Goal: Task Accomplishment & Management: Use online tool/utility

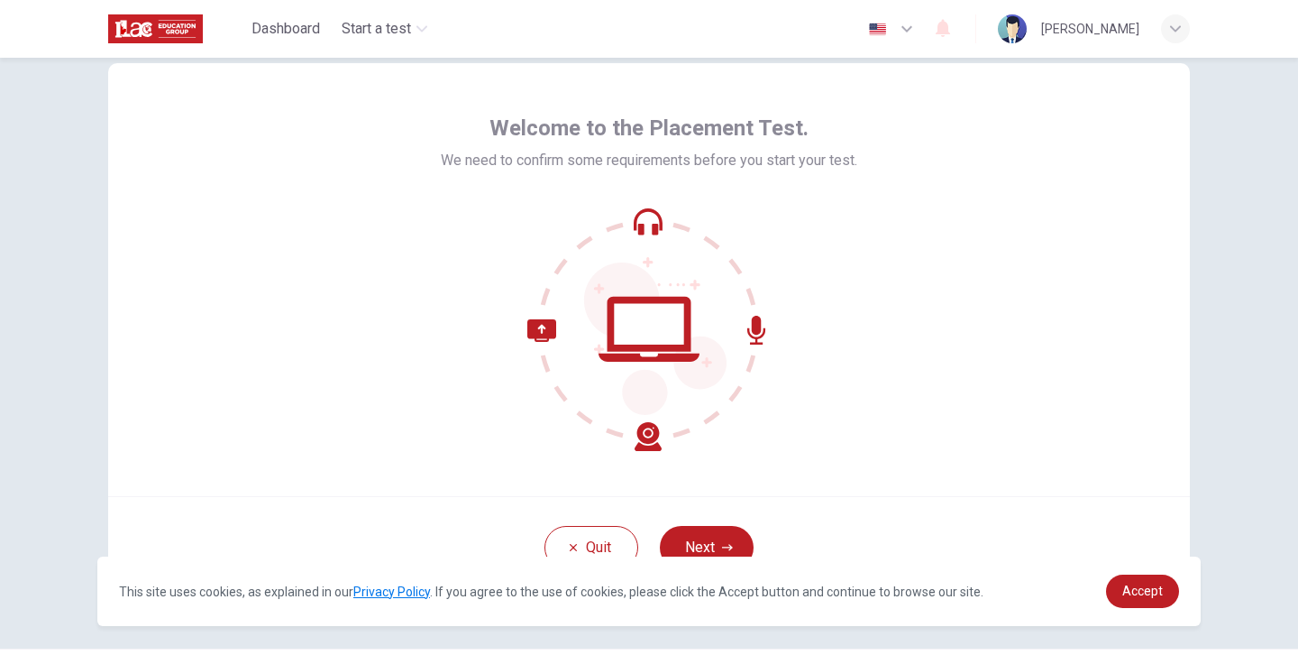
scroll to position [96, 0]
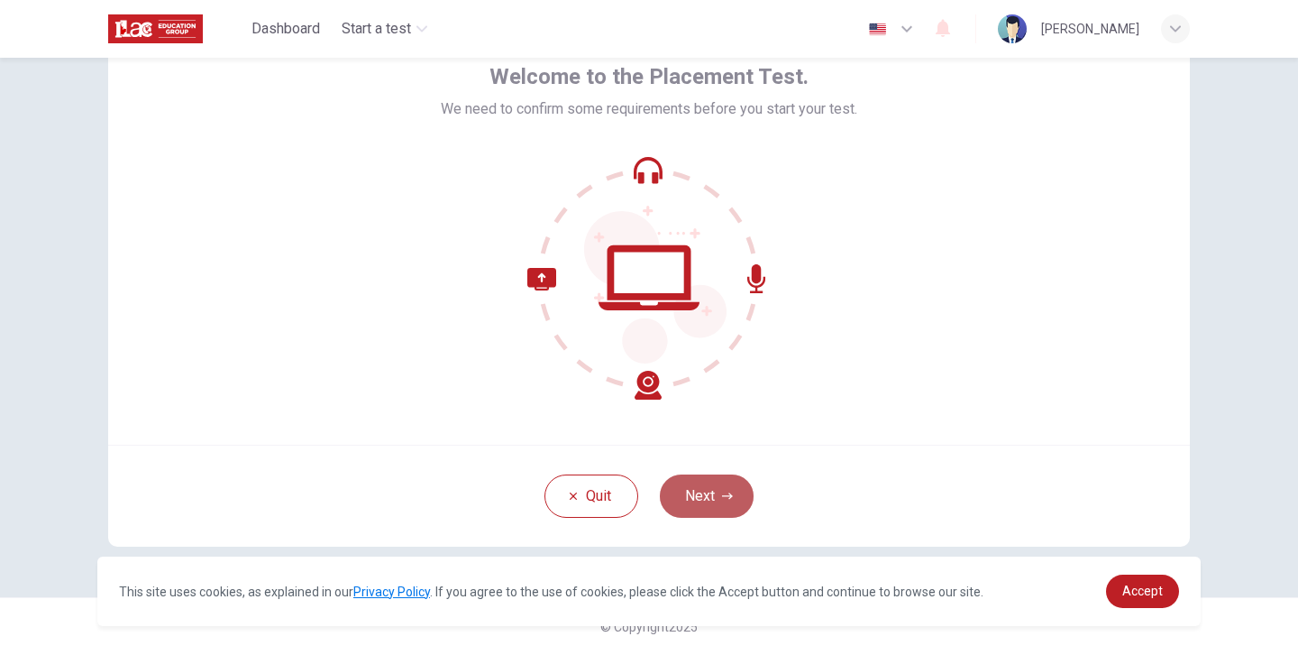
click at [718, 500] on button "Next" at bounding box center [707, 495] width 94 height 43
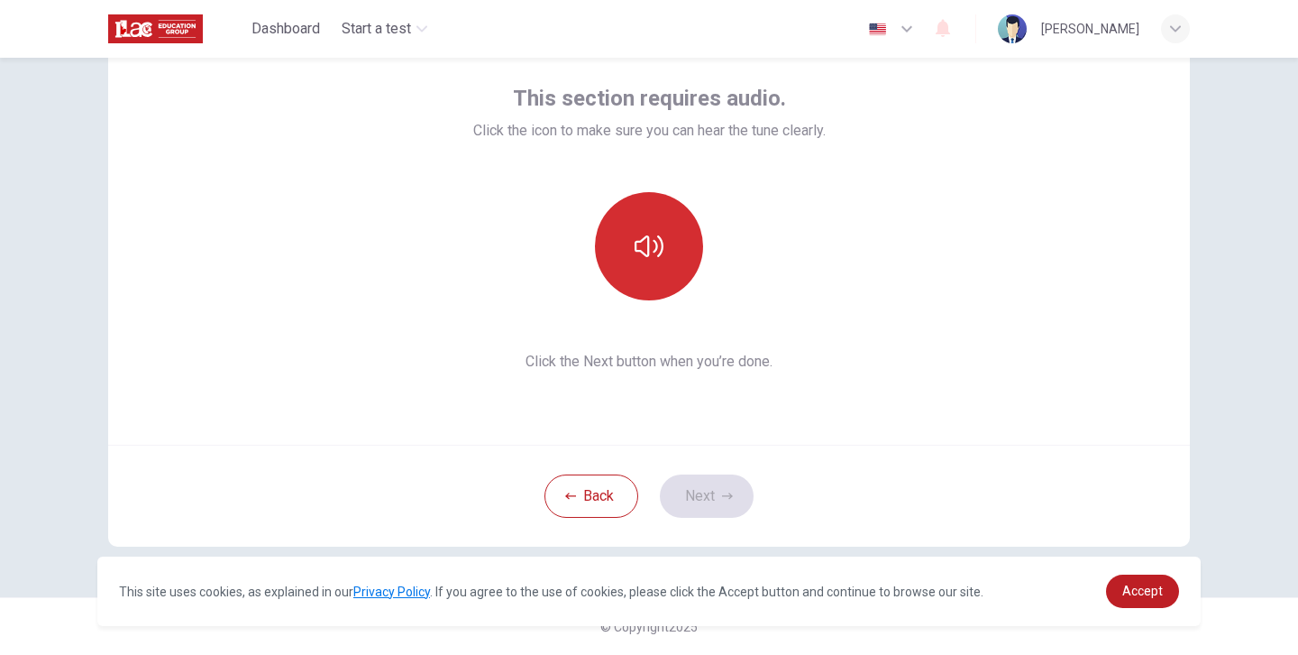
click at [650, 228] on button "button" at bounding box center [649, 246] width 108 height 108
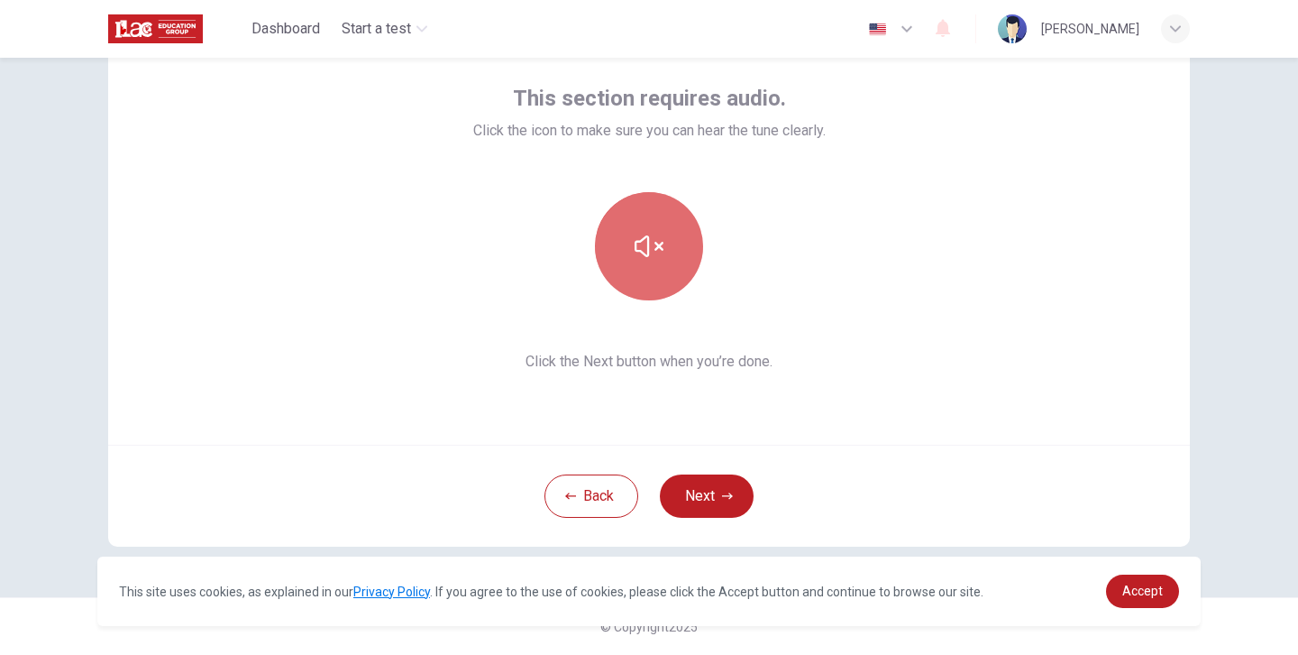
click at [680, 279] on button "button" at bounding box center [649, 246] width 108 height 108
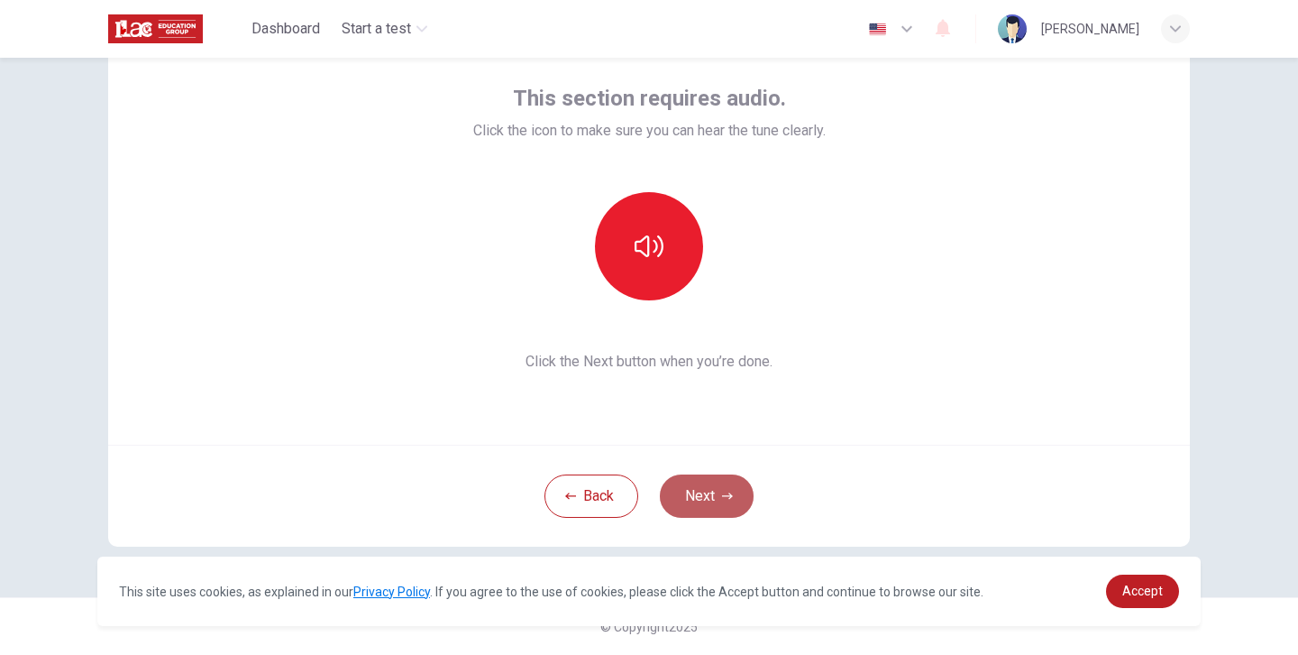
click at [733, 508] on button "Next" at bounding box center [707, 495] width 94 height 43
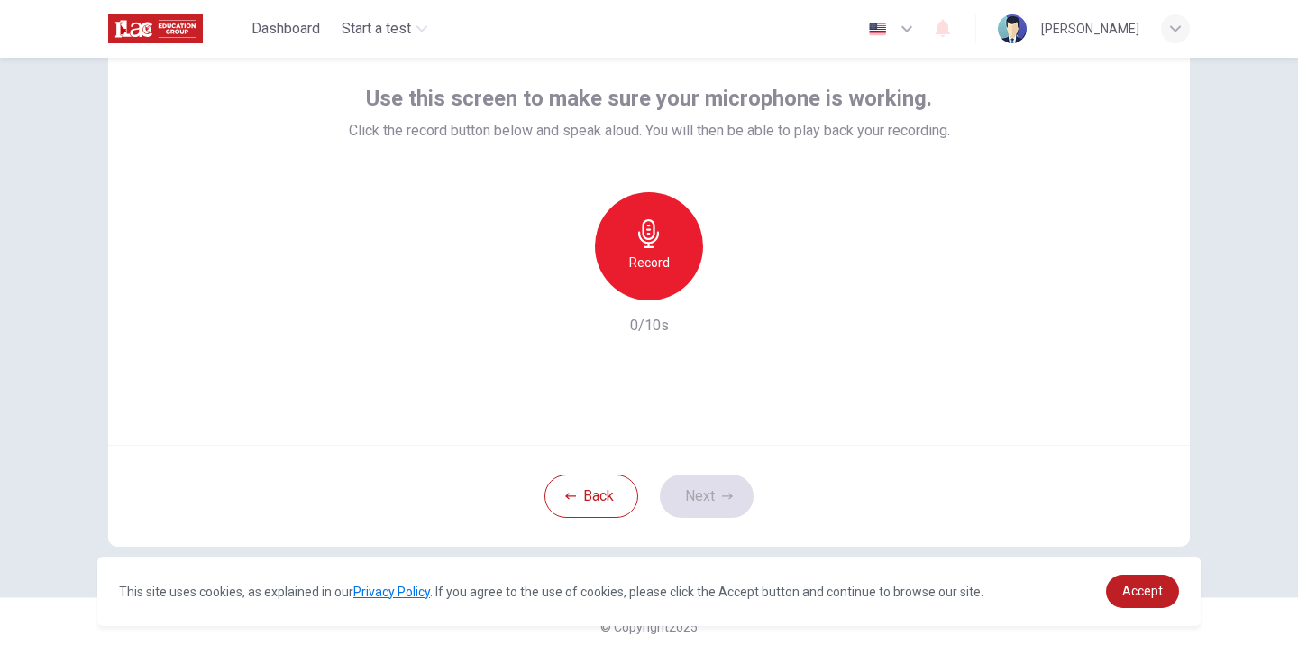
click at [667, 257] on div "Record" at bounding box center [649, 246] width 108 height 108
click at [682, 259] on div "Stop" at bounding box center [649, 246] width 108 height 108
click at [730, 488] on button "Next" at bounding box center [707, 495] width 94 height 43
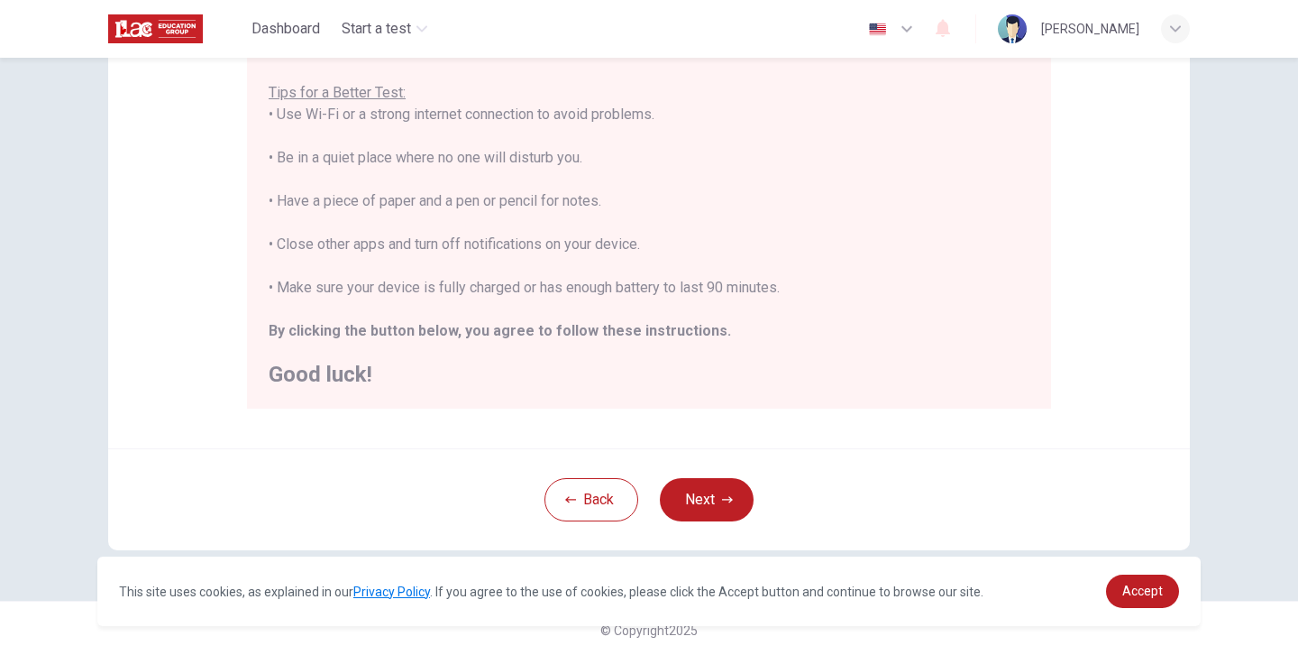
scroll to position [348, 0]
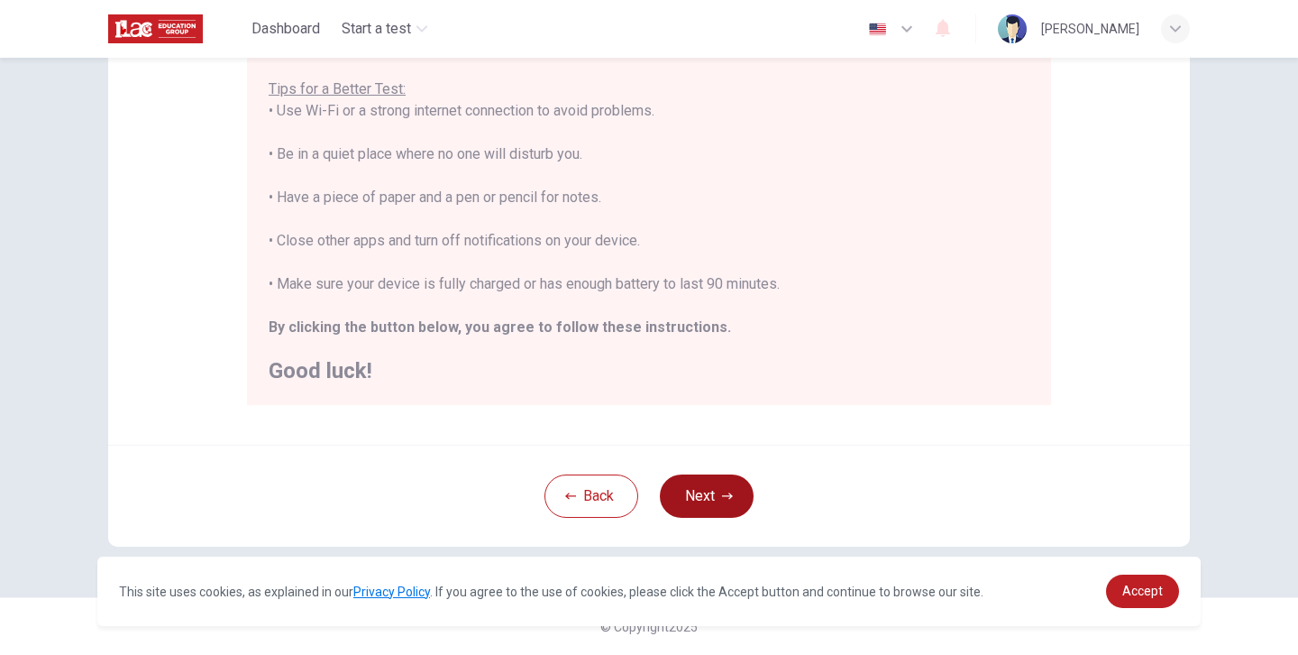
click at [726, 500] on icon "button" at bounding box center [727, 496] width 11 height 11
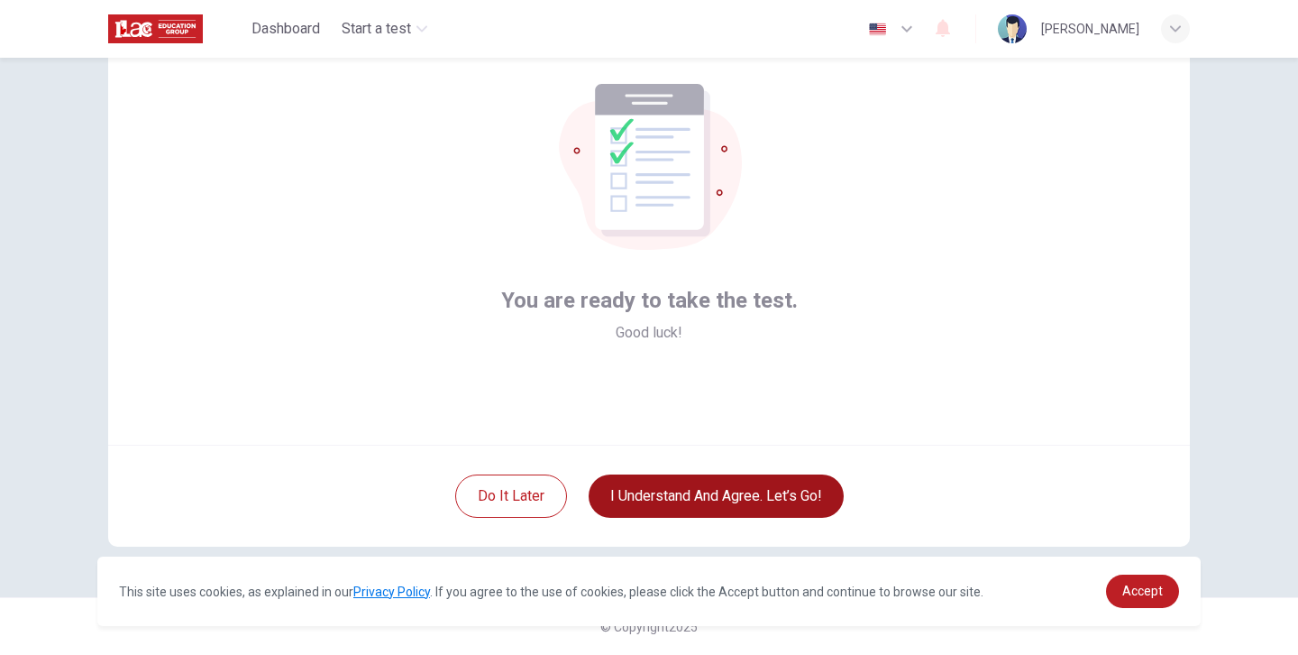
scroll to position [96, 0]
click at [726, 500] on button "I understand and agree. Let’s go!" at bounding box center [716, 495] width 255 height 43
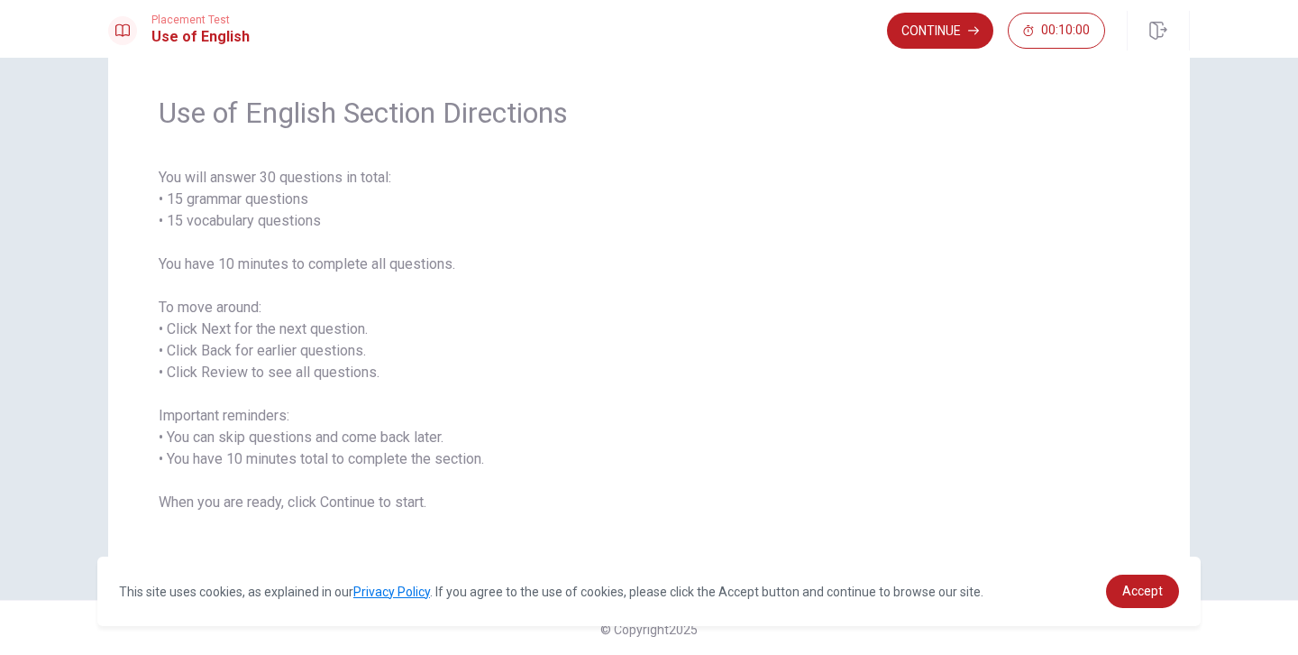
scroll to position [52, 0]
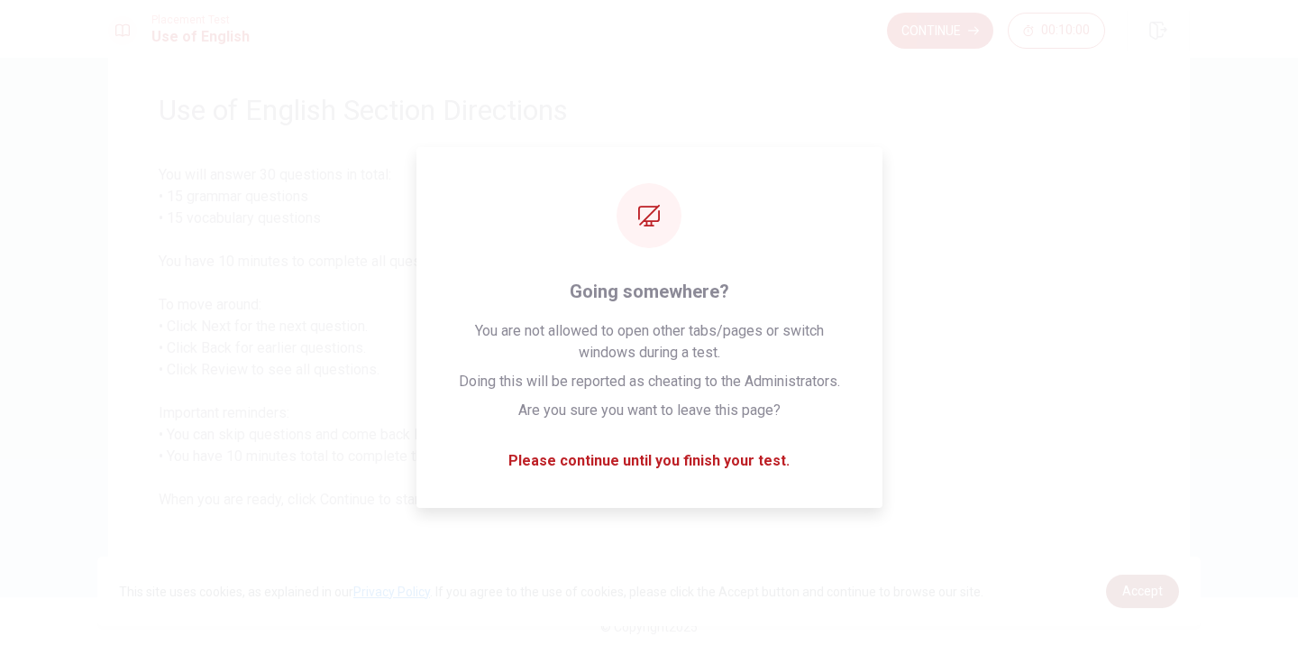
click at [1157, 590] on span "Accept" at bounding box center [1143, 590] width 41 height 14
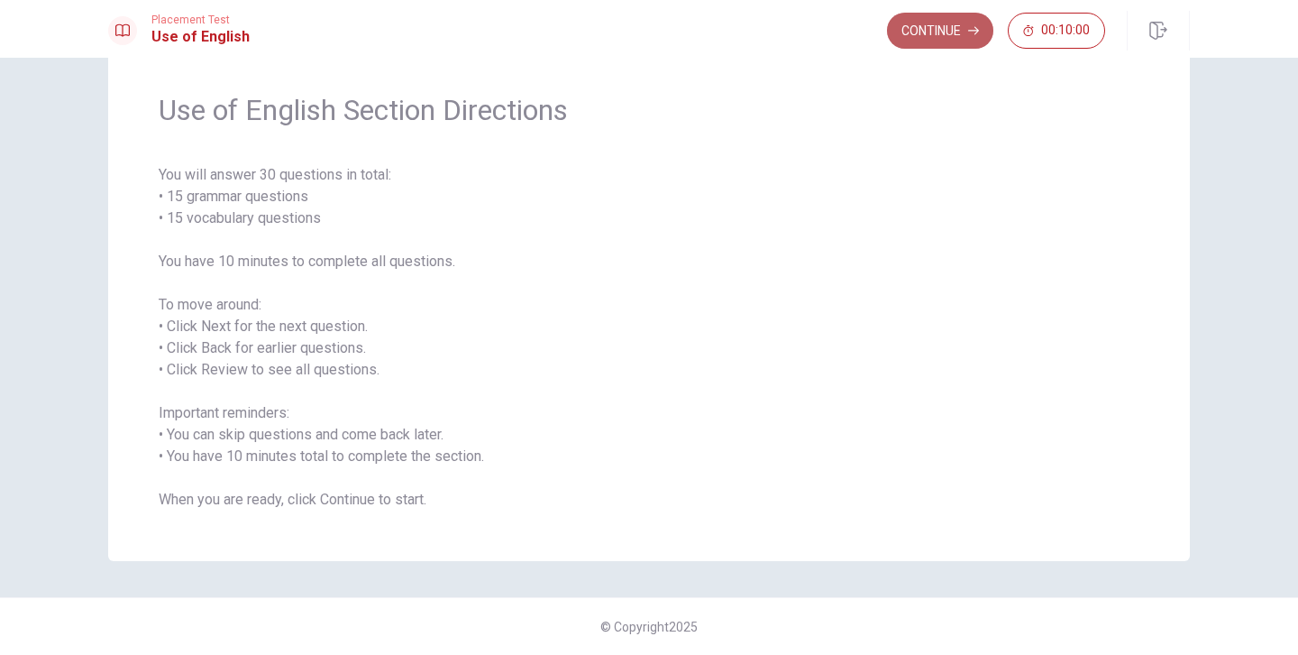
click at [950, 41] on button "Continue" at bounding box center [940, 31] width 106 height 36
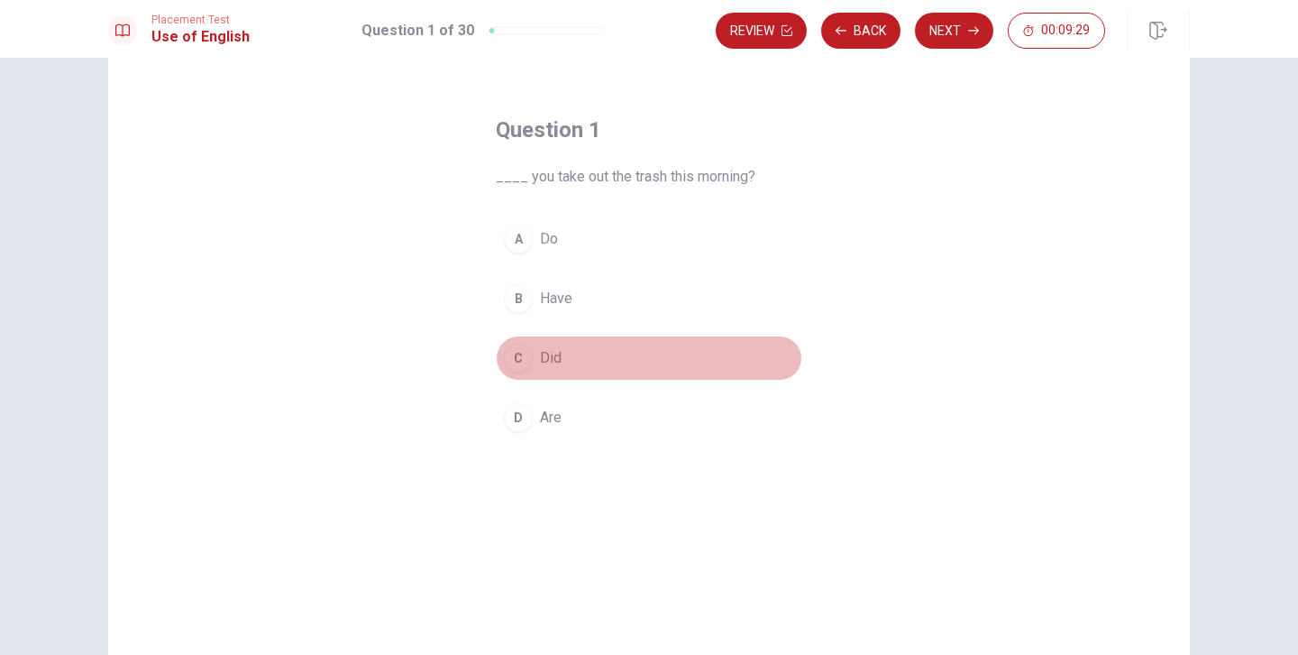
click at [519, 362] on div "C" at bounding box center [518, 358] width 29 height 29
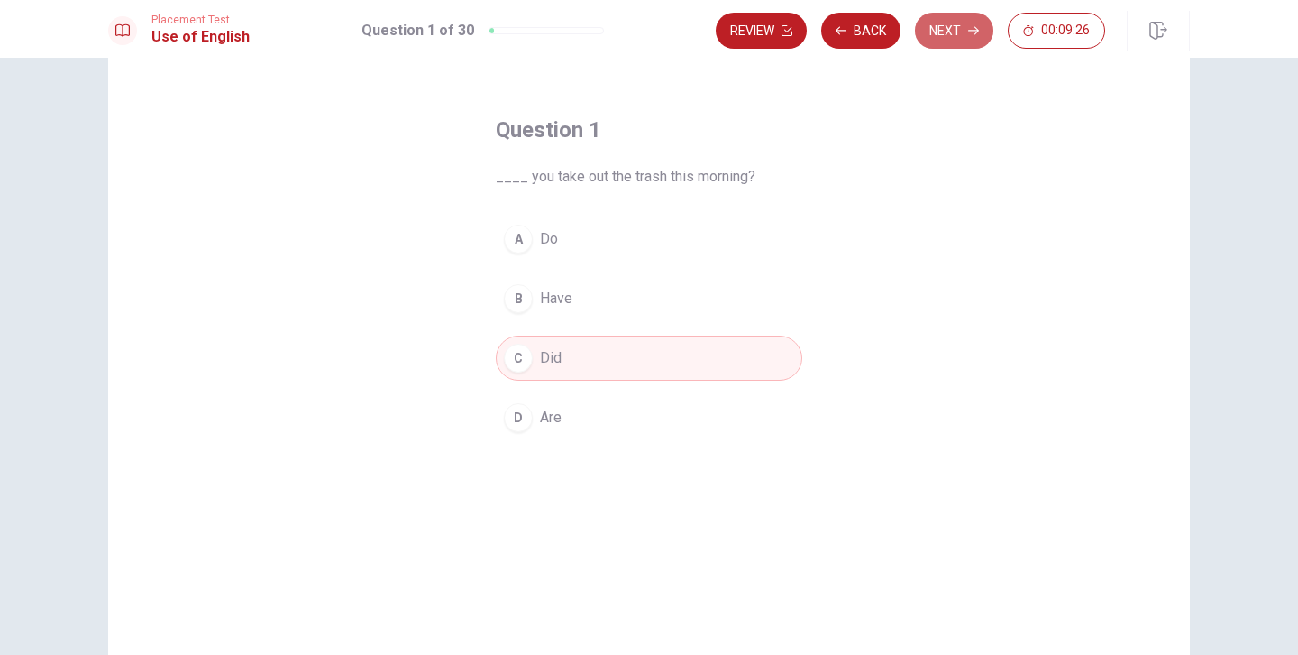
click at [940, 21] on button "Next" at bounding box center [954, 31] width 78 height 36
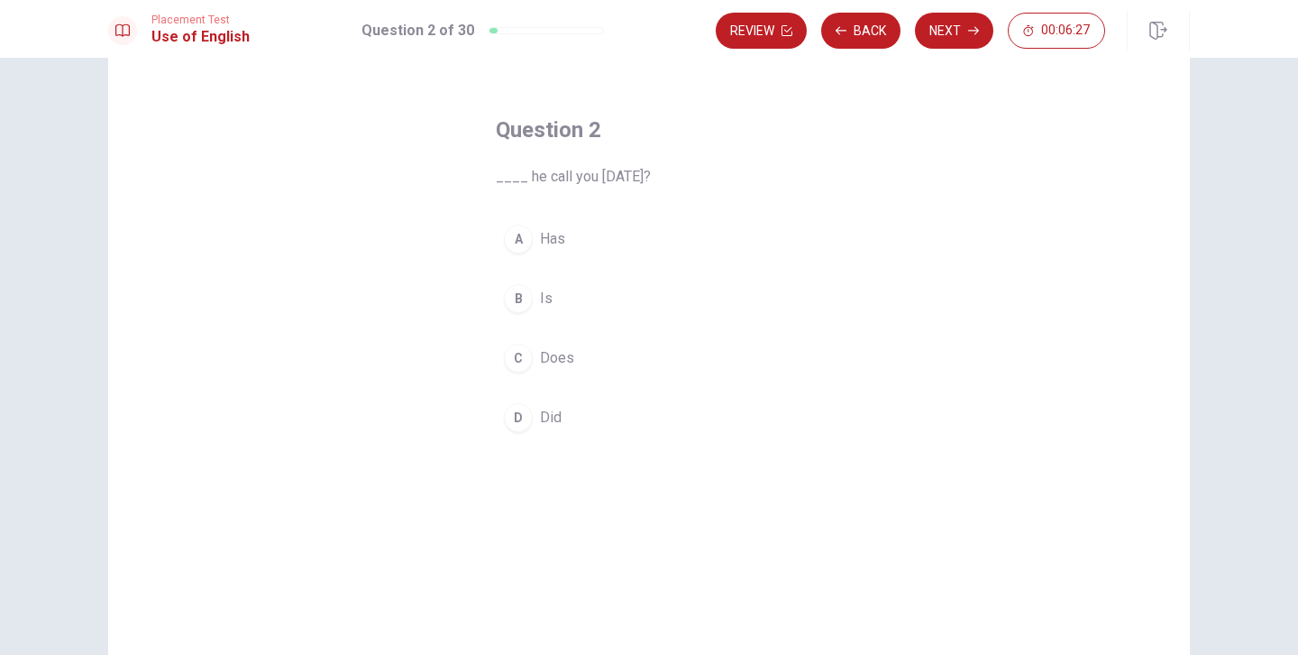
click at [516, 416] on div "D" at bounding box center [518, 417] width 29 height 29
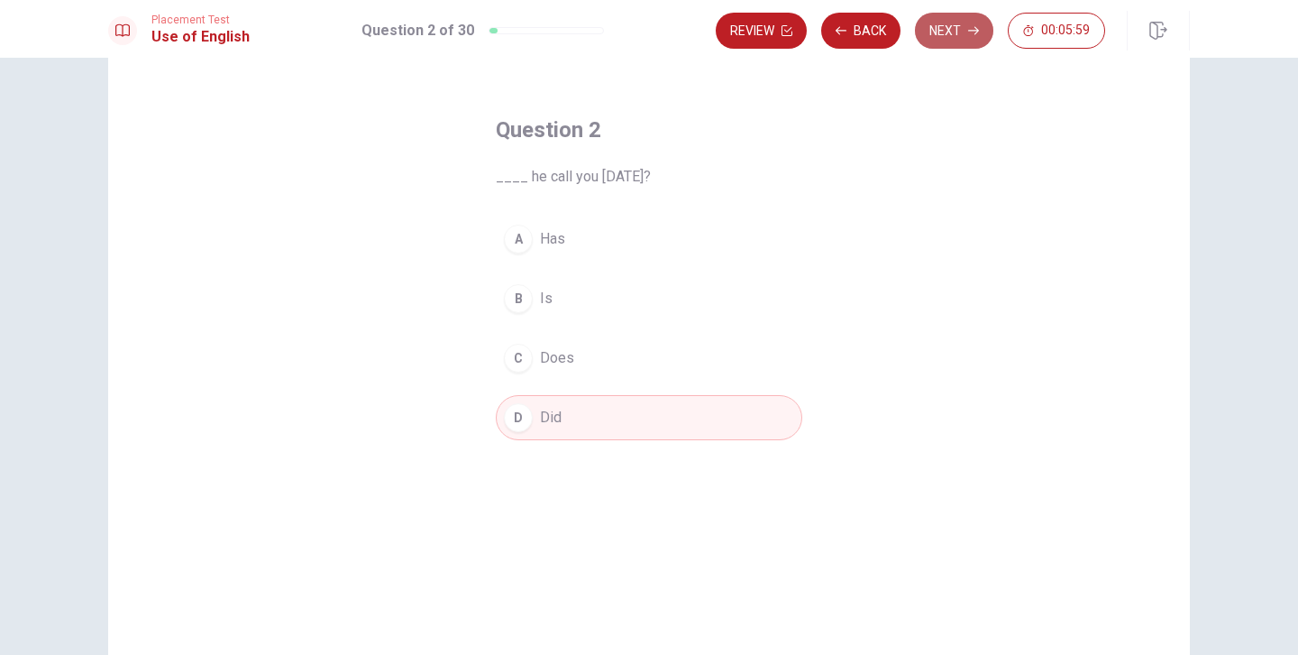
click at [931, 26] on button "Next" at bounding box center [954, 31] width 78 height 36
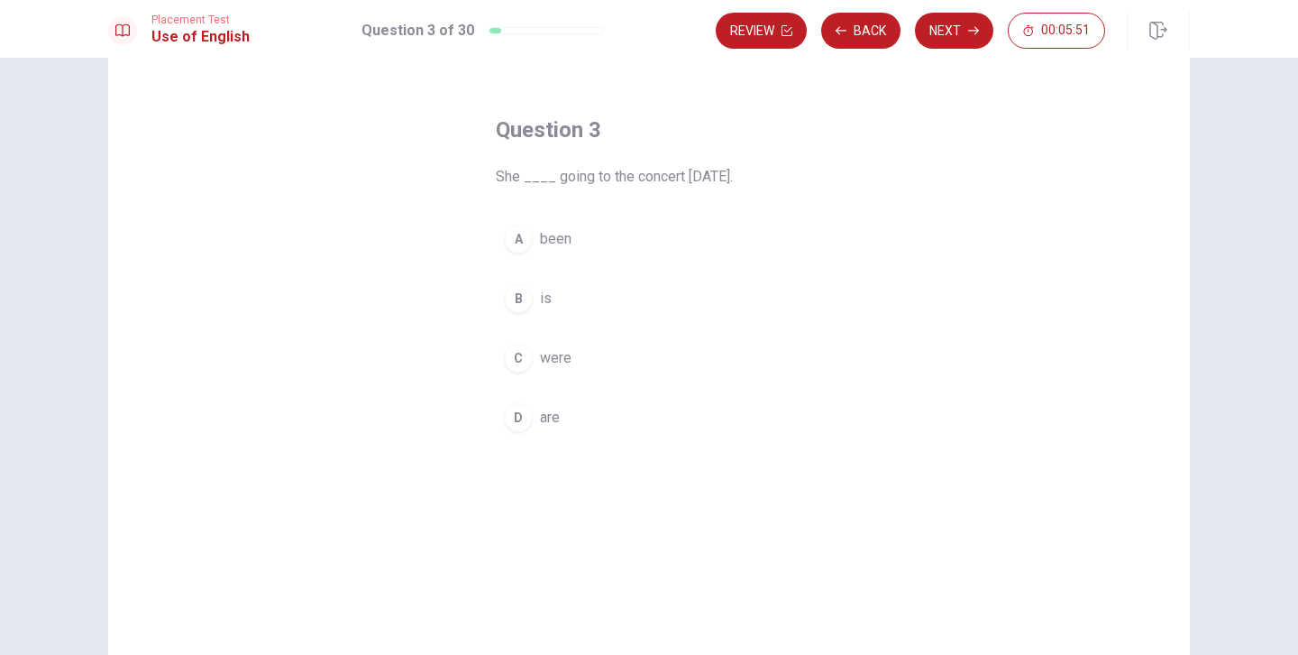
click at [518, 302] on div "B" at bounding box center [518, 298] width 29 height 29
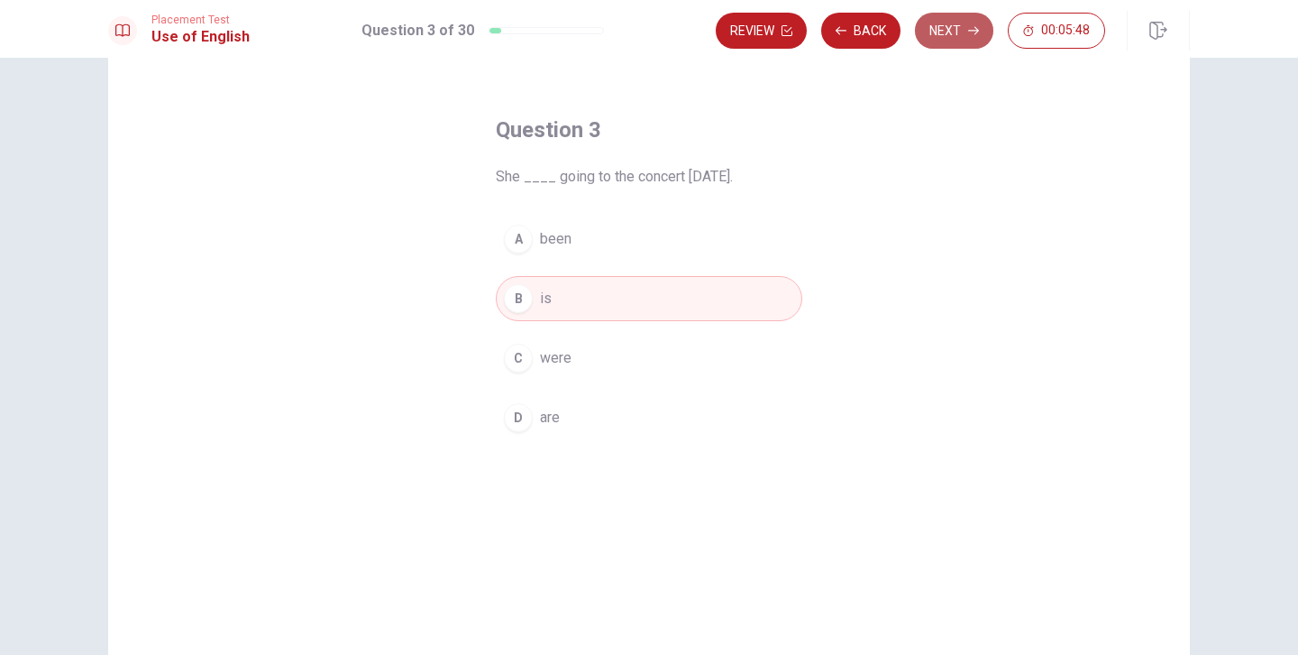
click at [968, 34] on icon "button" at bounding box center [973, 30] width 11 height 11
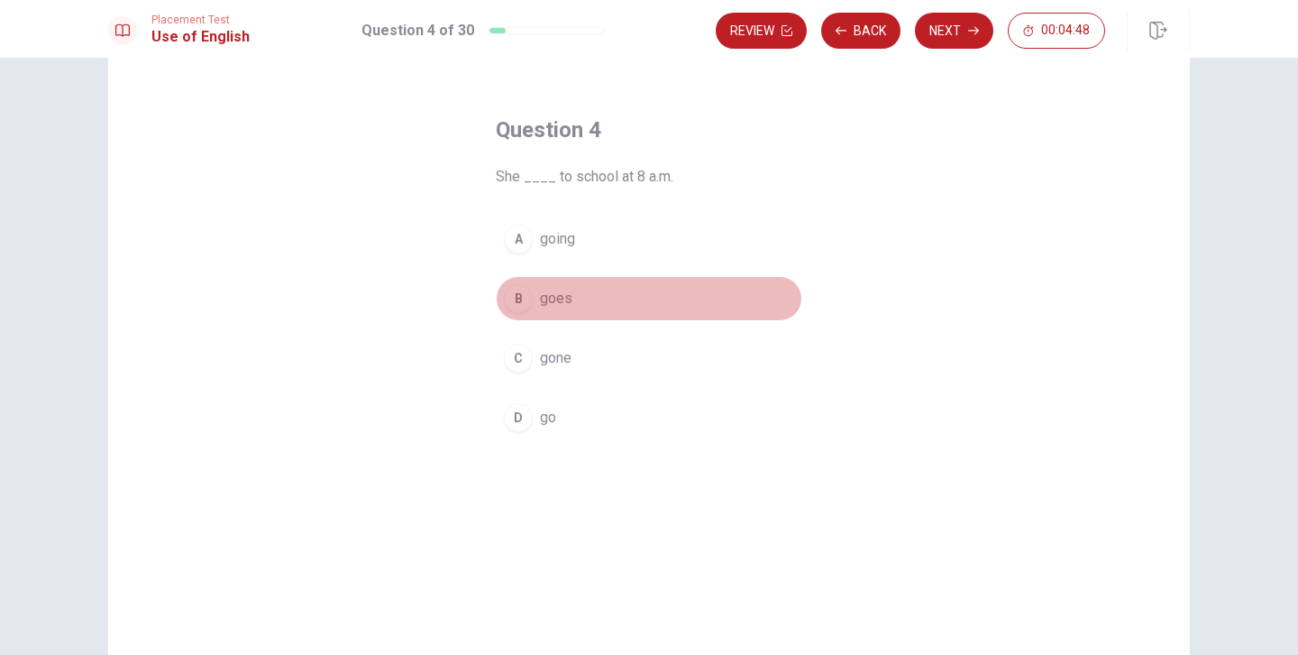
click at [515, 301] on div "B" at bounding box center [518, 298] width 29 height 29
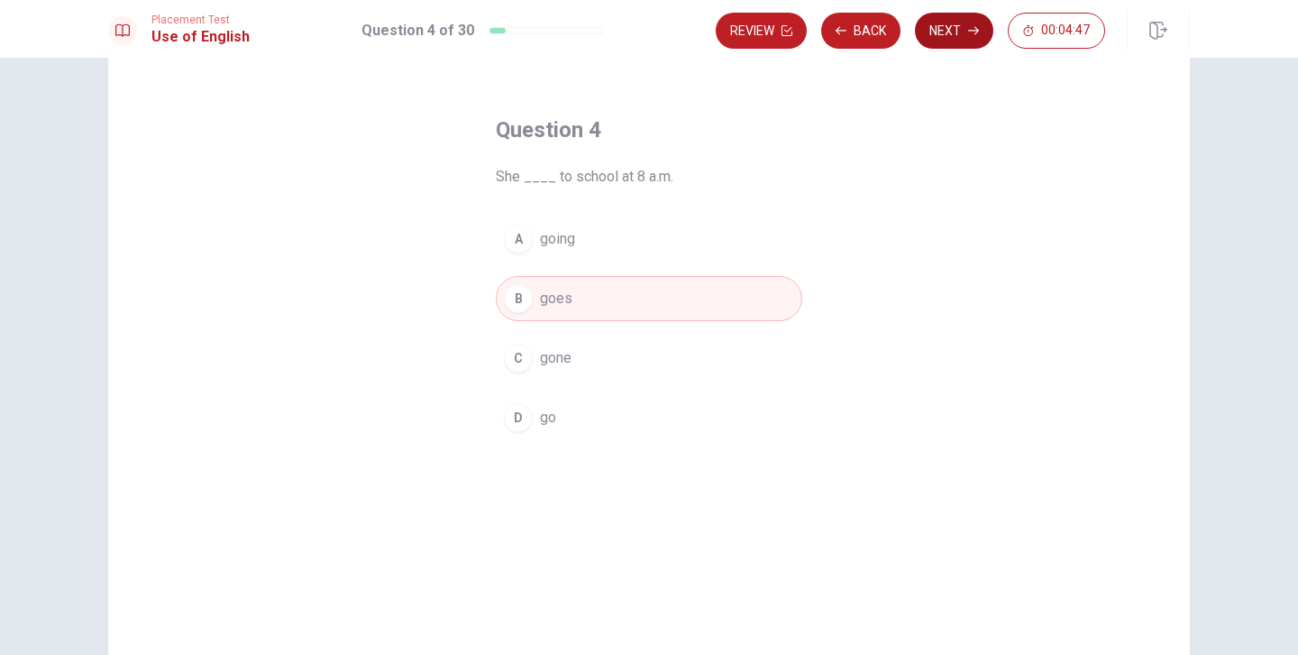
click at [950, 48] on button "Next" at bounding box center [954, 31] width 78 height 36
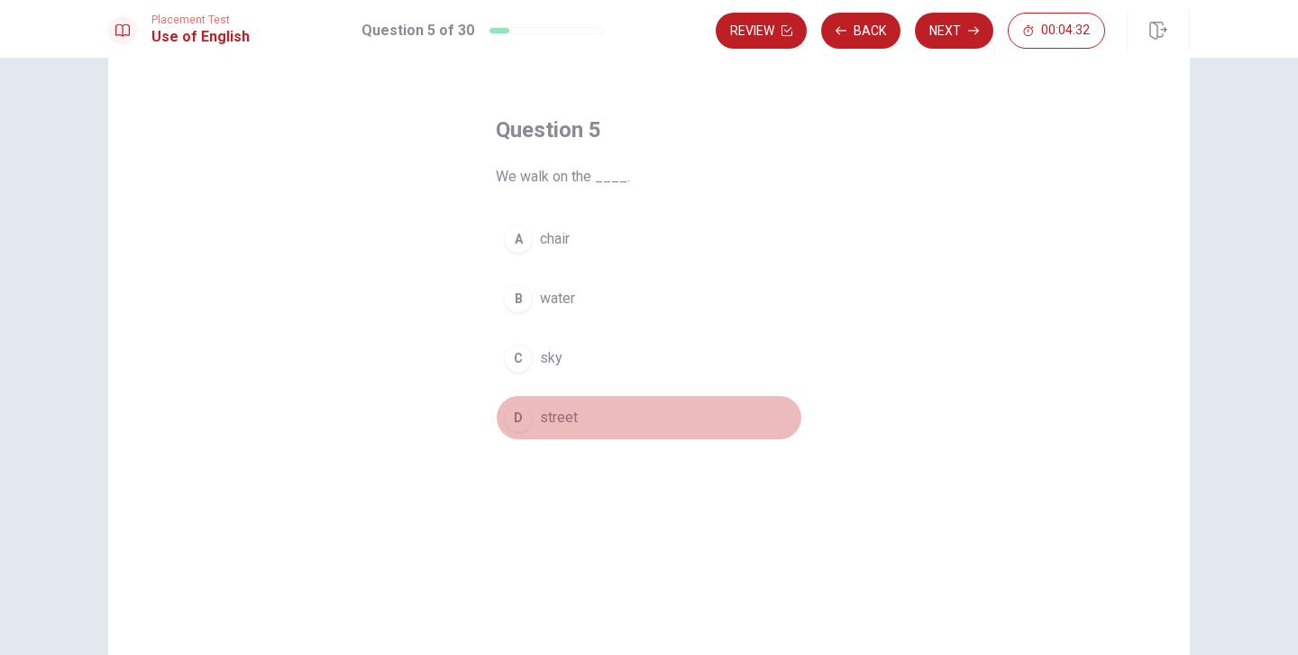
click at [517, 425] on div "D" at bounding box center [518, 417] width 29 height 29
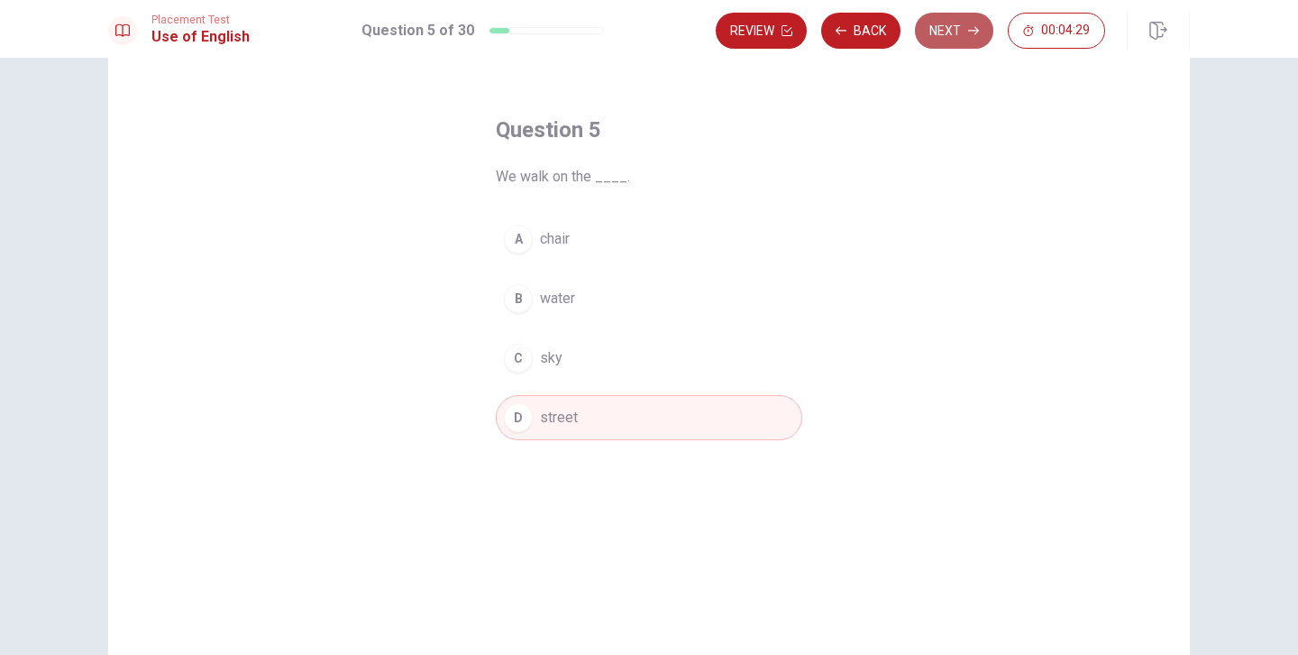
click at [959, 41] on button "Next" at bounding box center [954, 31] width 78 height 36
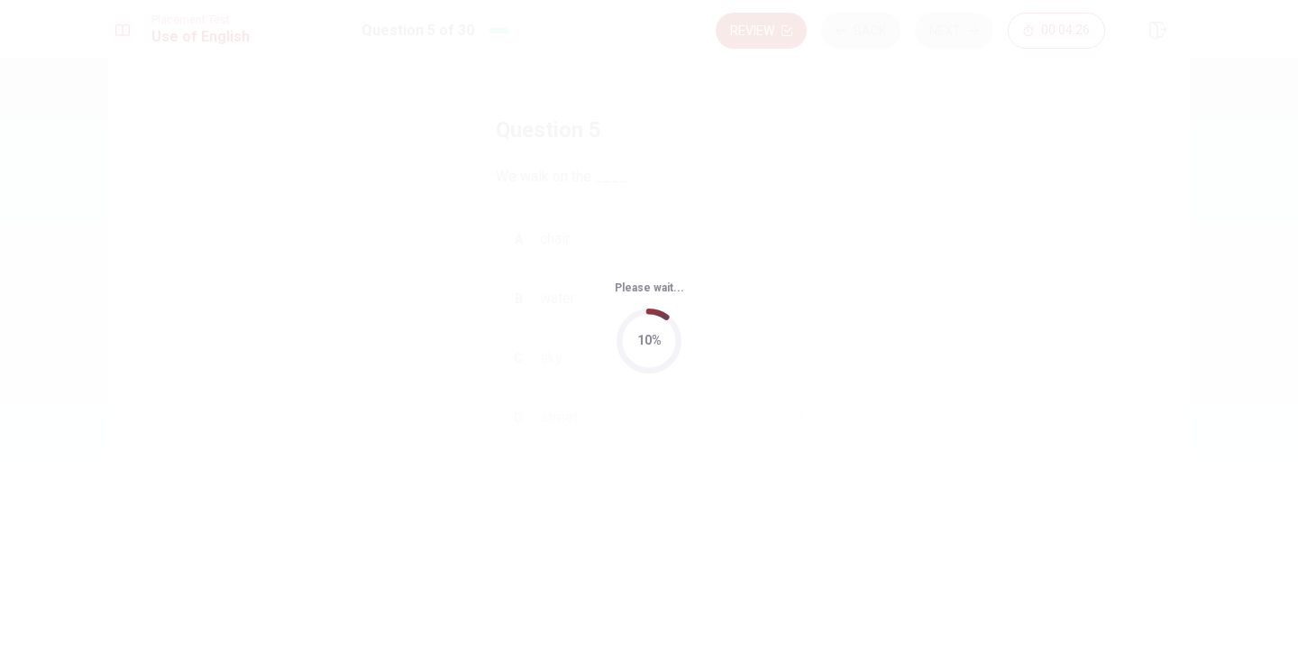
scroll to position [0, 0]
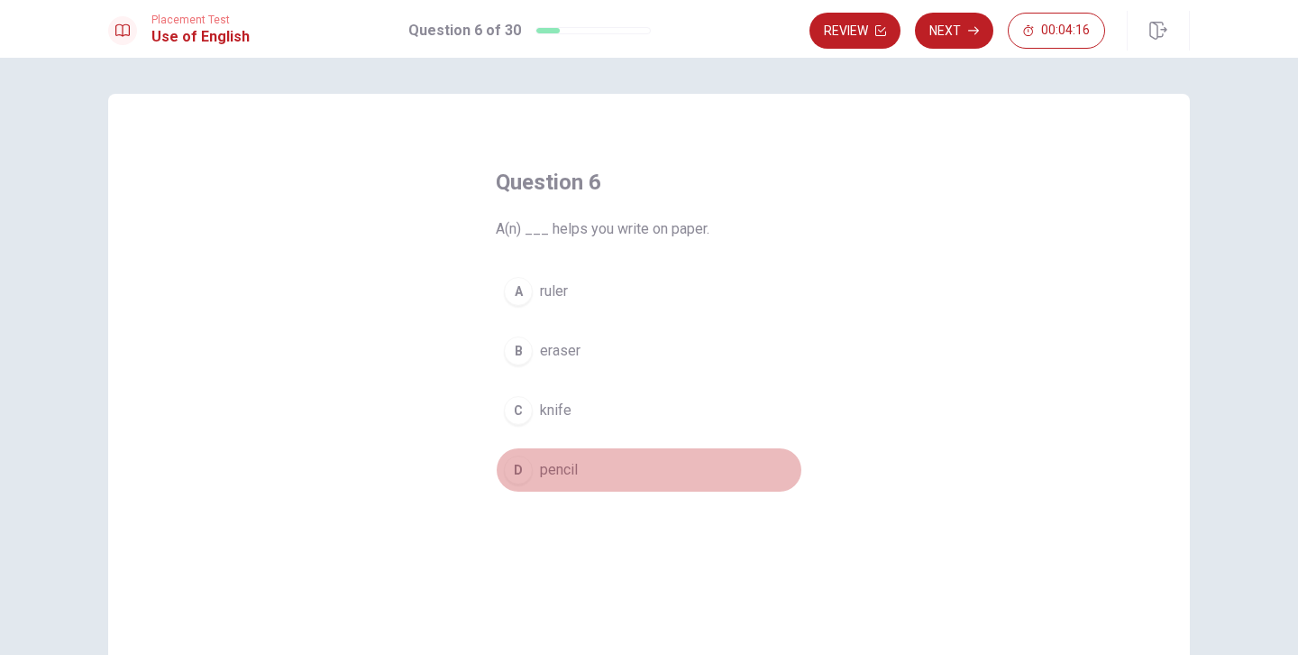
click at [523, 478] on div "D" at bounding box center [518, 469] width 29 height 29
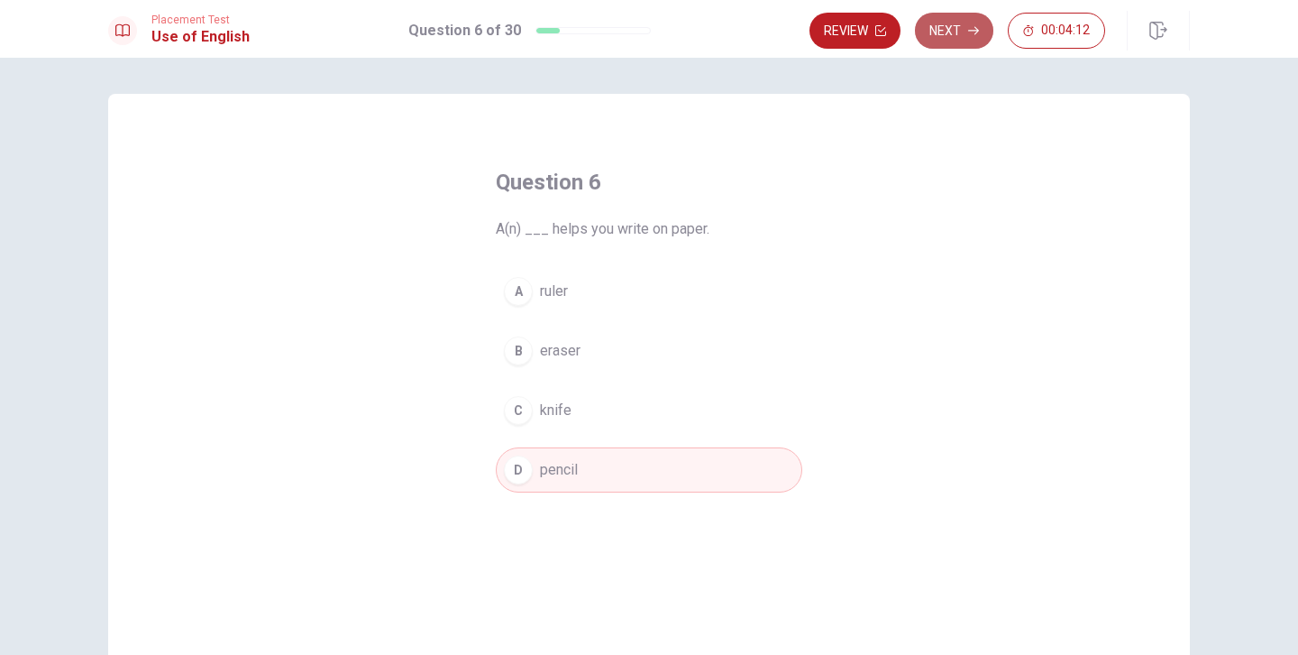
click at [941, 36] on button "Next" at bounding box center [954, 31] width 78 height 36
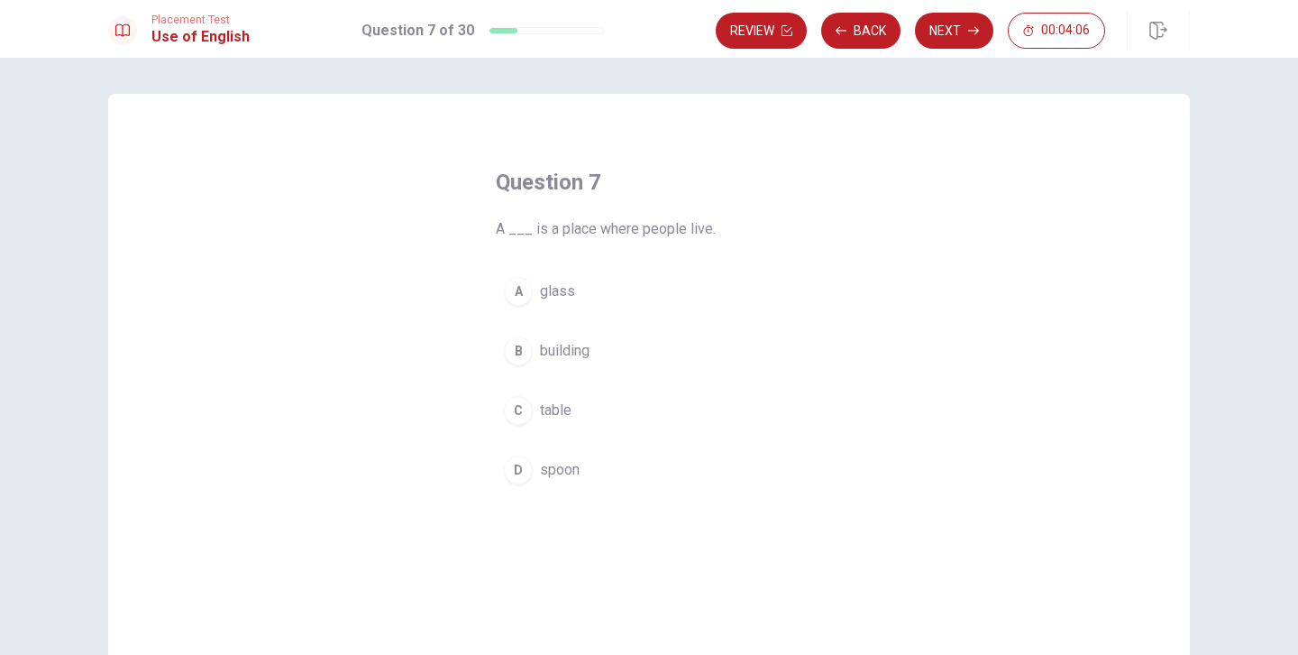
click at [518, 359] on div "B" at bounding box center [518, 350] width 29 height 29
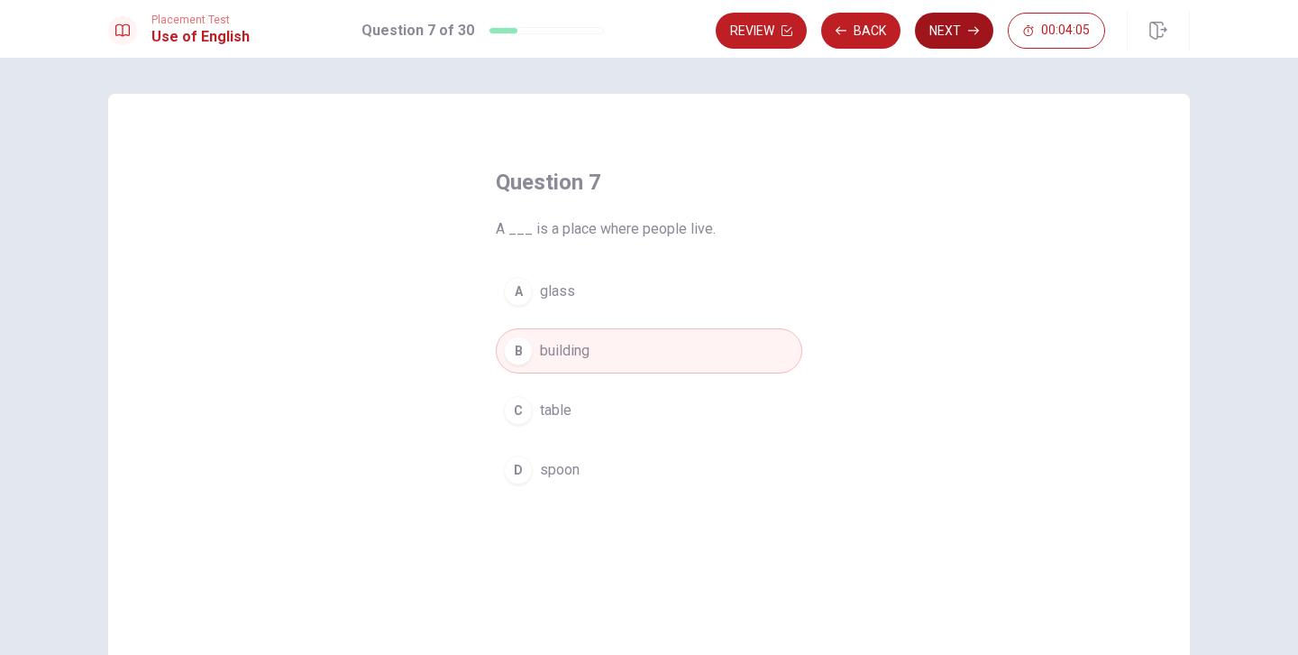
click at [951, 35] on button "Next" at bounding box center [954, 31] width 78 height 36
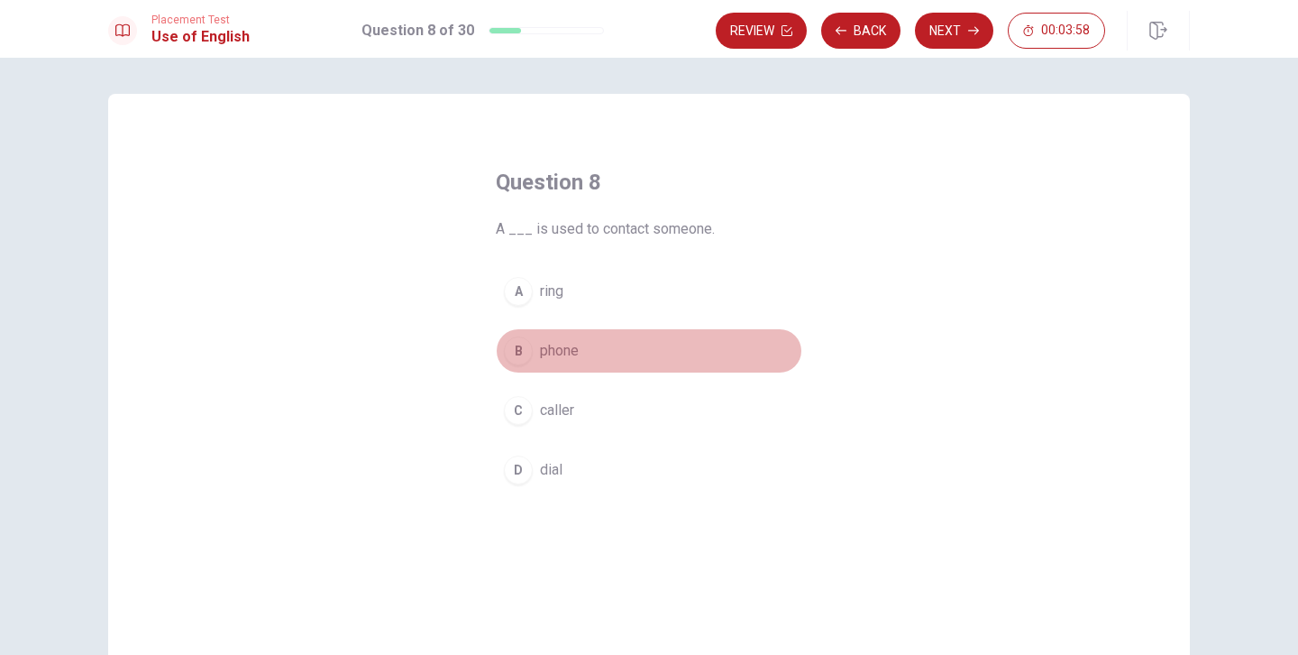
click at [518, 362] on div "B" at bounding box center [518, 350] width 29 height 29
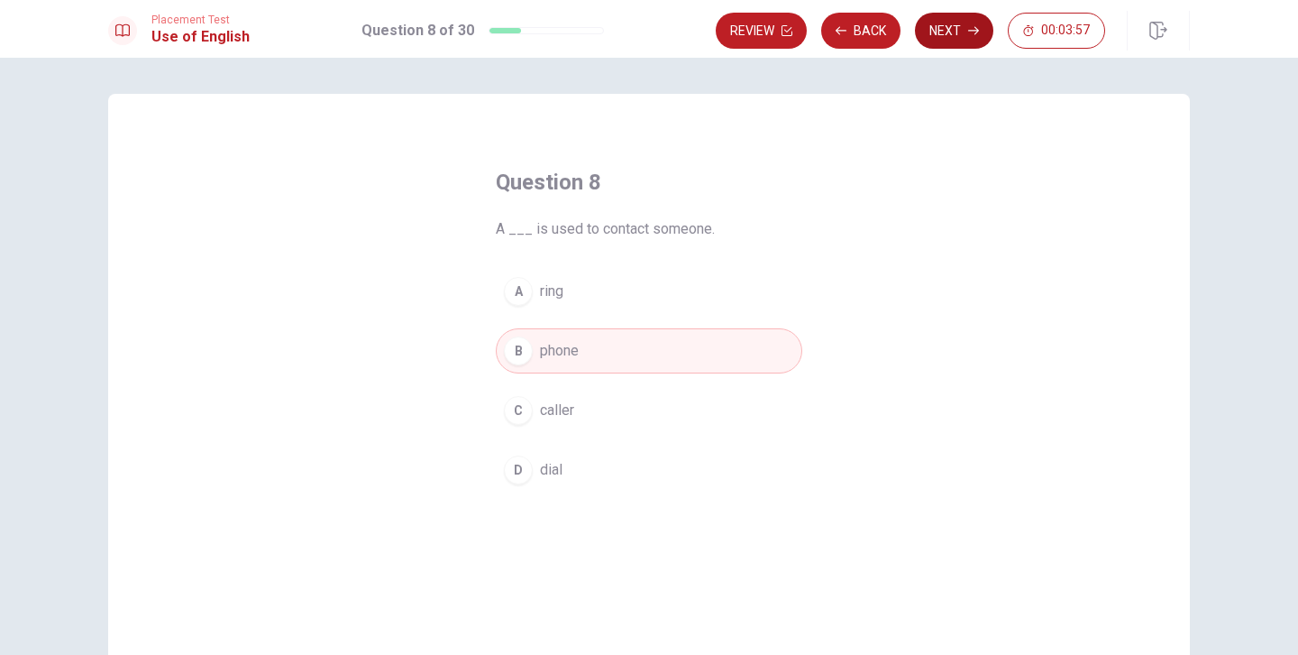
click at [970, 39] on button "Next" at bounding box center [954, 31] width 78 height 36
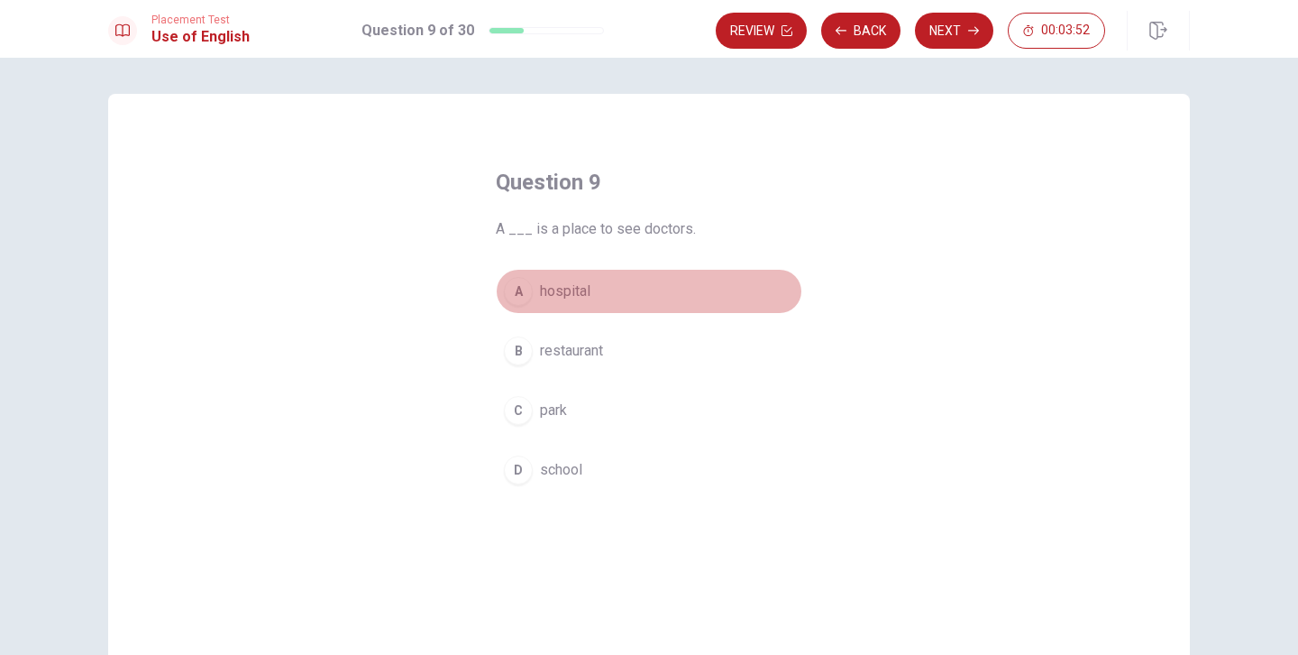
click at [518, 304] on div "A" at bounding box center [518, 291] width 29 height 29
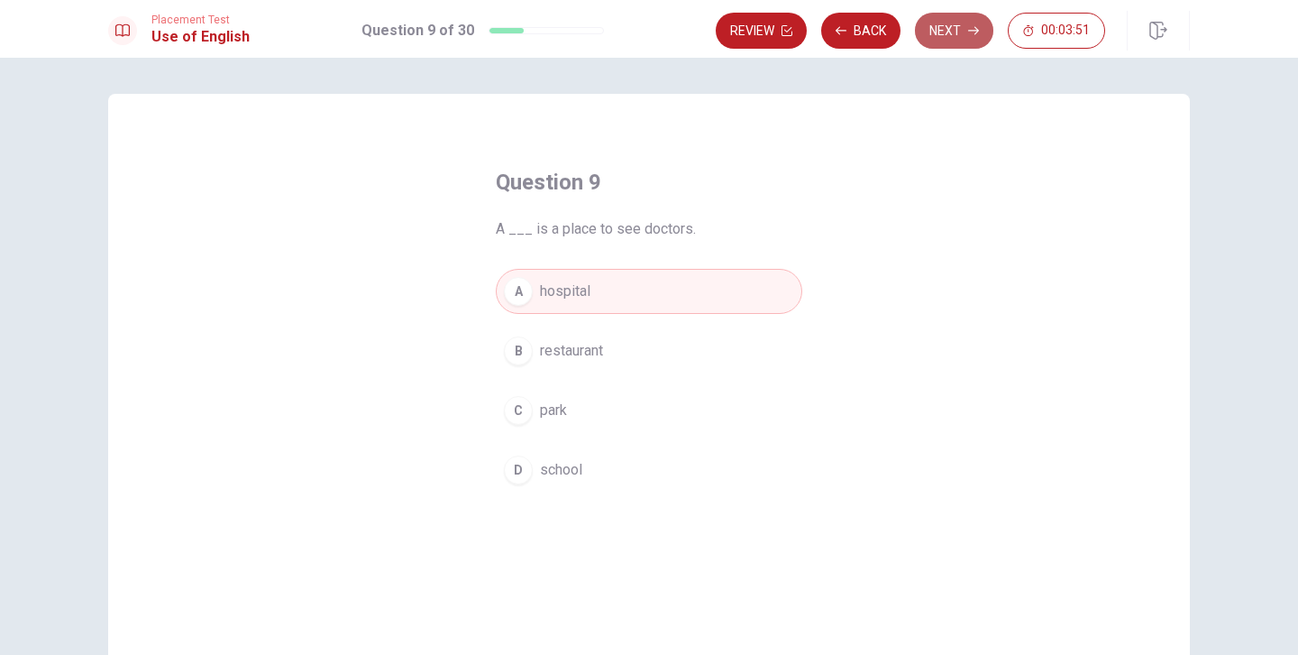
click at [947, 27] on button "Next" at bounding box center [954, 31] width 78 height 36
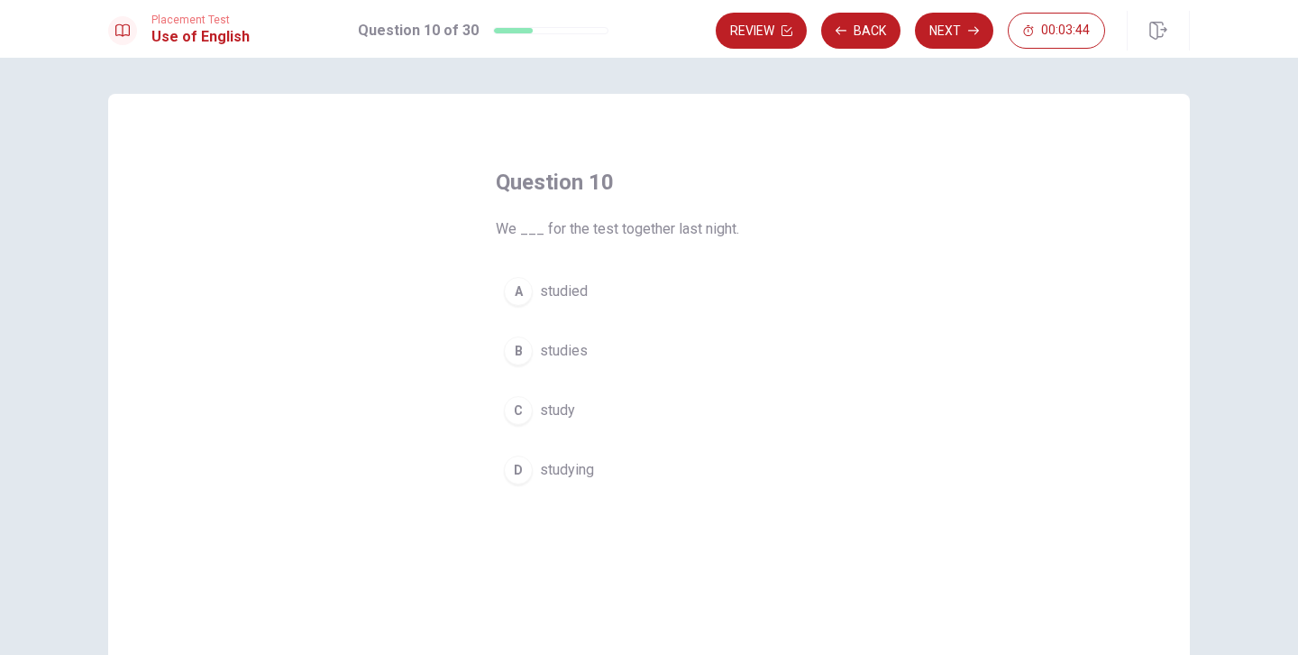
click at [517, 296] on div "A" at bounding box center [518, 291] width 29 height 29
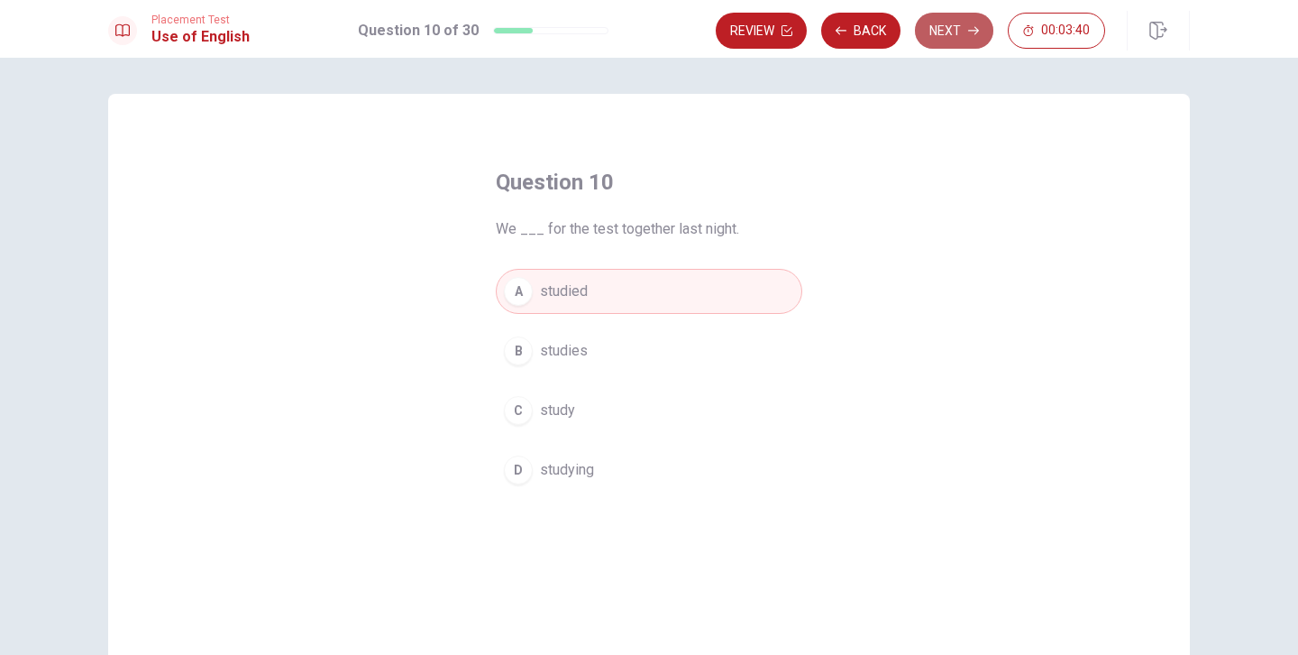
click at [937, 32] on button "Next" at bounding box center [954, 31] width 78 height 36
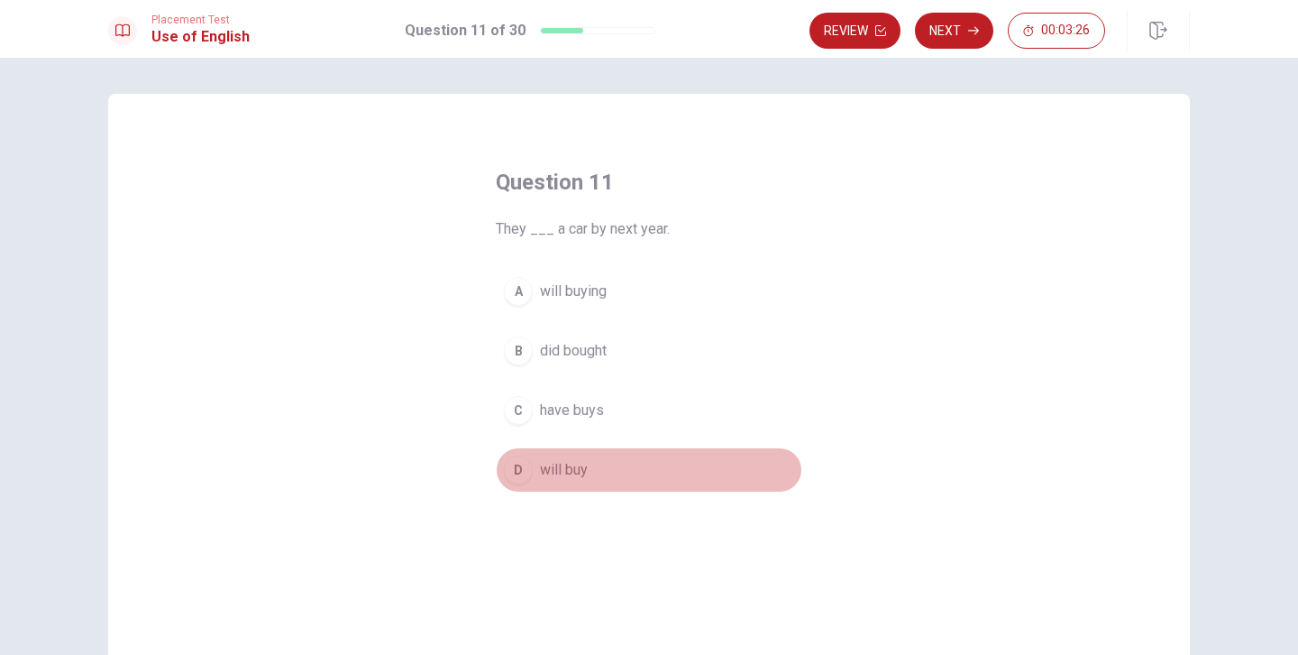
click at [520, 473] on div "D" at bounding box center [518, 469] width 29 height 29
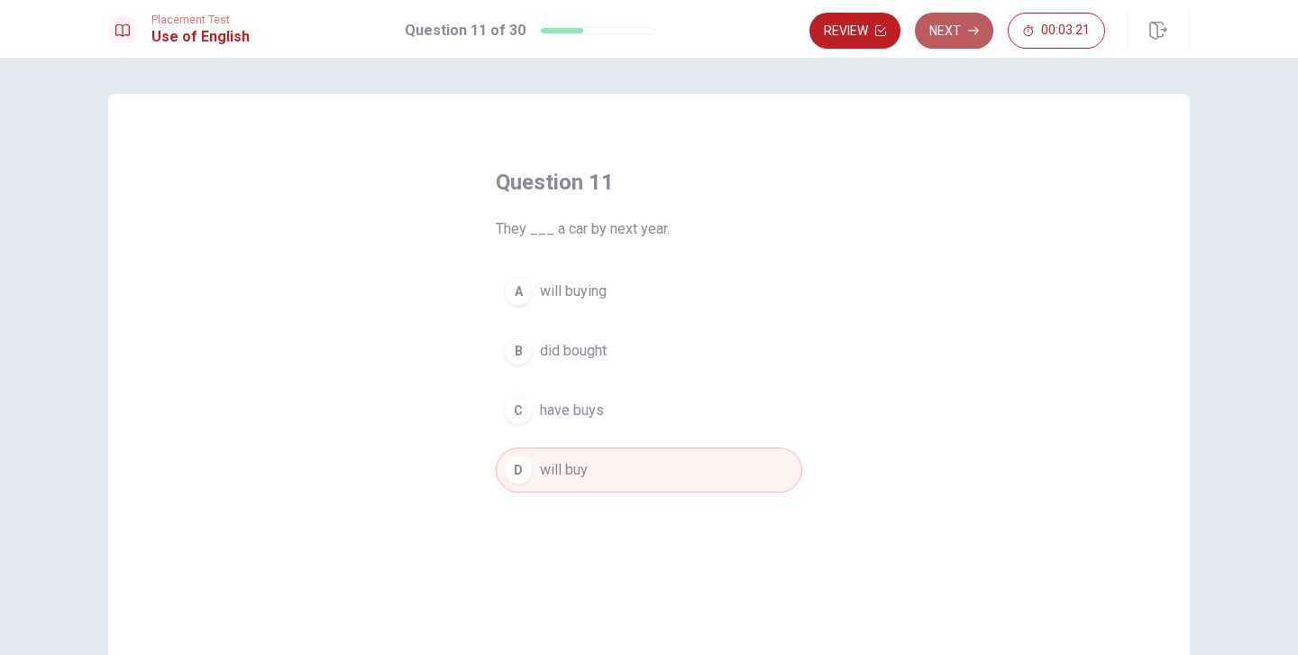
click at [953, 35] on button "Next" at bounding box center [954, 31] width 78 height 36
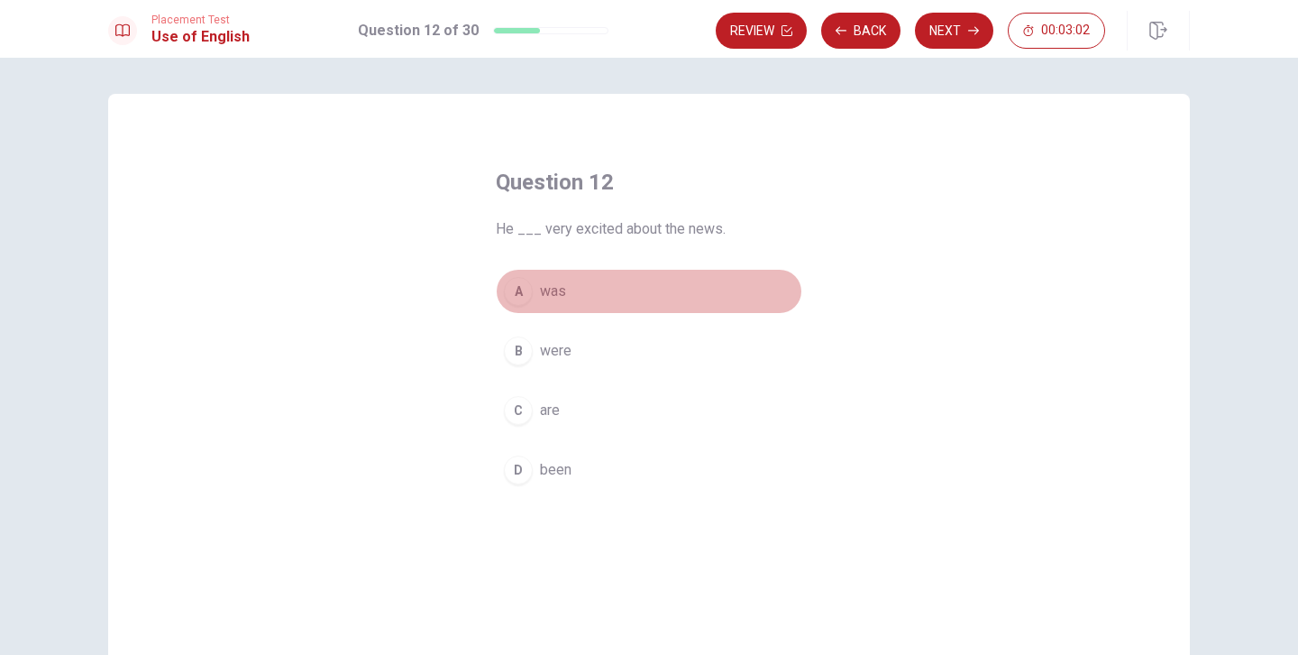
click at [516, 292] on div "A" at bounding box center [518, 291] width 29 height 29
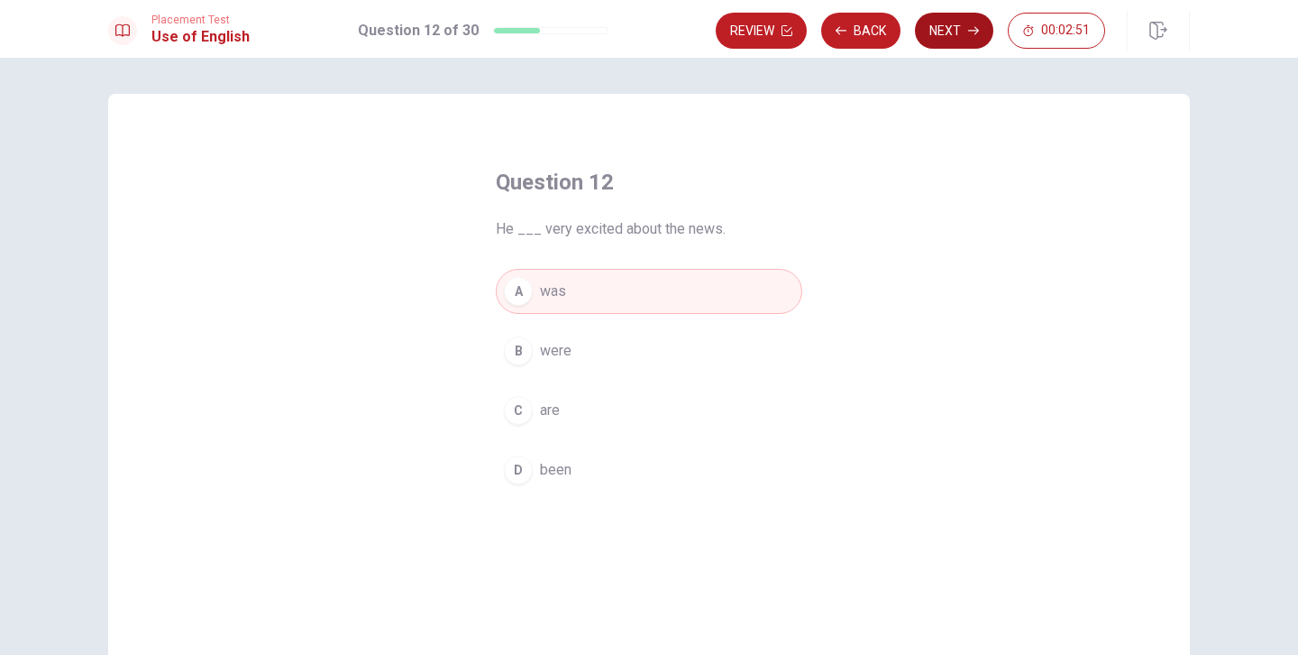
click at [959, 25] on button "Next" at bounding box center [954, 31] width 78 height 36
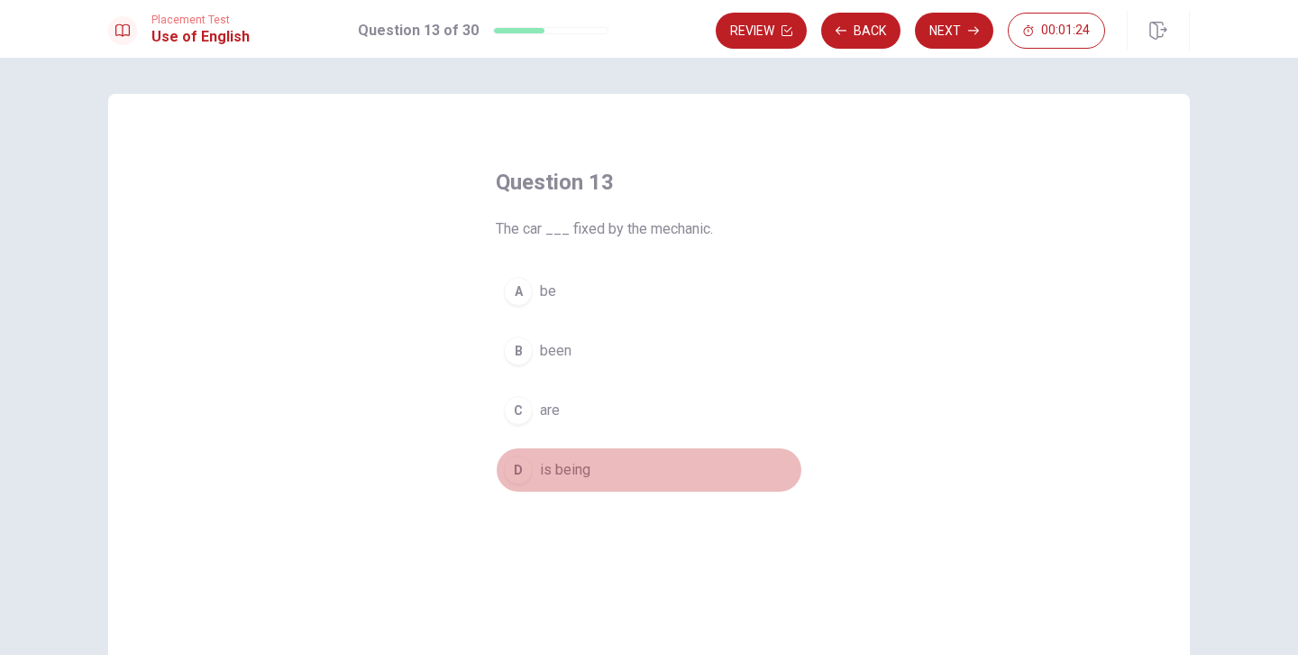
drag, startPoint x: 520, startPoint y: 474, endPoint x: 542, endPoint y: 465, distance: 23.4
click at [521, 474] on div "D" at bounding box center [518, 469] width 29 height 29
click at [983, 40] on button "Next" at bounding box center [954, 31] width 78 height 36
click at [514, 471] on div "D" at bounding box center [518, 469] width 29 height 29
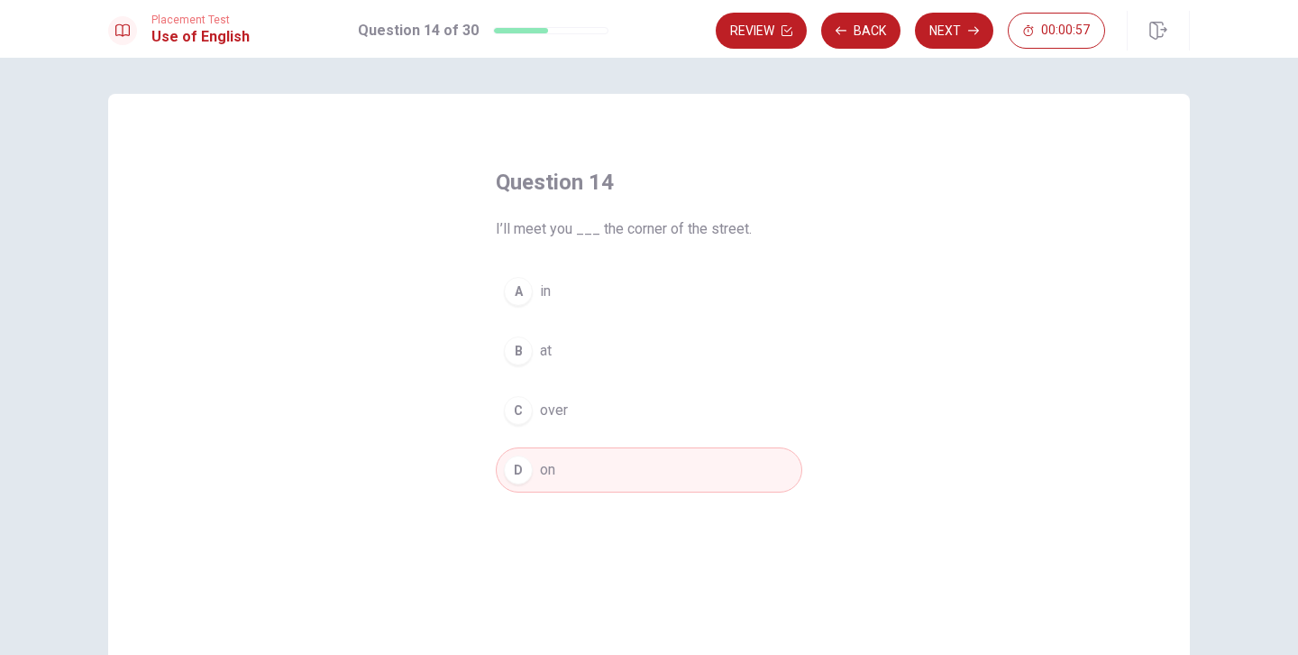
click at [518, 291] on div "A" at bounding box center [518, 291] width 29 height 29
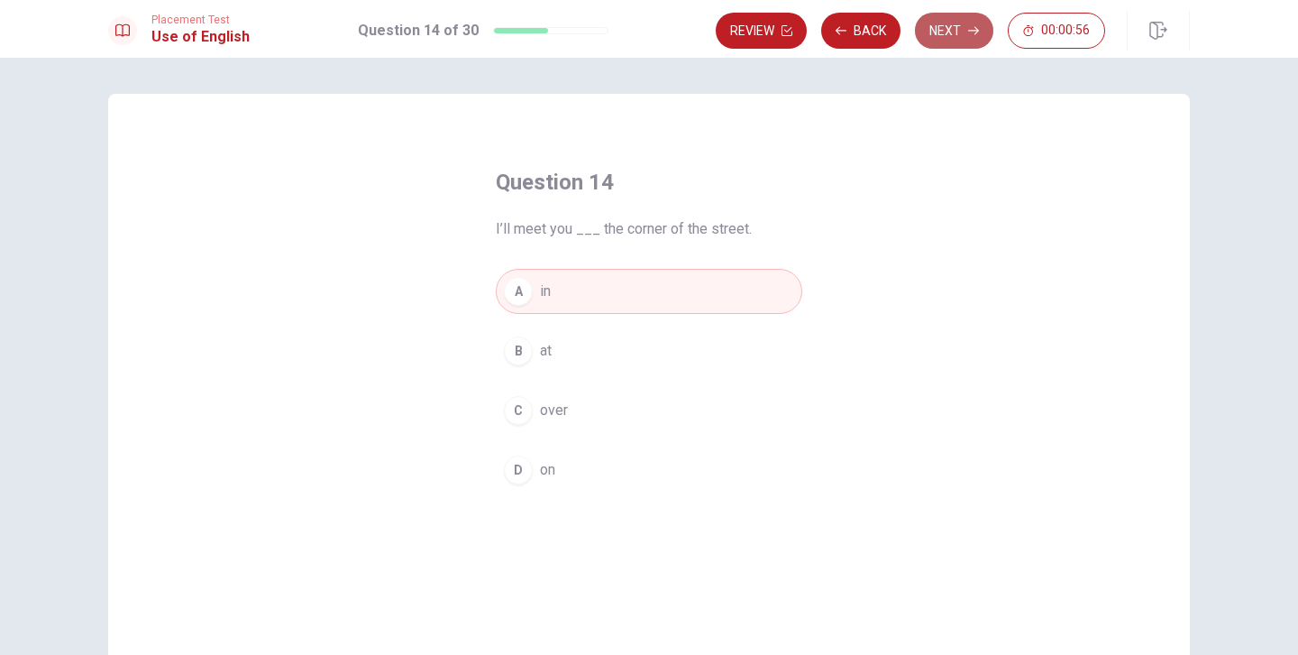
click at [939, 45] on button "Next" at bounding box center [954, 31] width 78 height 36
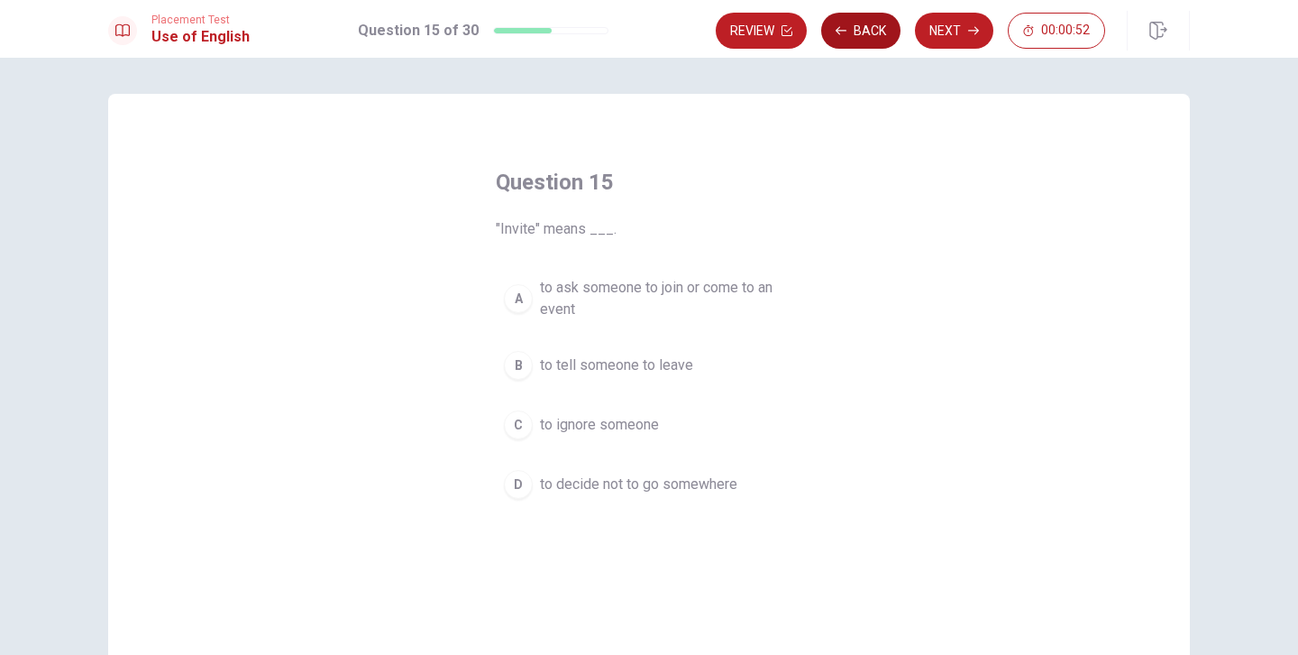
click at [874, 41] on button "Back" at bounding box center [860, 31] width 79 height 36
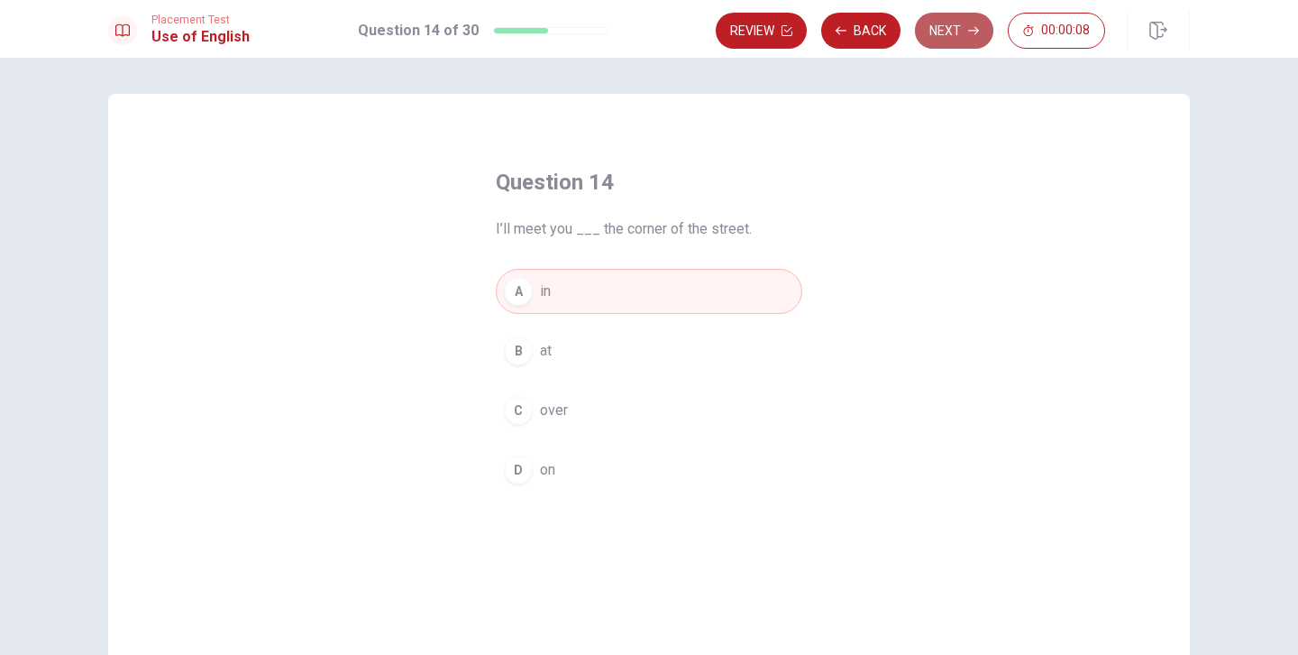
click at [978, 39] on button "Next" at bounding box center [954, 31] width 78 height 36
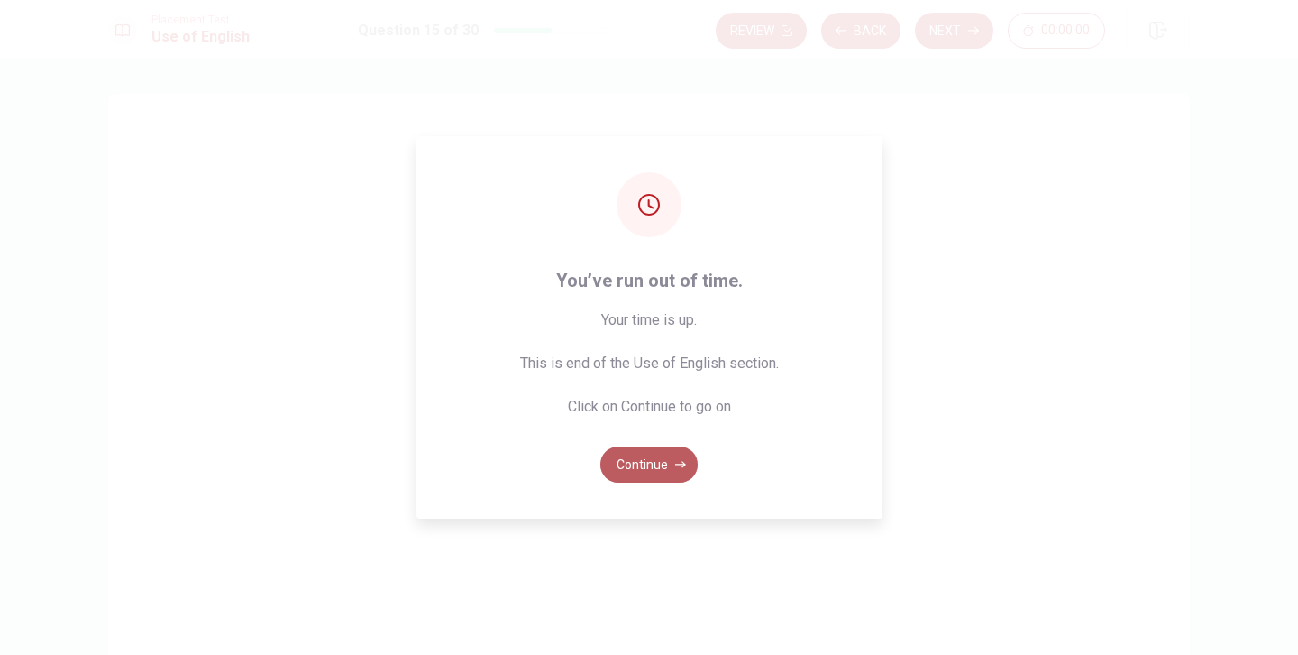
click at [676, 463] on icon "button" at bounding box center [680, 464] width 11 height 11
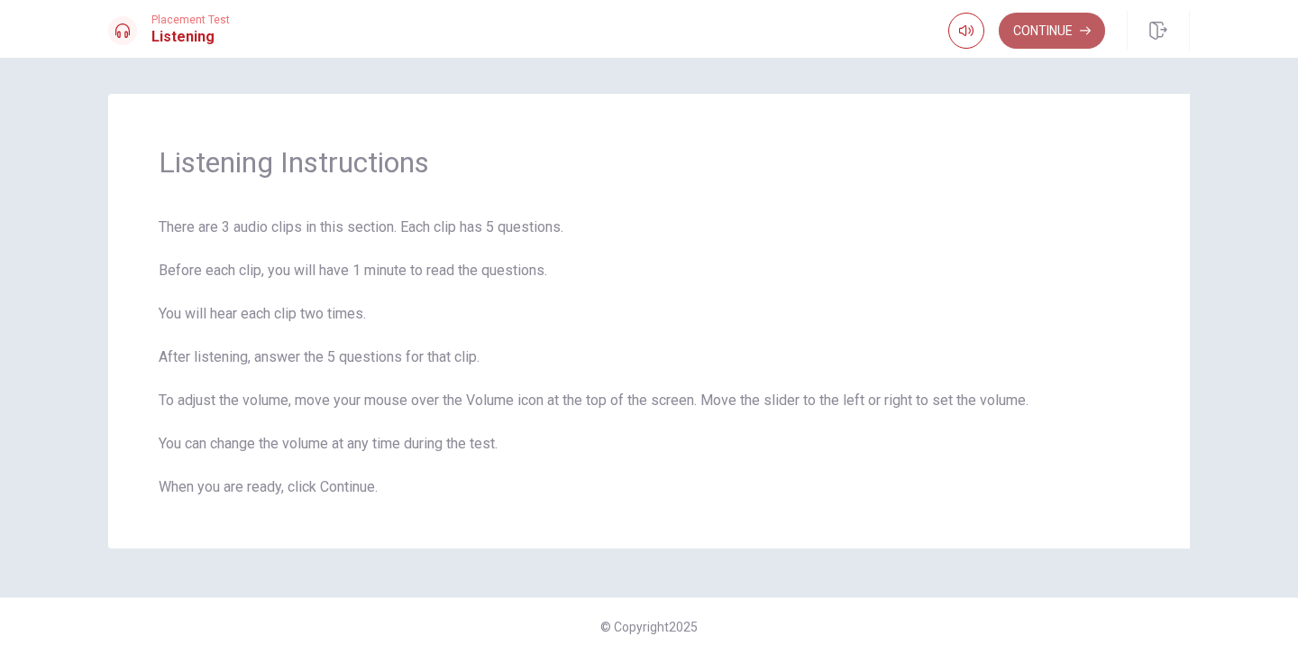
click at [1056, 39] on button "Continue" at bounding box center [1052, 31] width 106 height 36
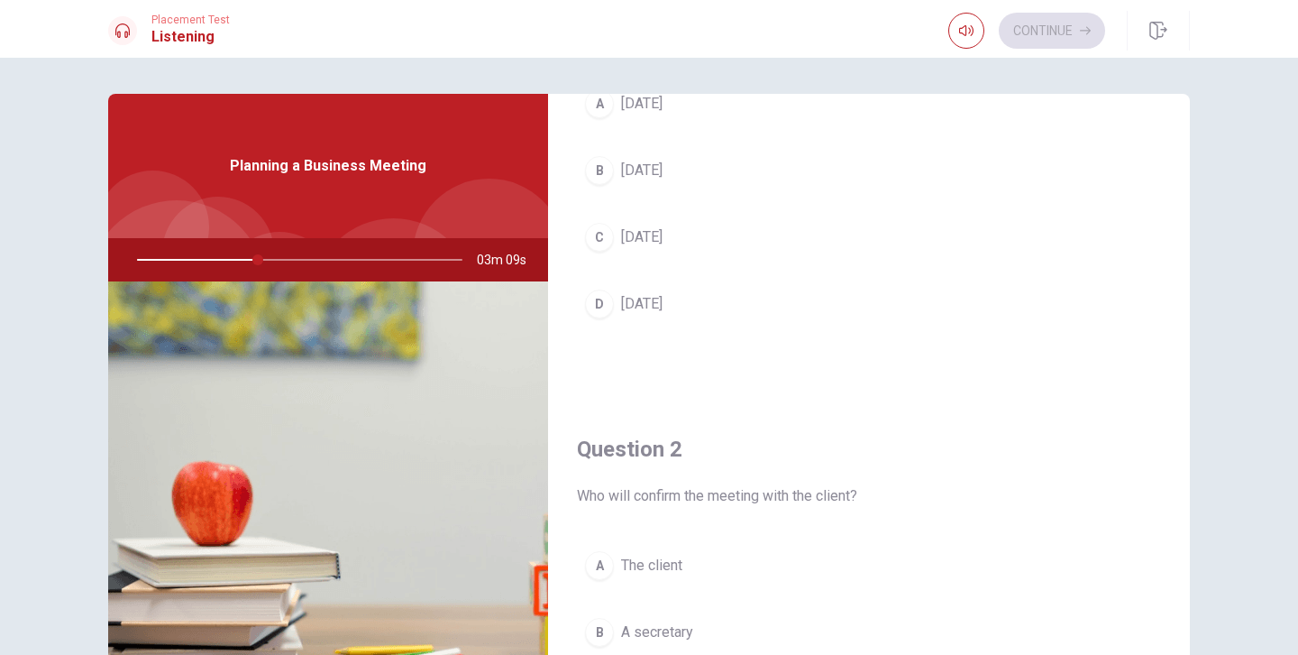
scroll to position [120, 0]
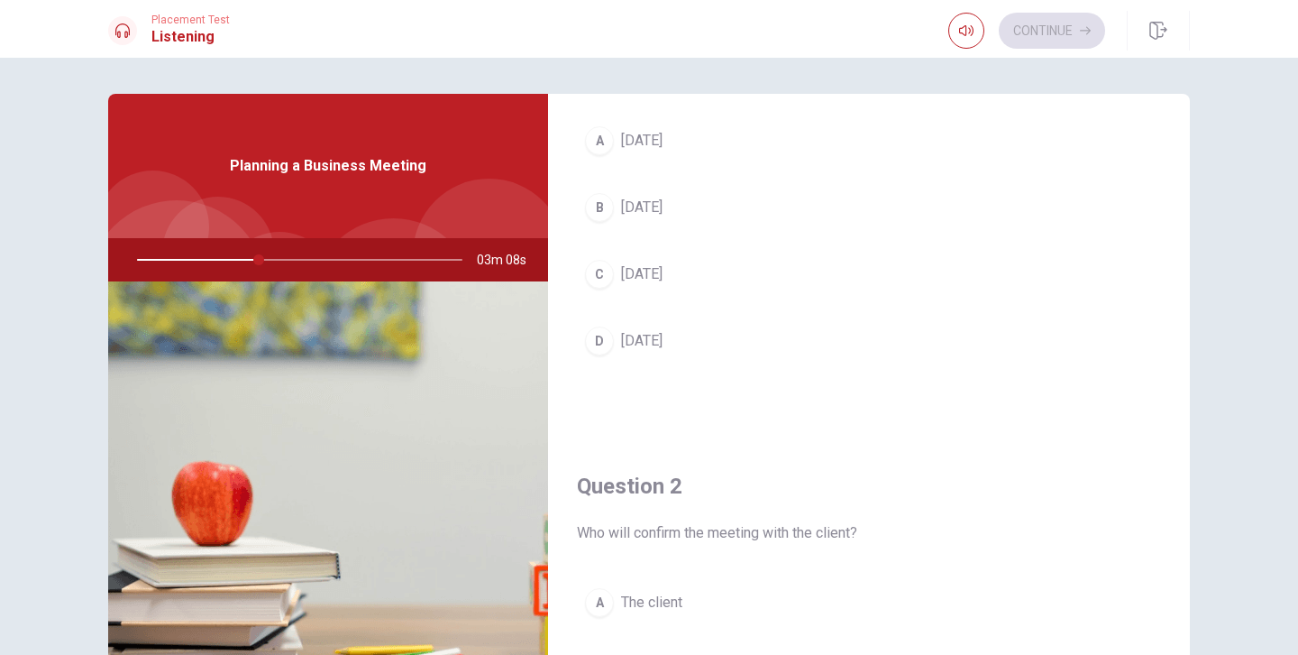
click at [600, 335] on div "D" at bounding box center [599, 340] width 29 height 29
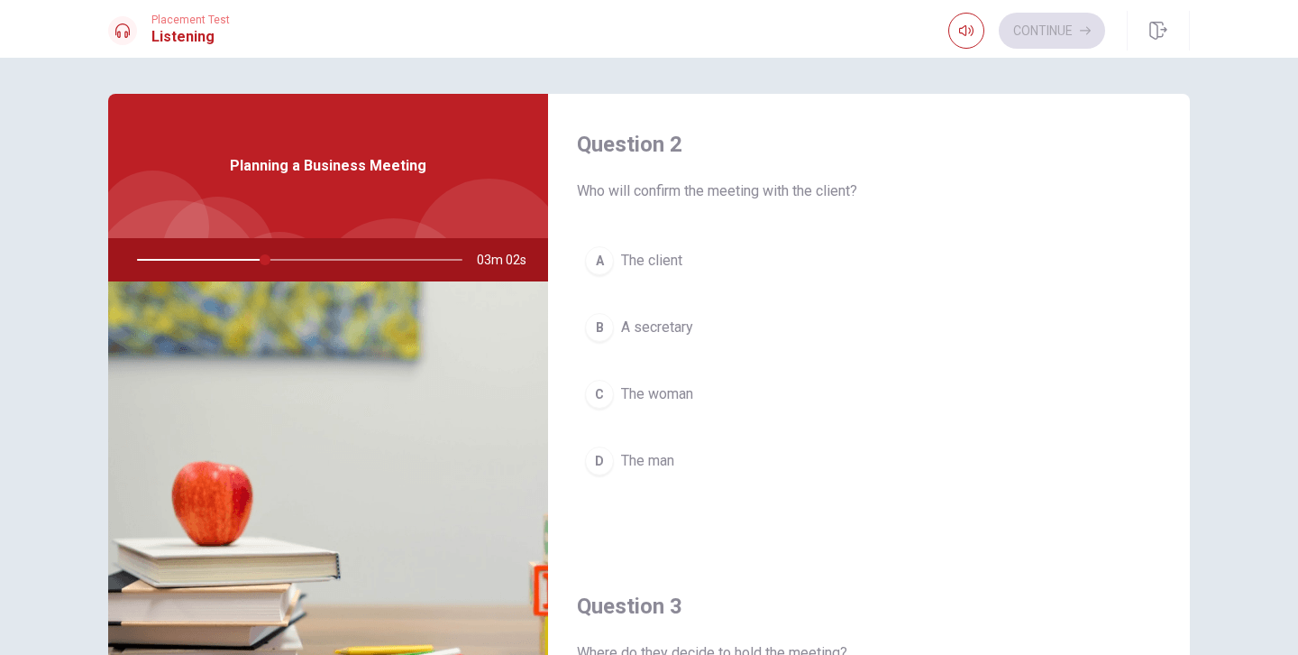
scroll to position [465, 0]
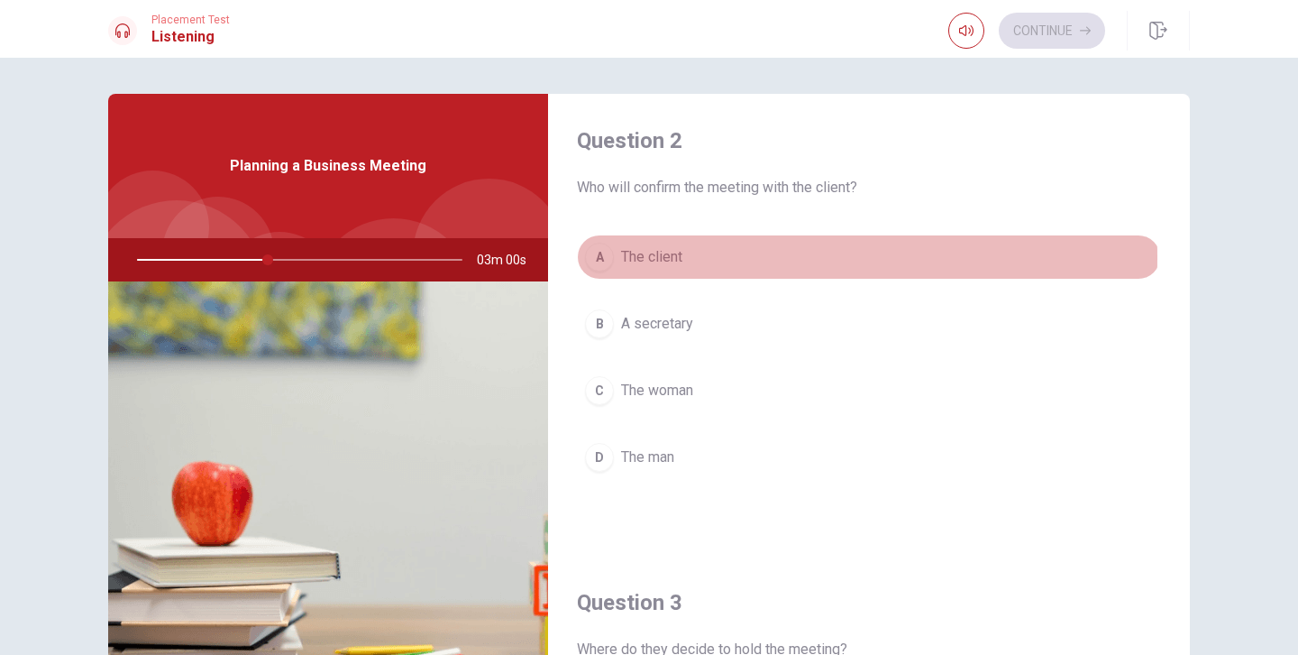
click at [595, 257] on div "A" at bounding box center [599, 257] width 29 height 29
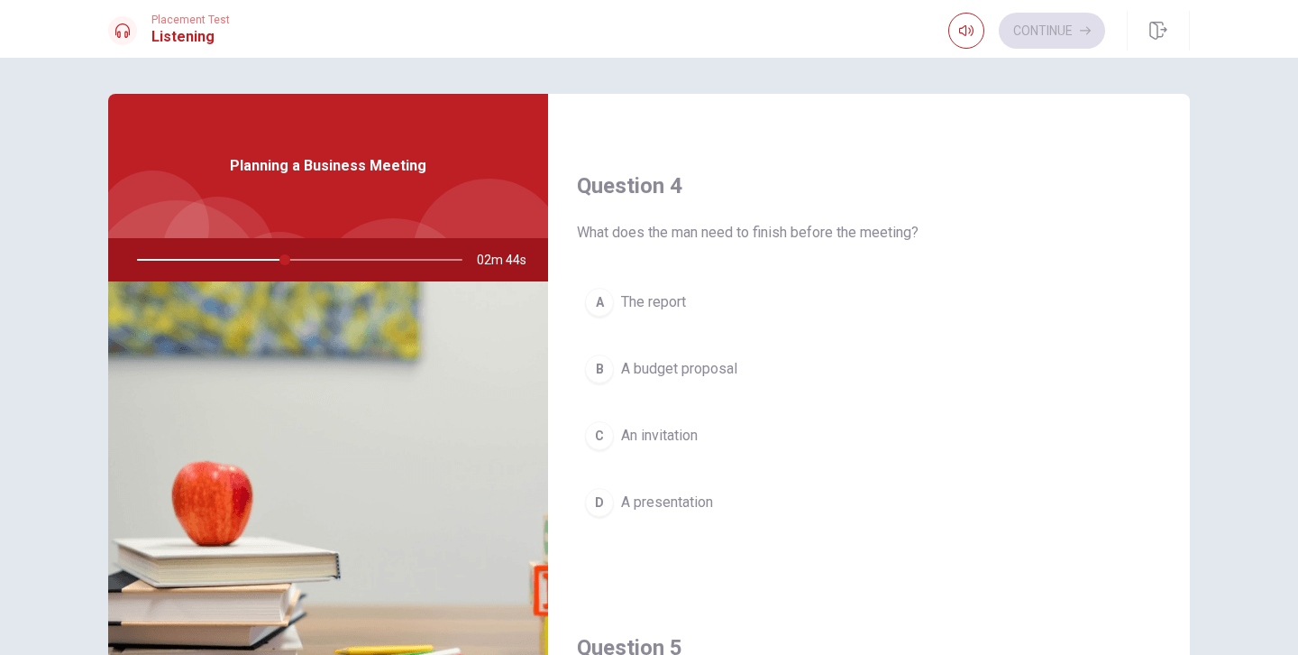
scroll to position [1360, 0]
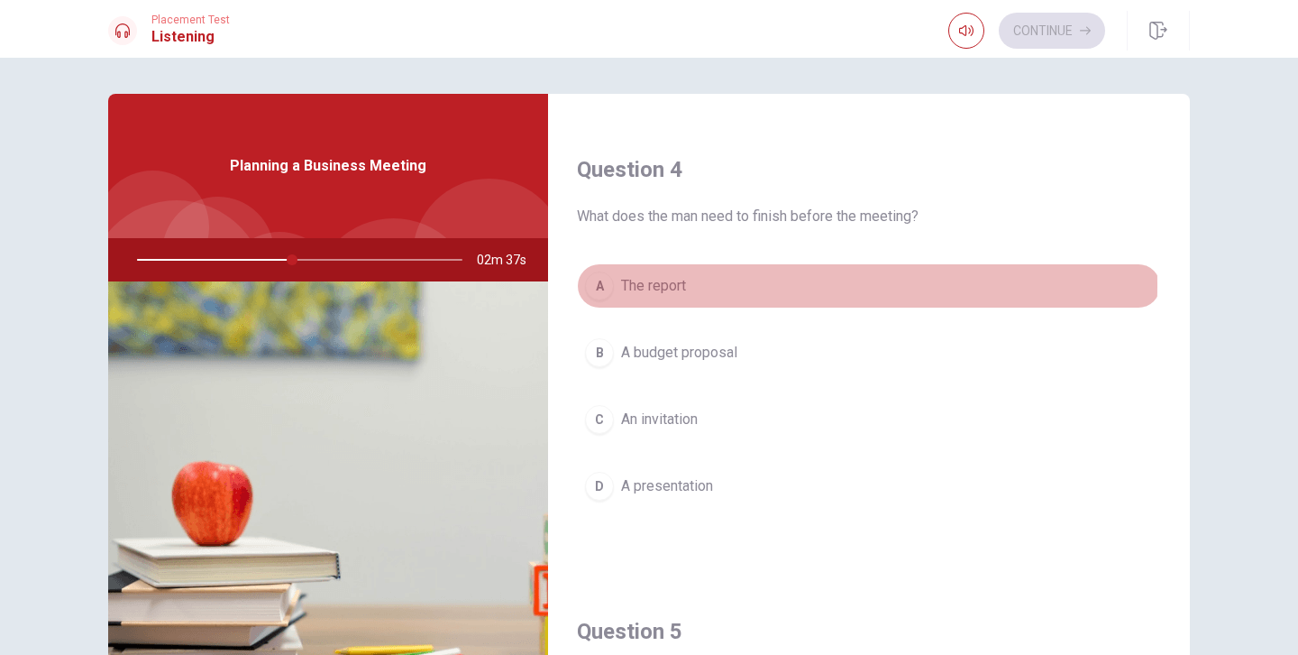
click at [605, 285] on div "A" at bounding box center [599, 285] width 29 height 29
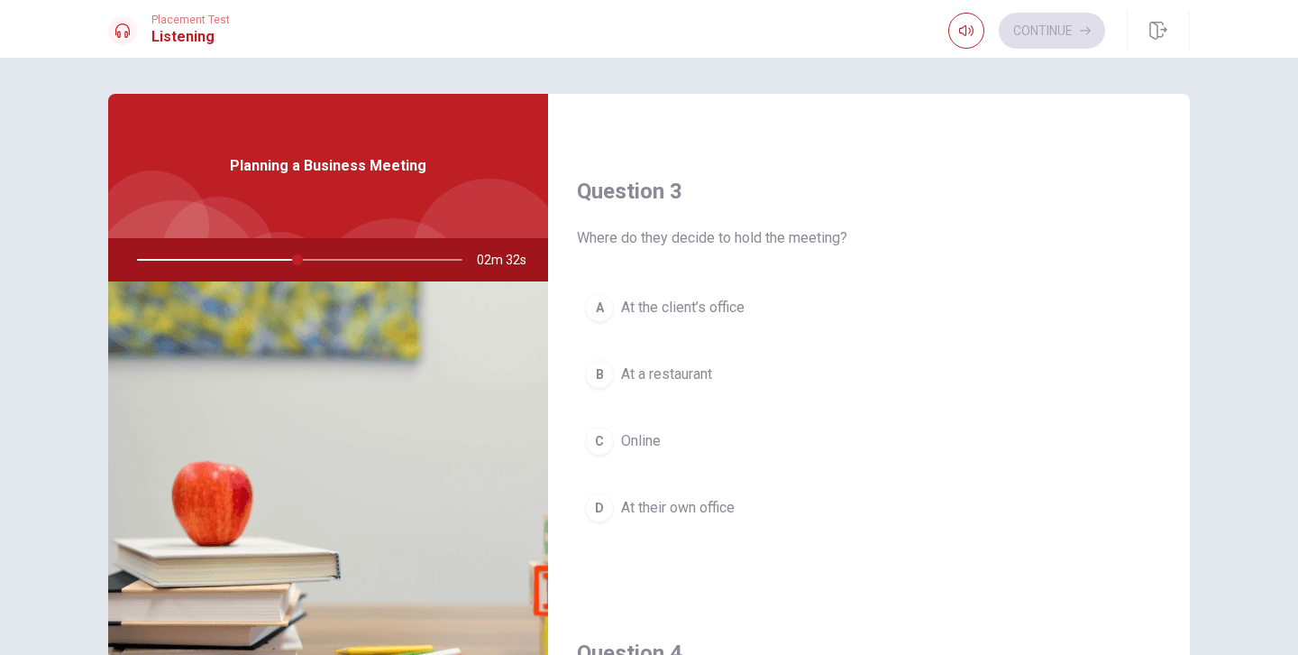
scroll to position [877, 0]
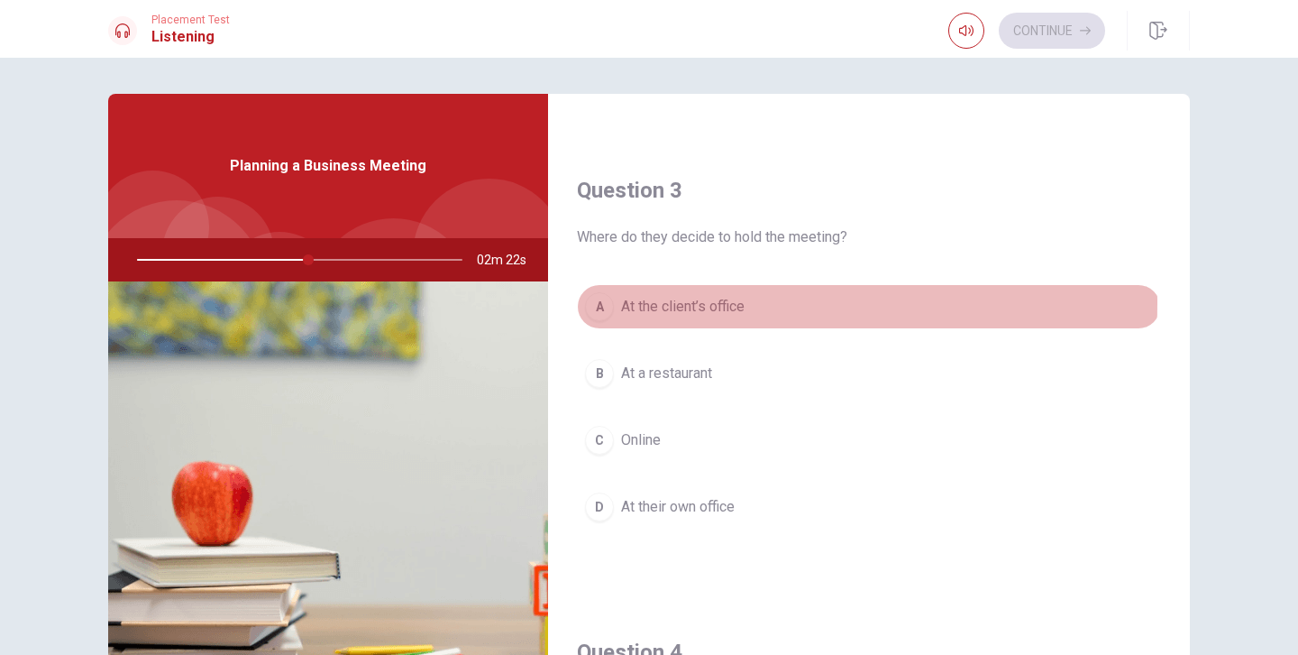
click at [600, 302] on div "A" at bounding box center [599, 306] width 29 height 29
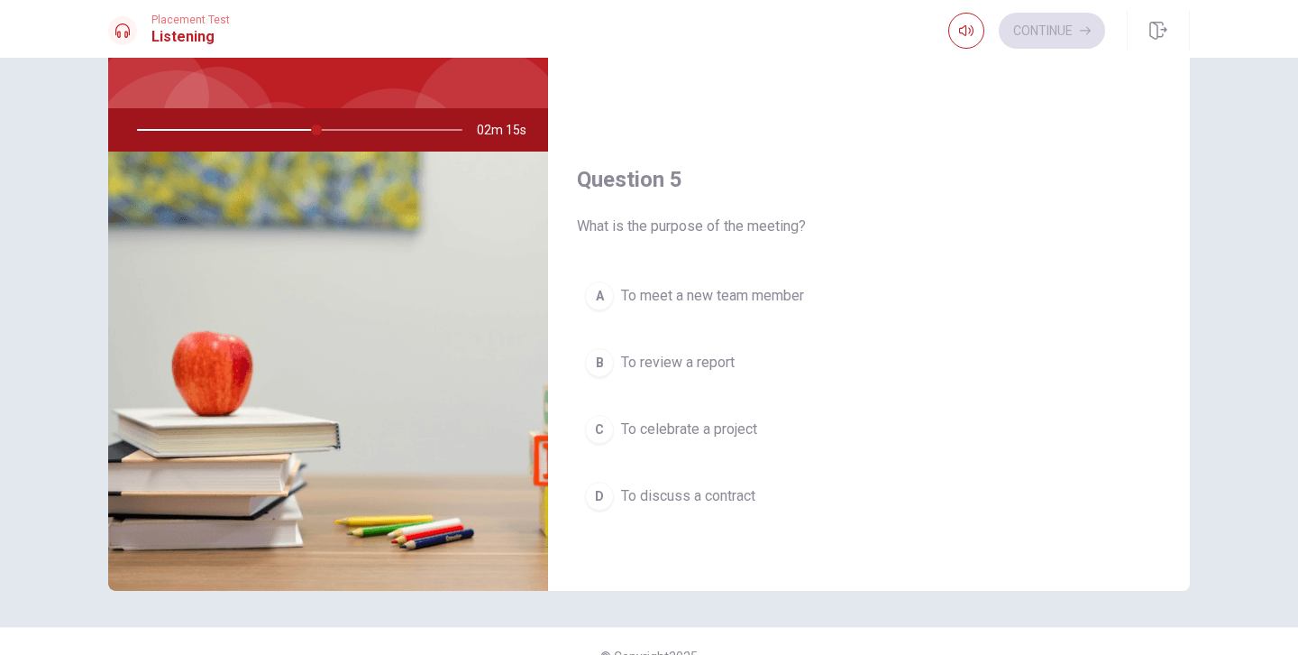
scroll to position [157, 0]
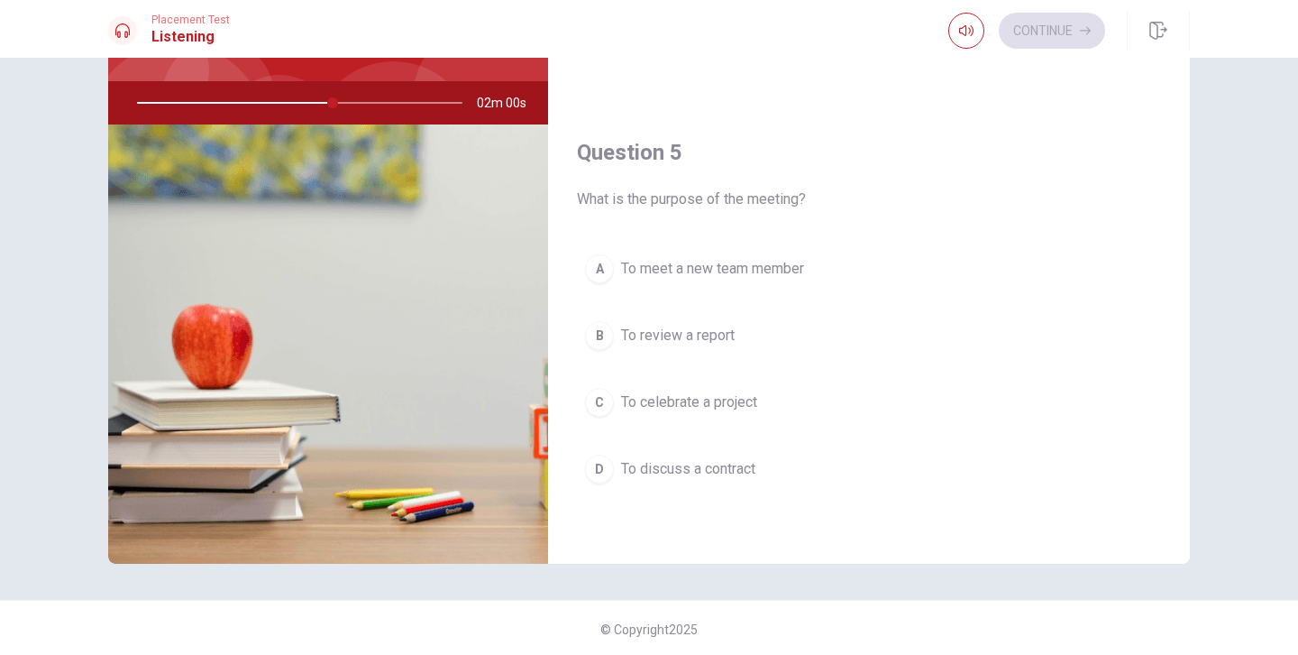
click at [600, 331] on div "B" at bounding box center [599, 335] width 29 height 29
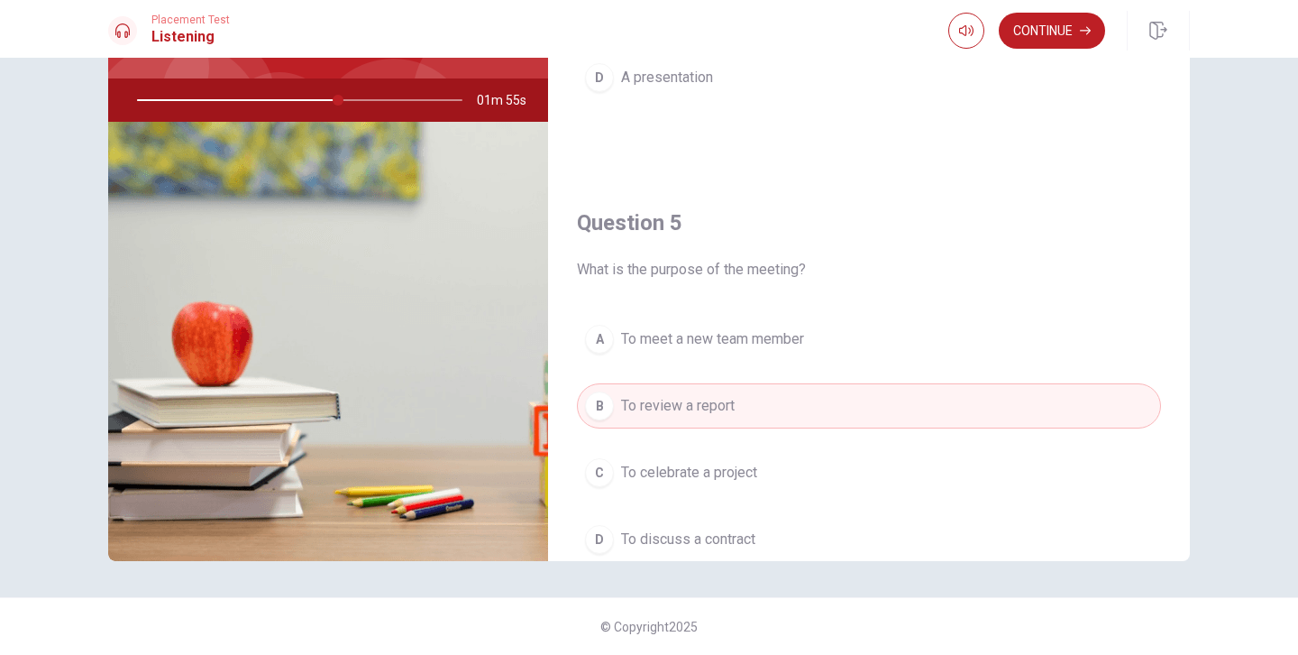
scroll to position [1596, 0]
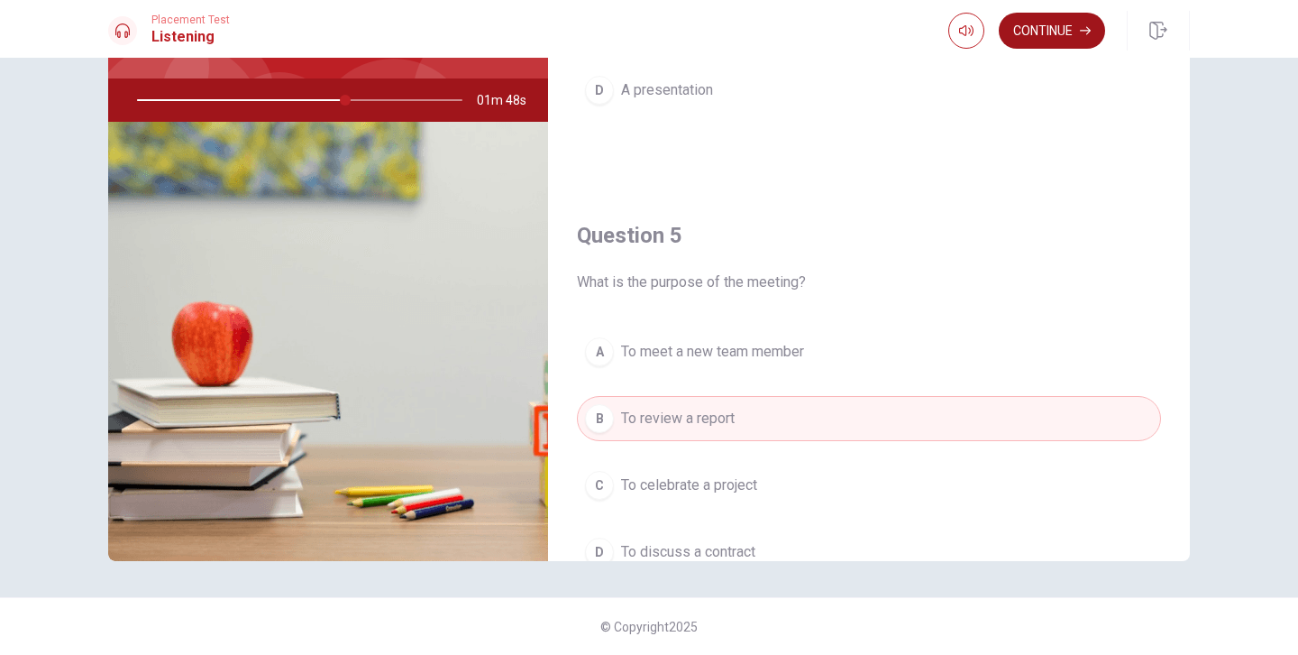
click at [1043, 33] on button "Continue" at bounding box center [1052, 31] width 106 height 36
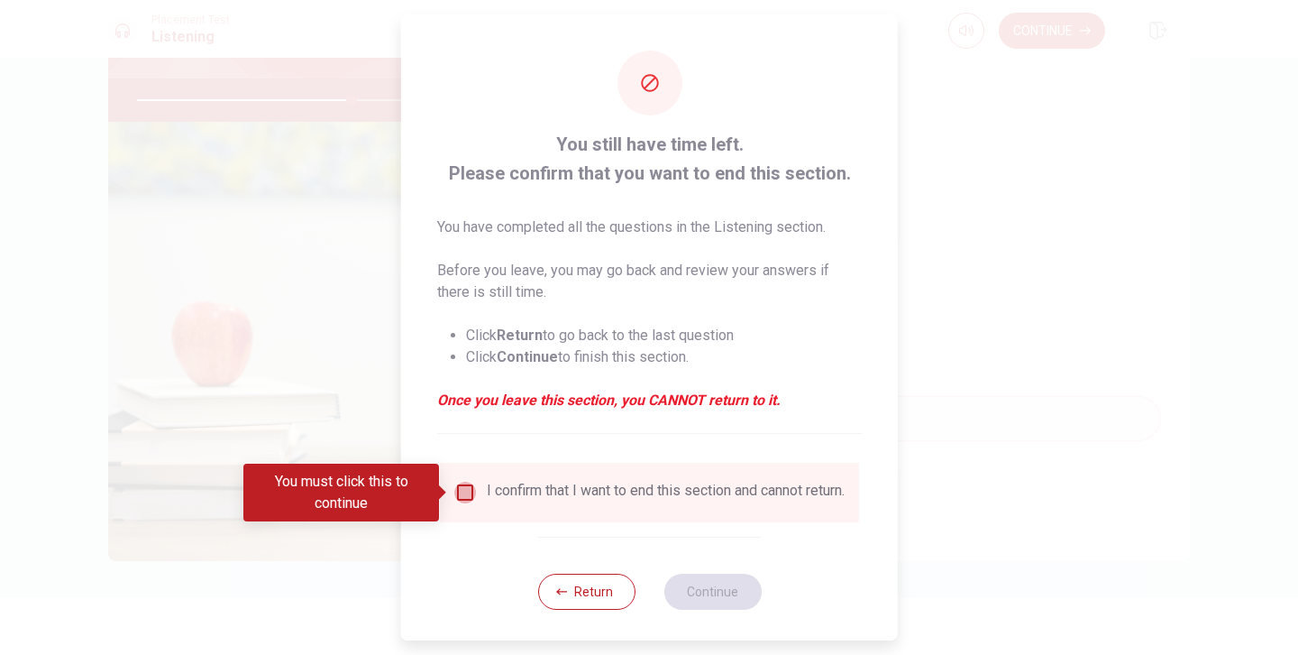
click at [463, 491] on input "You must click this to continue" at bounding box center [465, 493] width 22 height 22
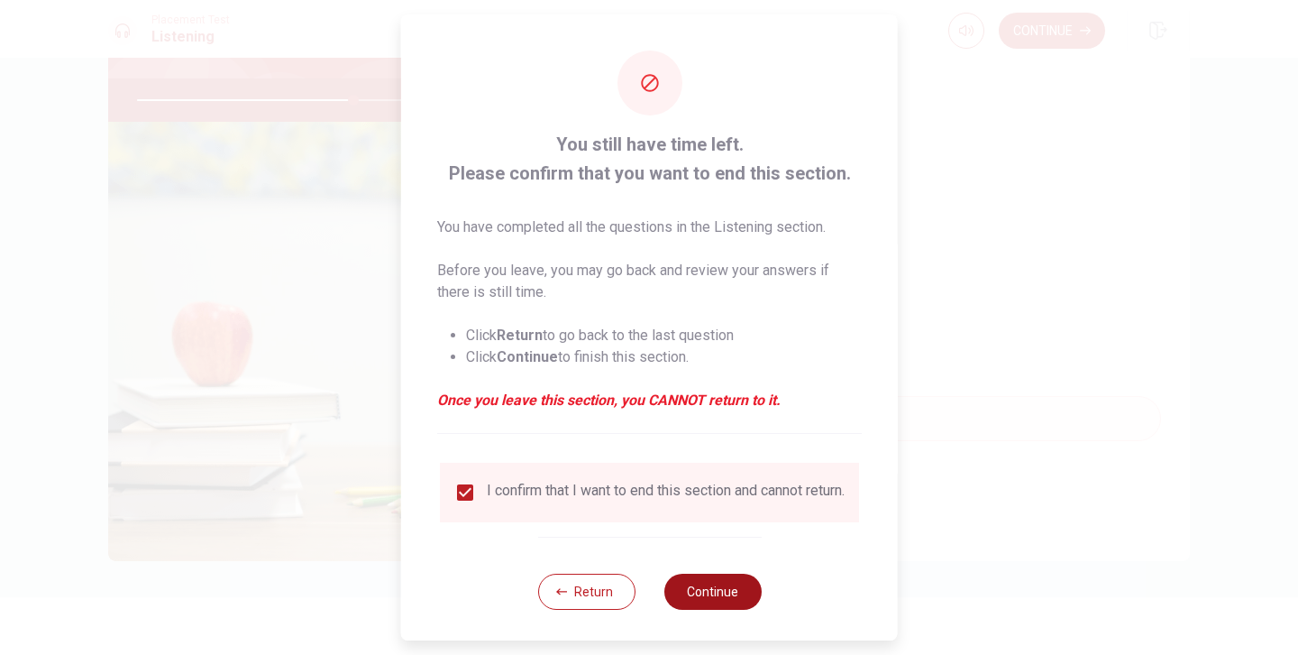
click at [708, 604] on button "Continue" at bounding box center [712, 591] width 97 height 36
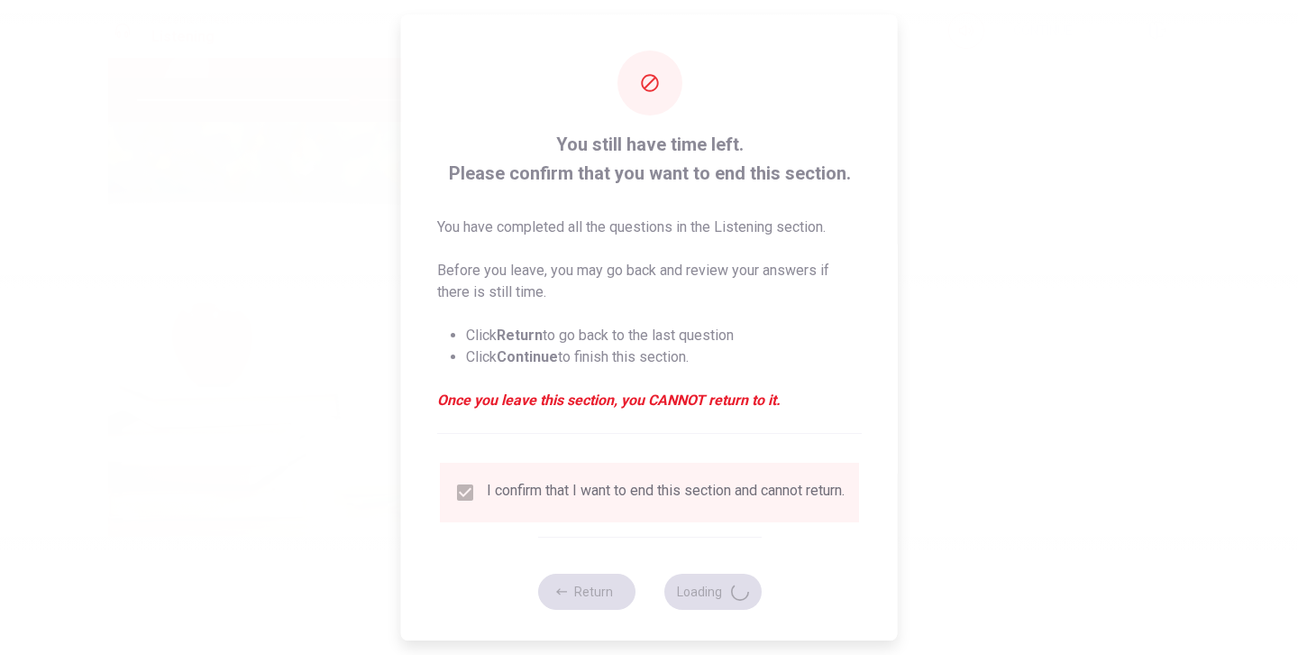
type input "67"
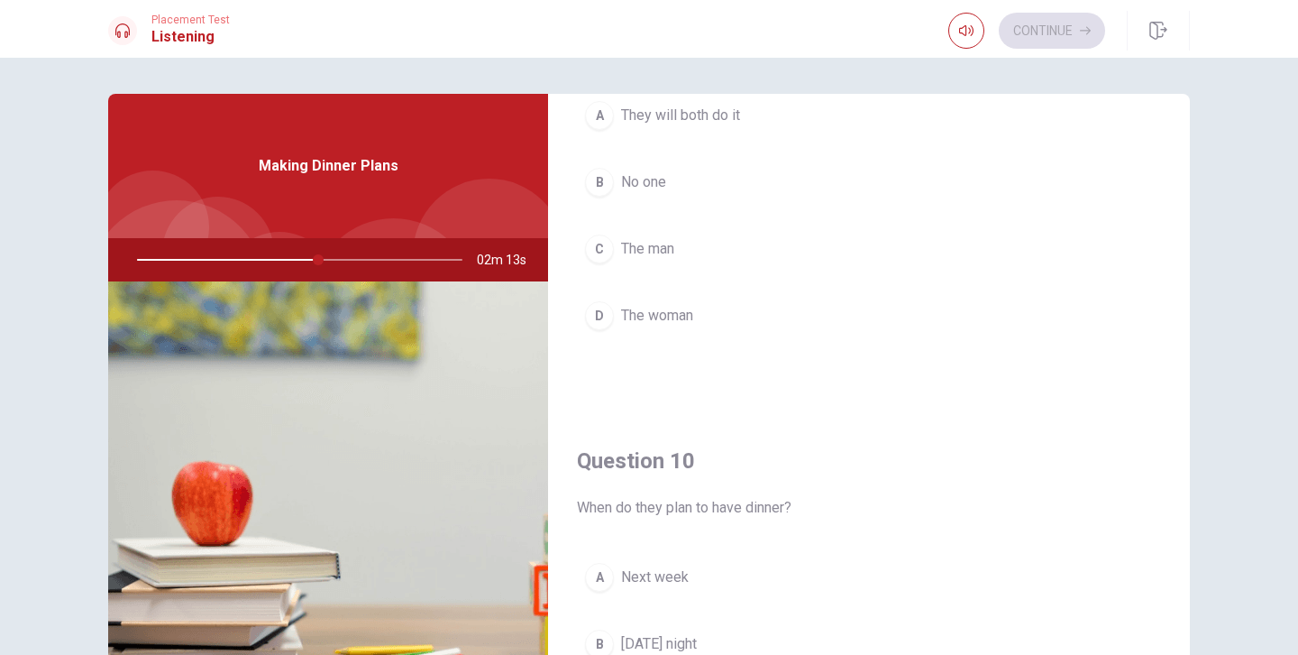
scroll to position [1682, 0]
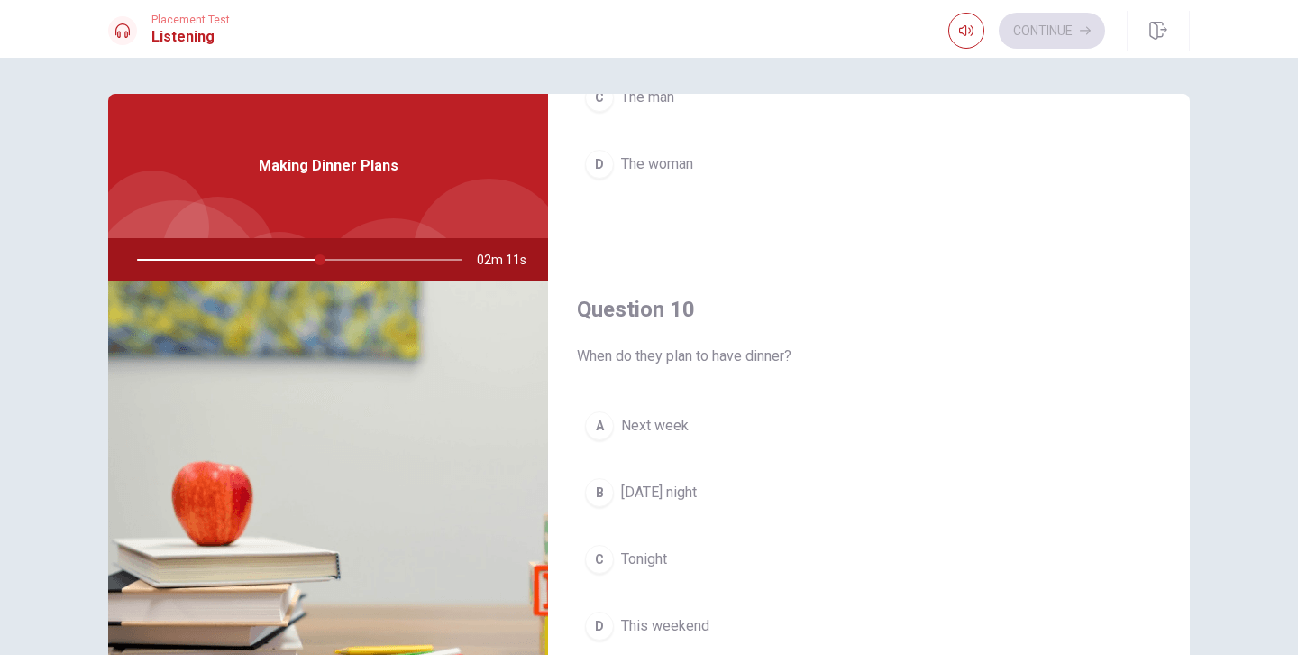
click at [600, 560] on div "C" at bounding box center [599, 559] width 29 height 29
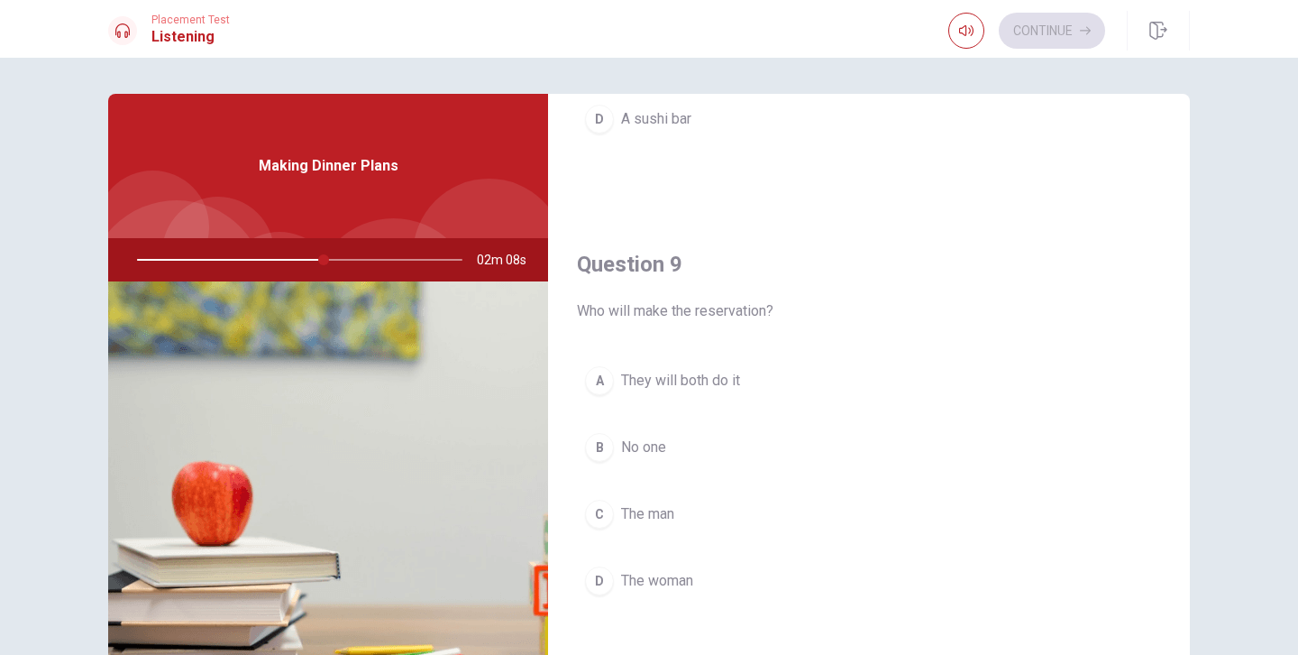
scroll to position [1252, 0]
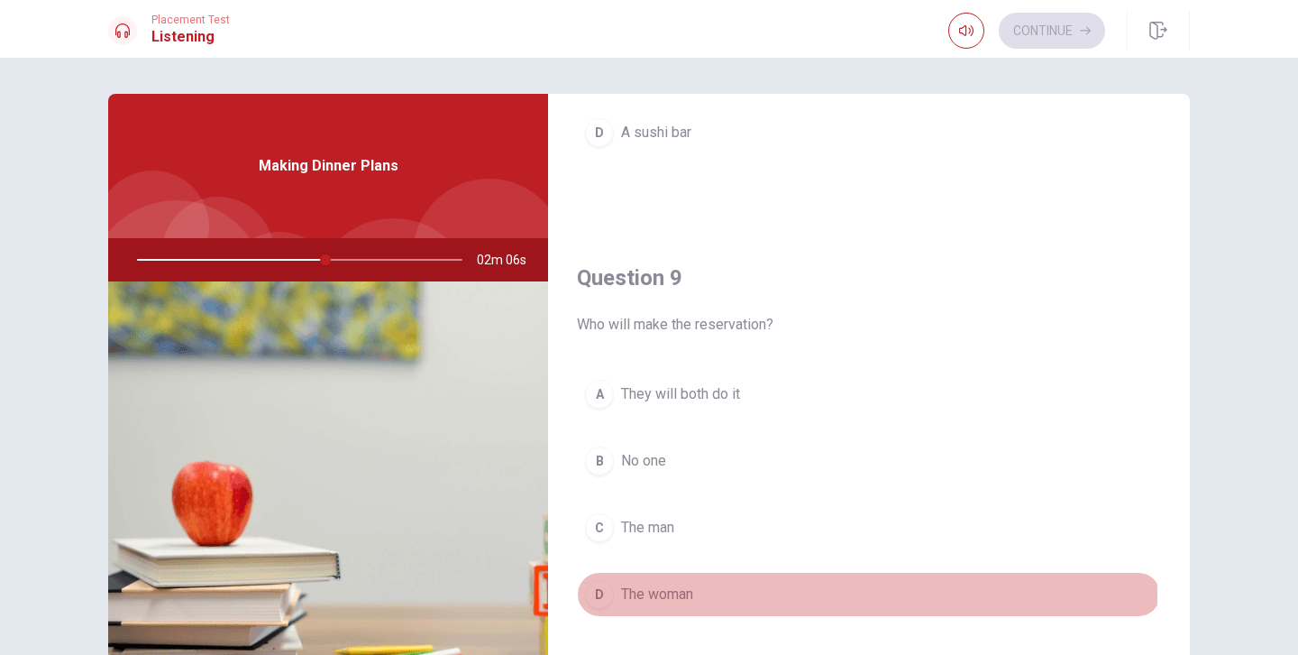
click at [598, 594] on div "D" at bounding box center [599, 594] width 29 height 29
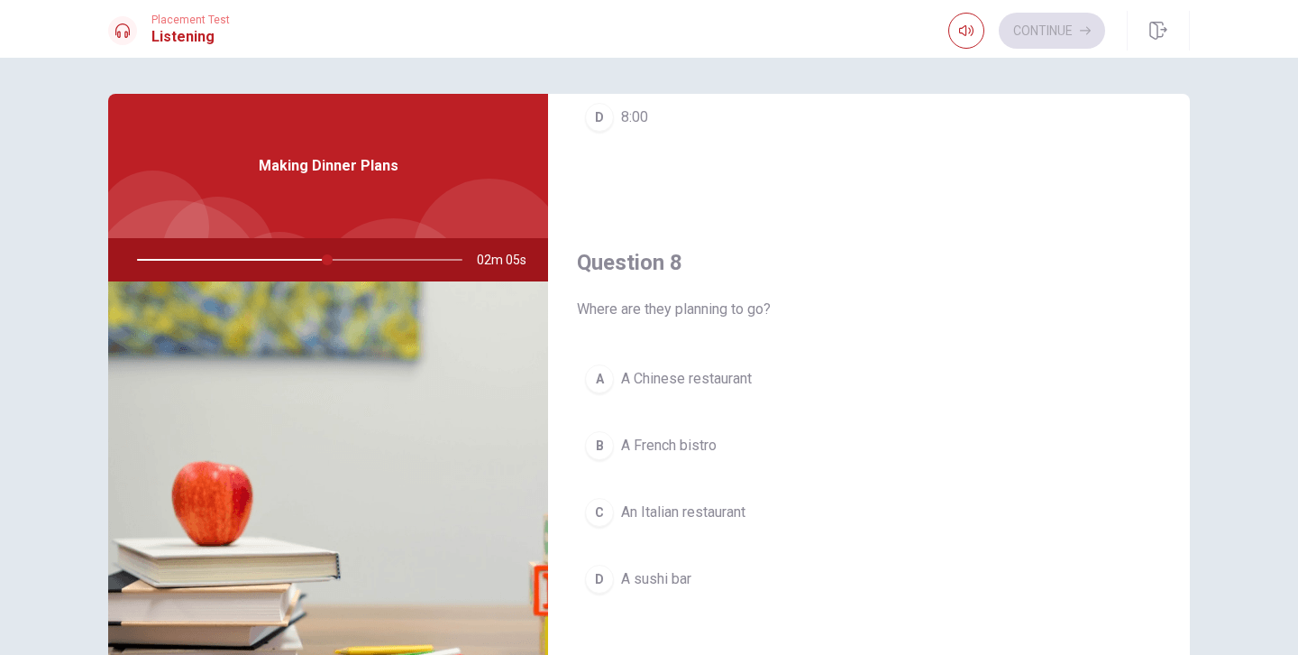
scroll to position [792, 0]
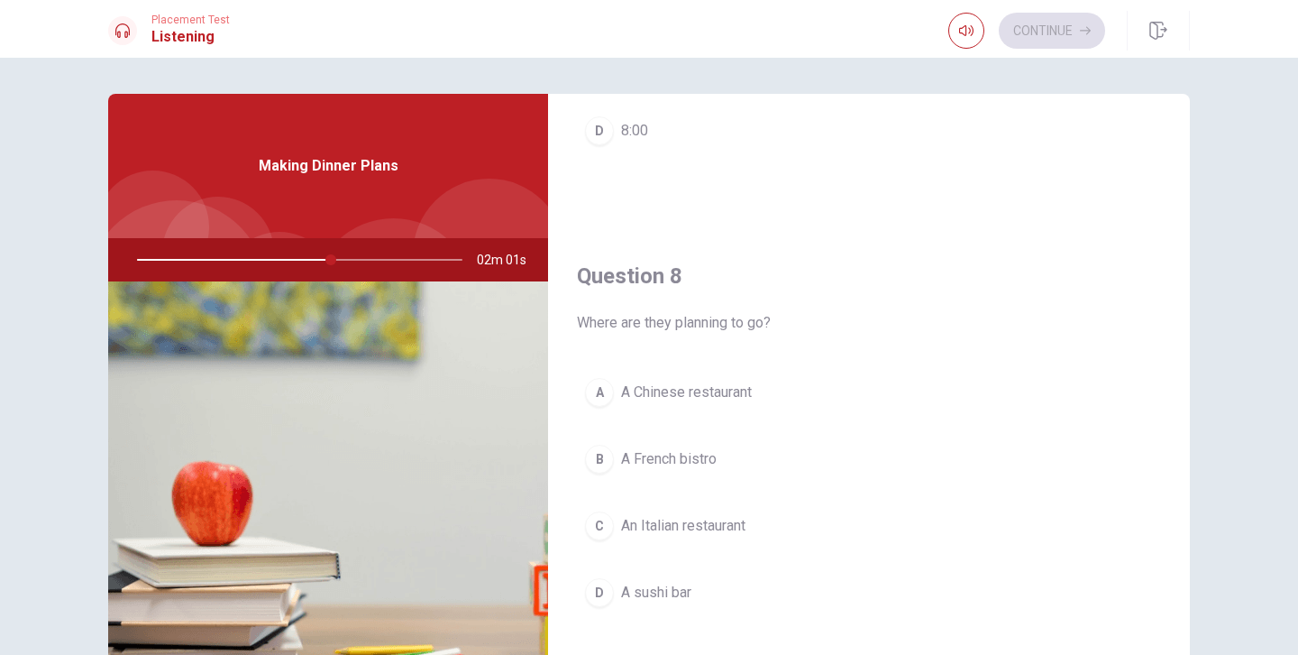
click at [602, 527] on div "C" at bounding box center [599, 525] width 29 height 29
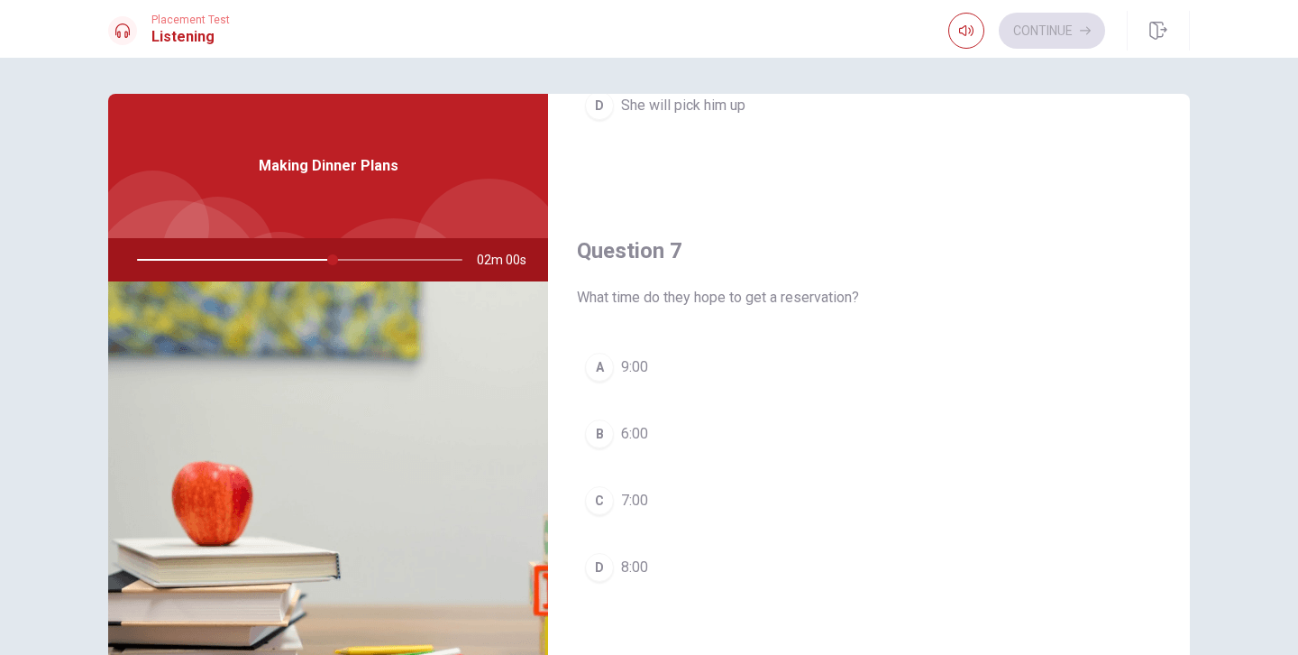
scroll to position [352, 0]
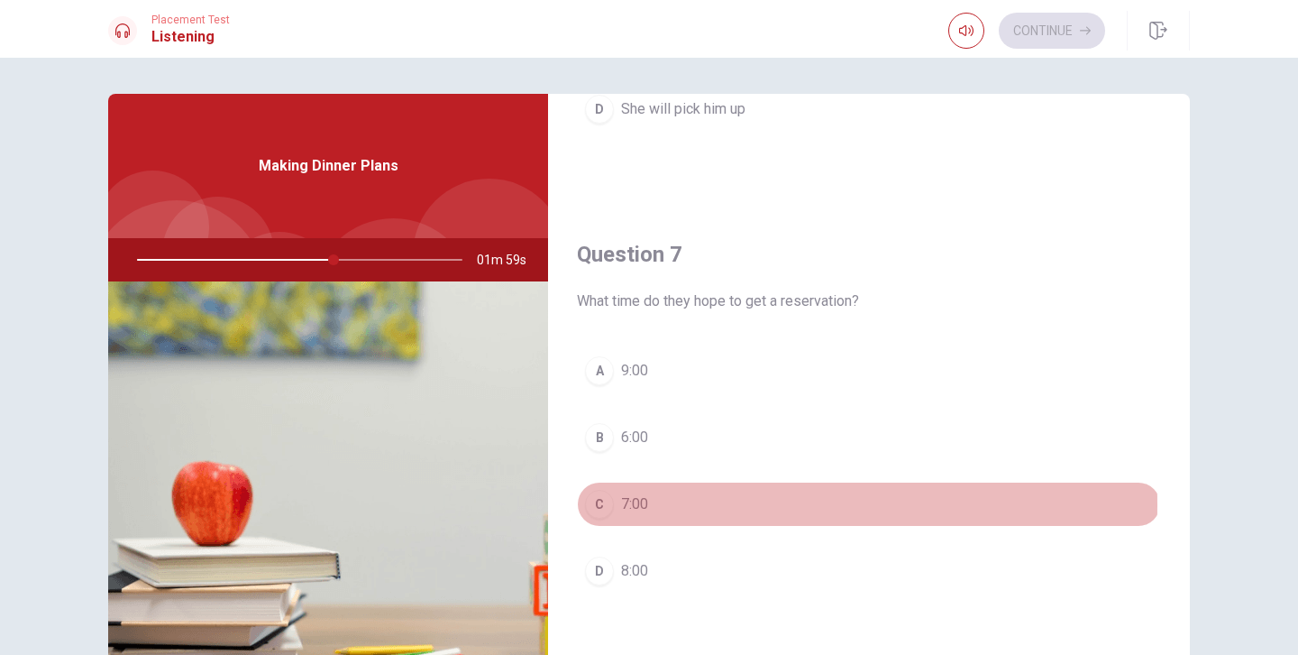
click at [600, 504] on div "C" at bounding box center [599, 504] width 29 height 29
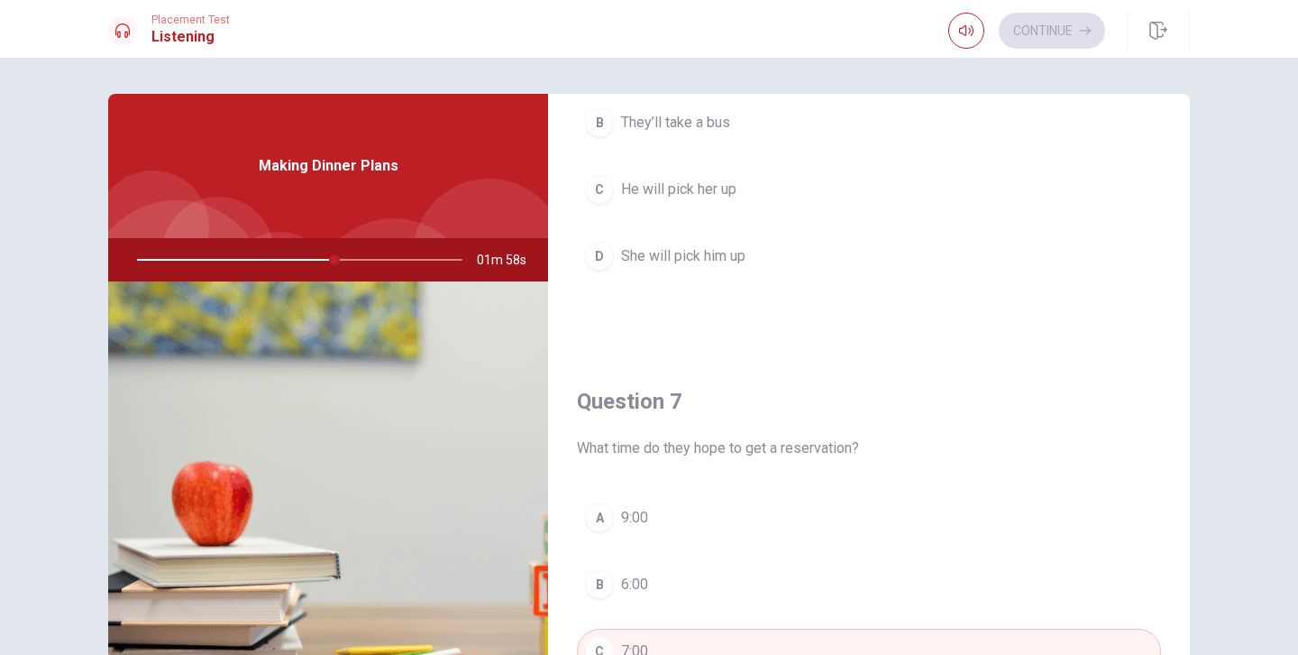
scroll to position [0, 0]
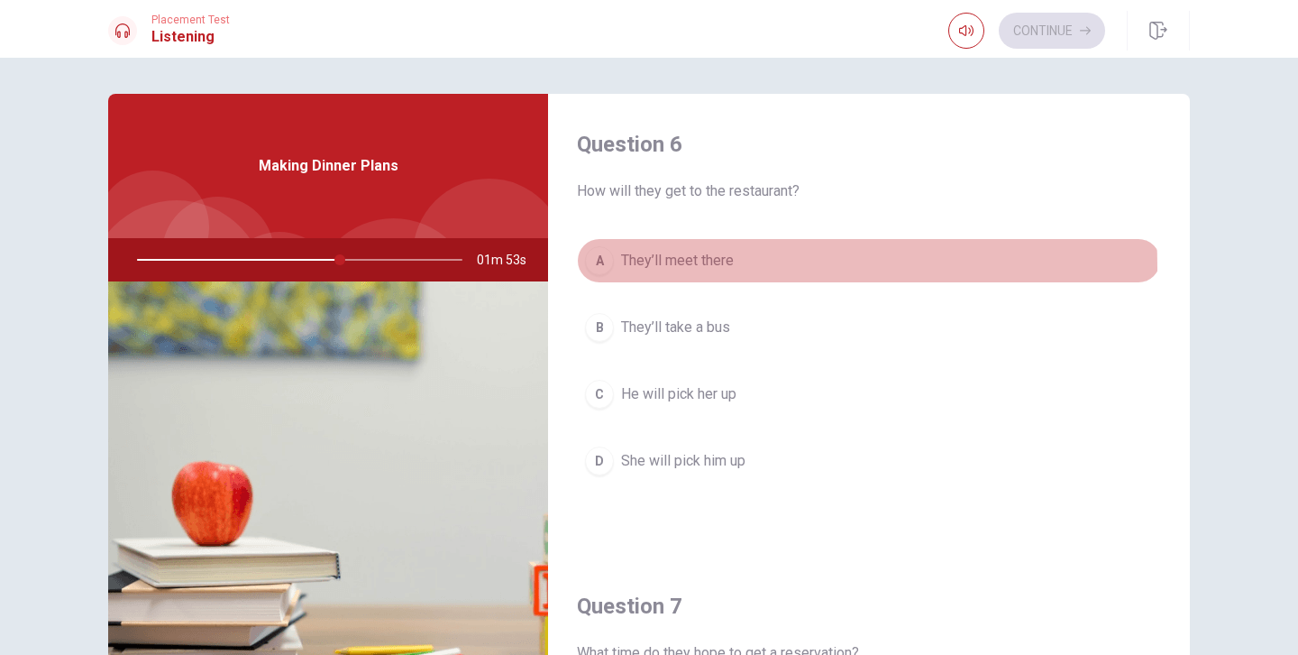
click at [599, 268] on div "A" at bounding box center [599, 260] width 29 height 29
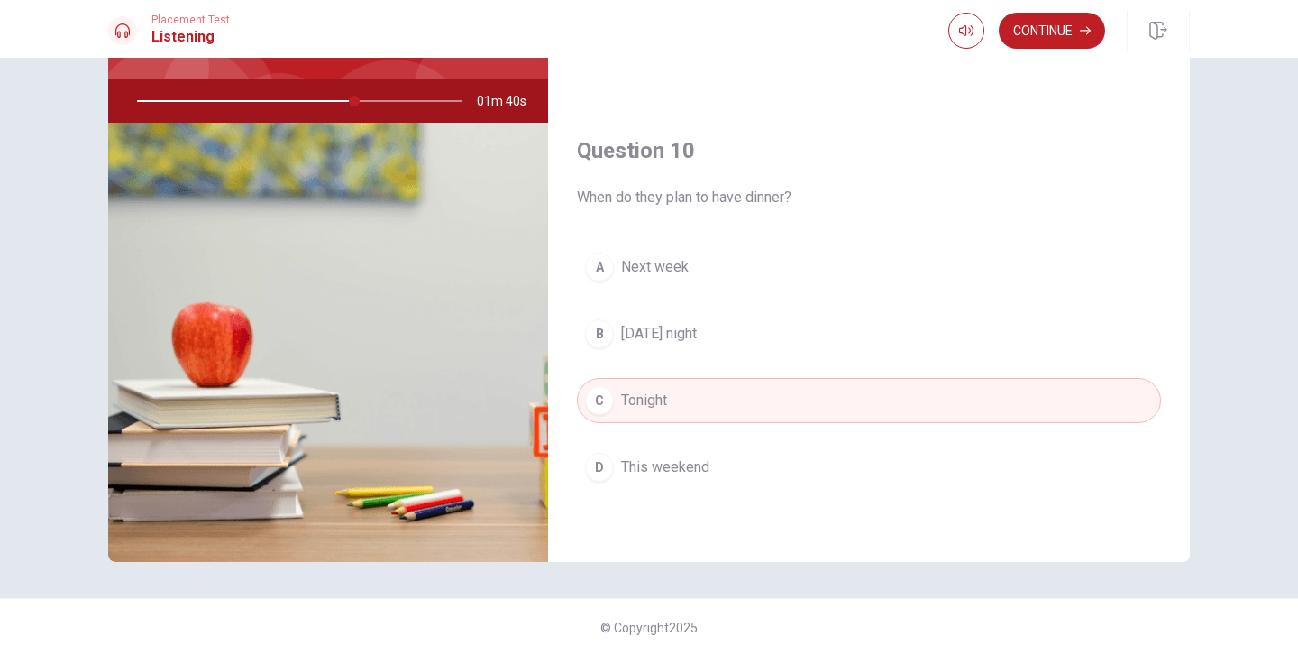
scroll to position [160, 0]
click at [1057, 39] on button "Continue" at bounding box center [1052, 31] width 106 height 36
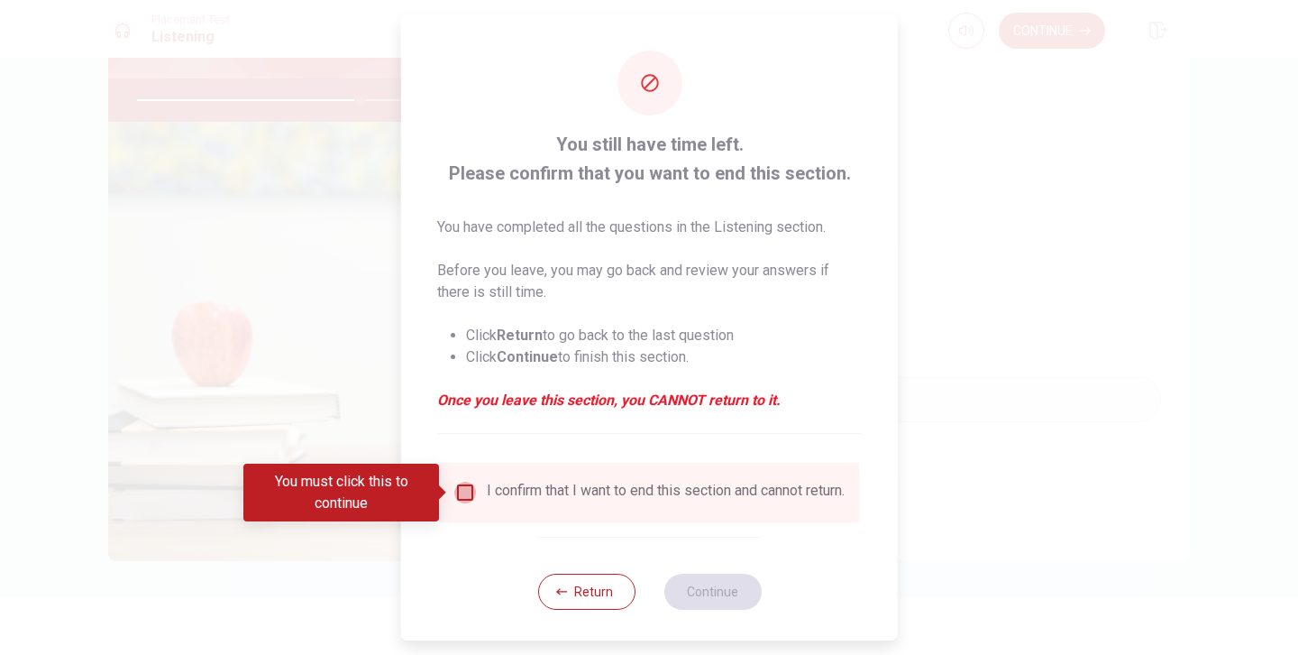
drag, startPoint x: 461, startPoint y: 497, endPoint x: 483, endPoint y: 506, distance: 24.3
click at [461, 497] on input "You must click this to continue" at bounding box center [465, 493] width 22 height 22
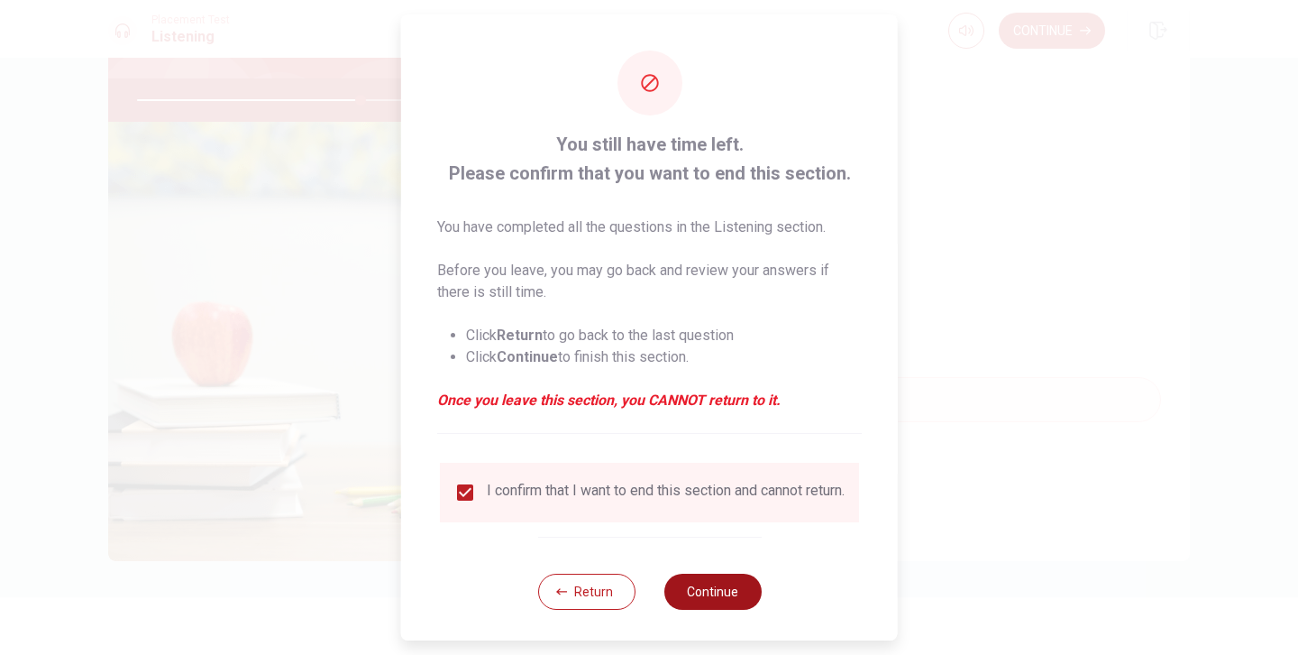
click at [689, 603] on button "Continue" at bounding box center [712, 591] width 97 height 36
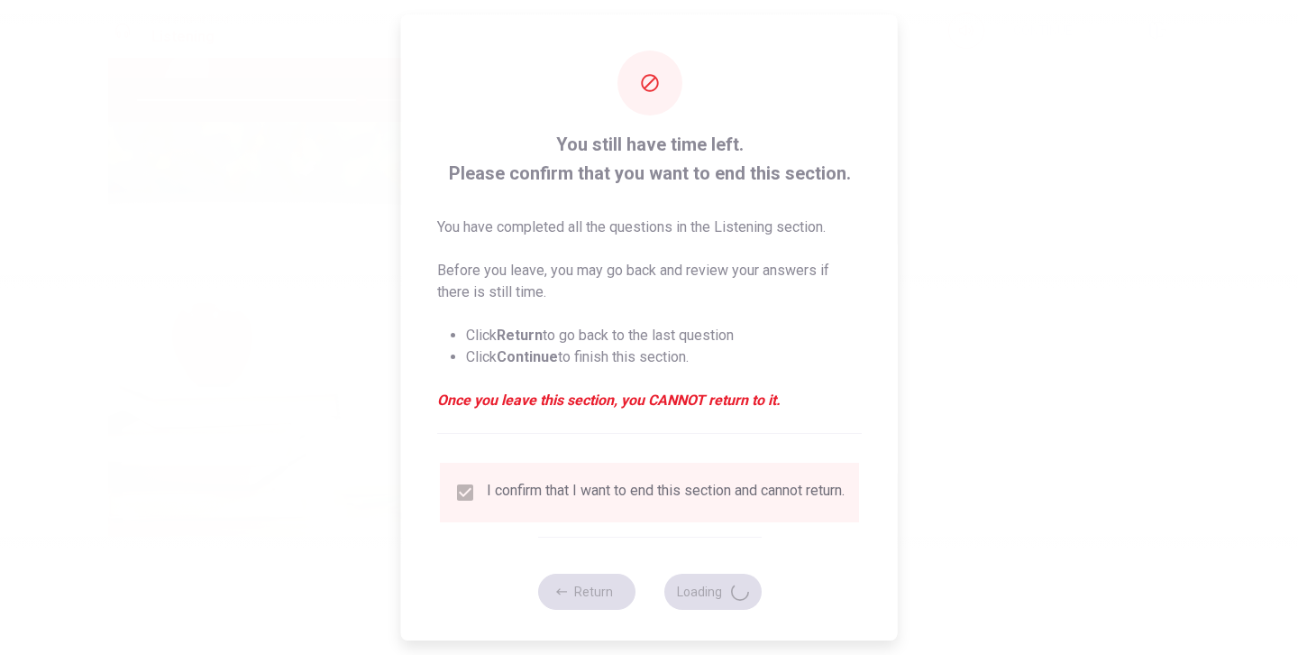
type input "69"
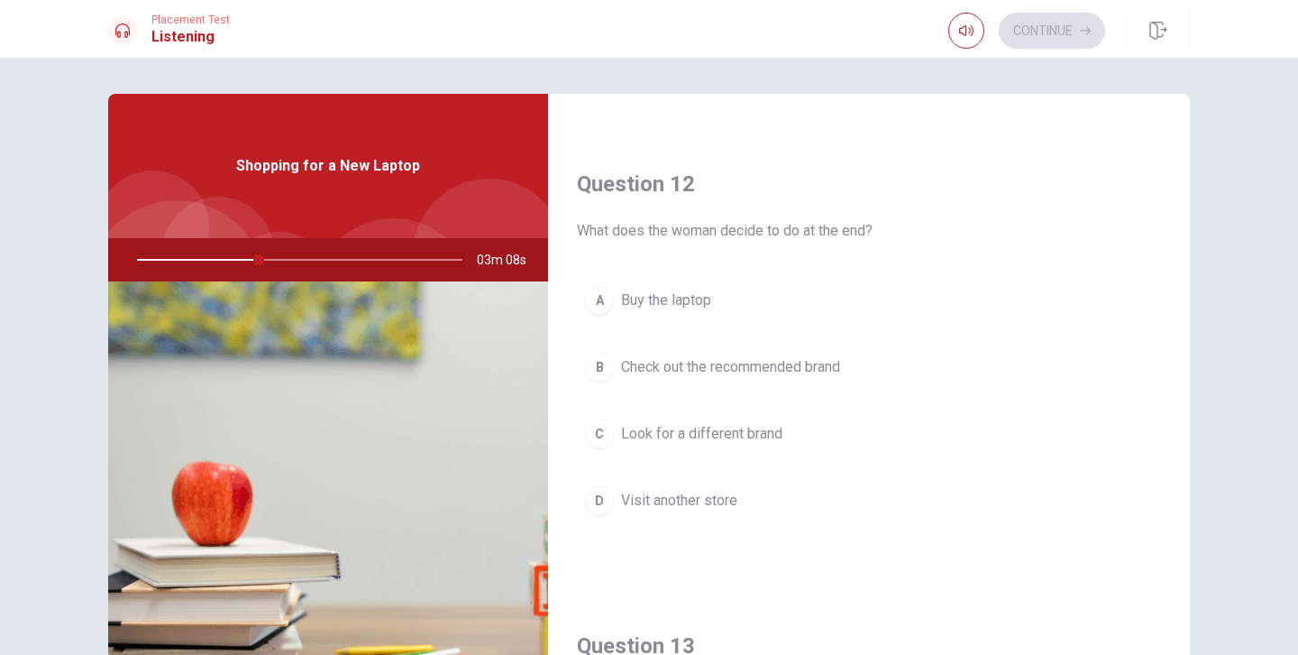
scroll to position [426, 0]
click at [603, 363] on div "B" at bounding box center [599, 363] width 29 height 29
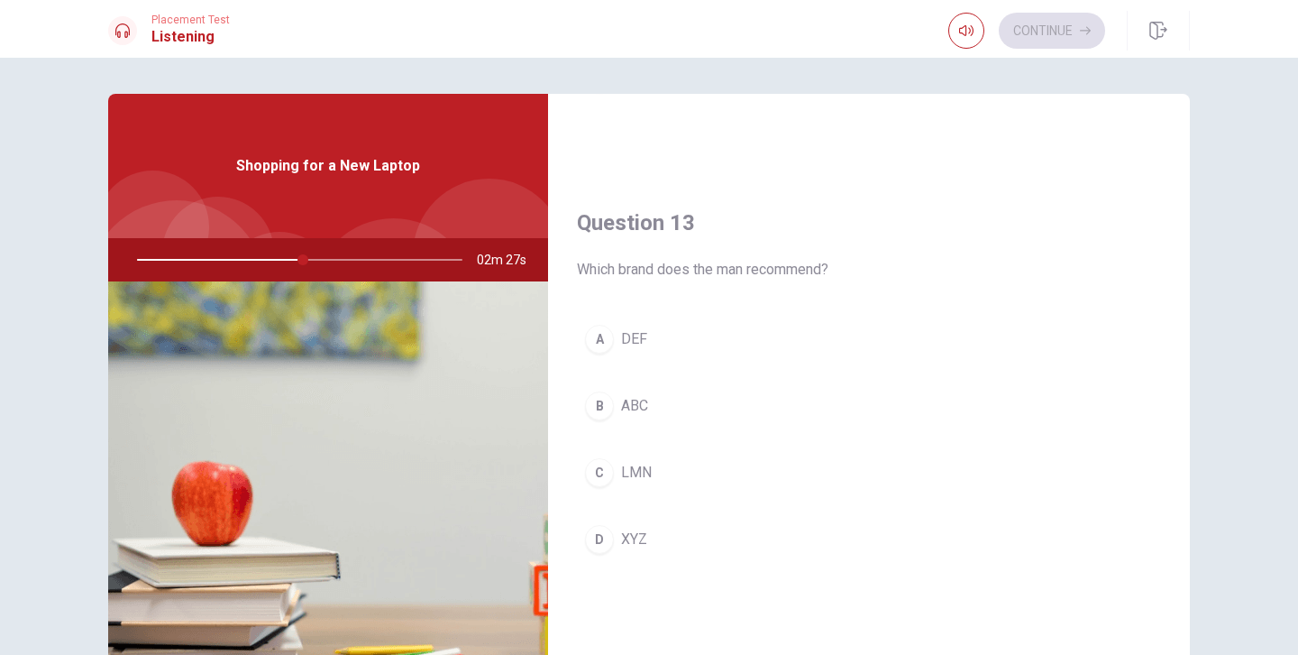
scroll to position [846, 0]
click at [589, 538] on div "D" at bounding box center [599, 538] width 29 height 29
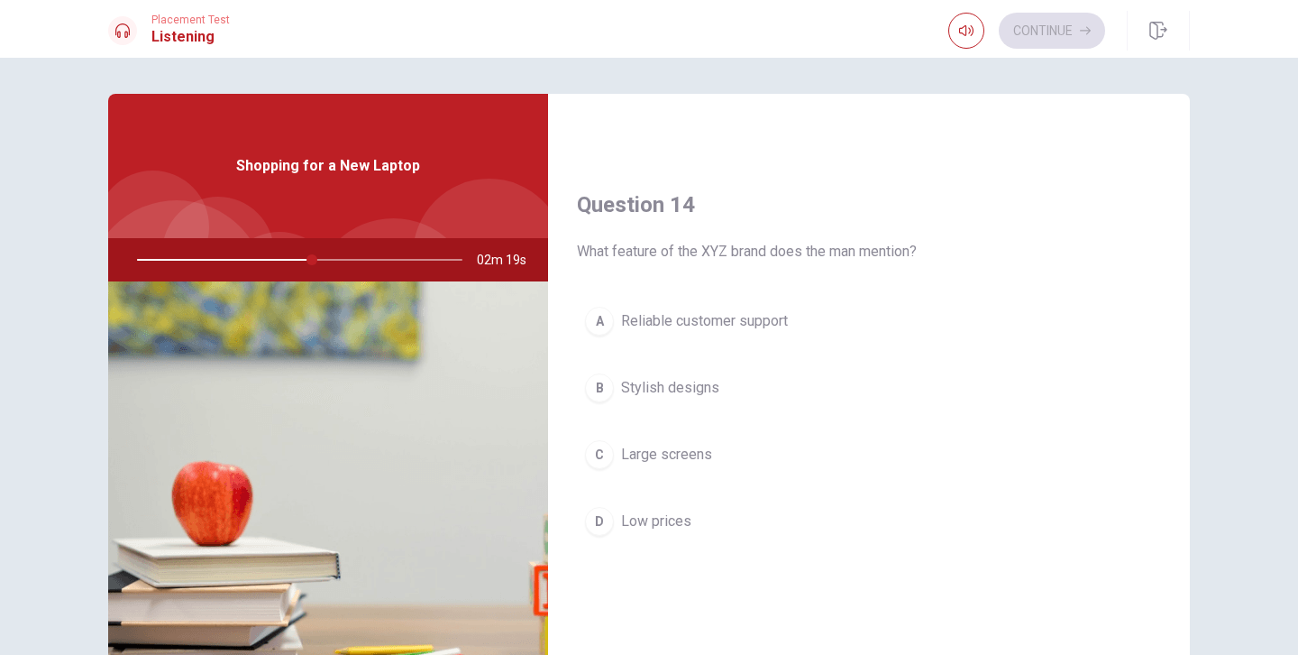
click at [611, 324] on button "A Reliable customer support" at bounding box center [869, 320] width 584 height 45
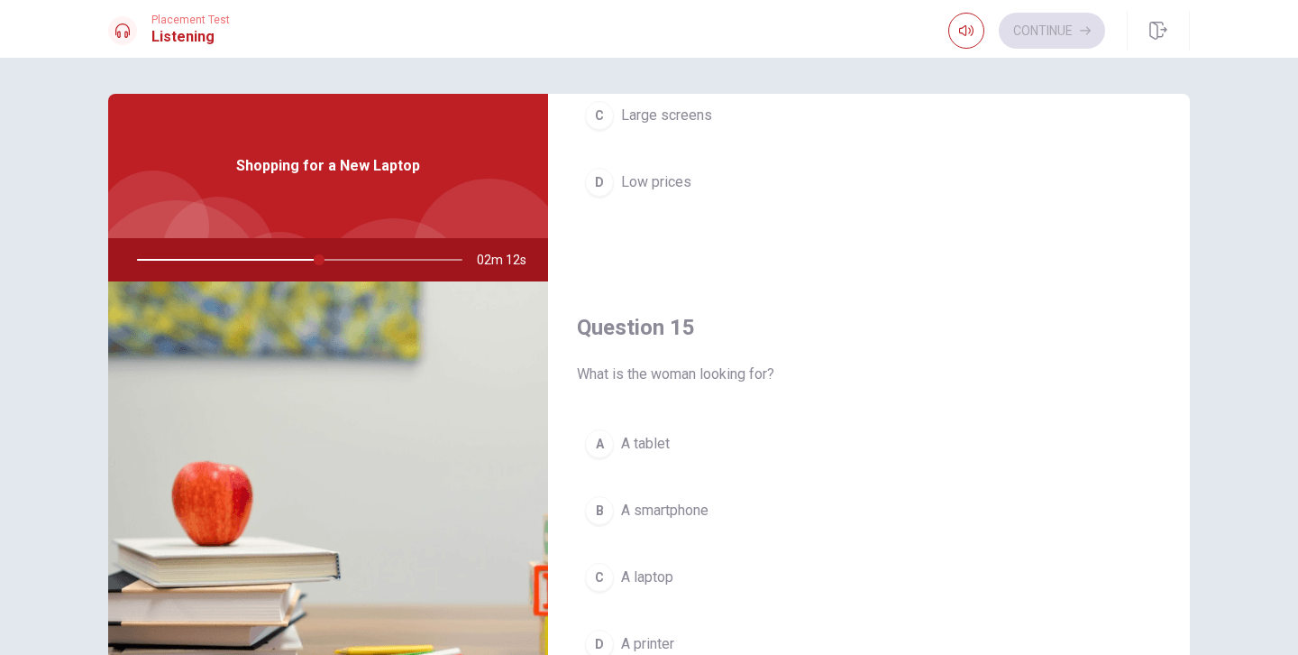
scroll to position [1682, 0]
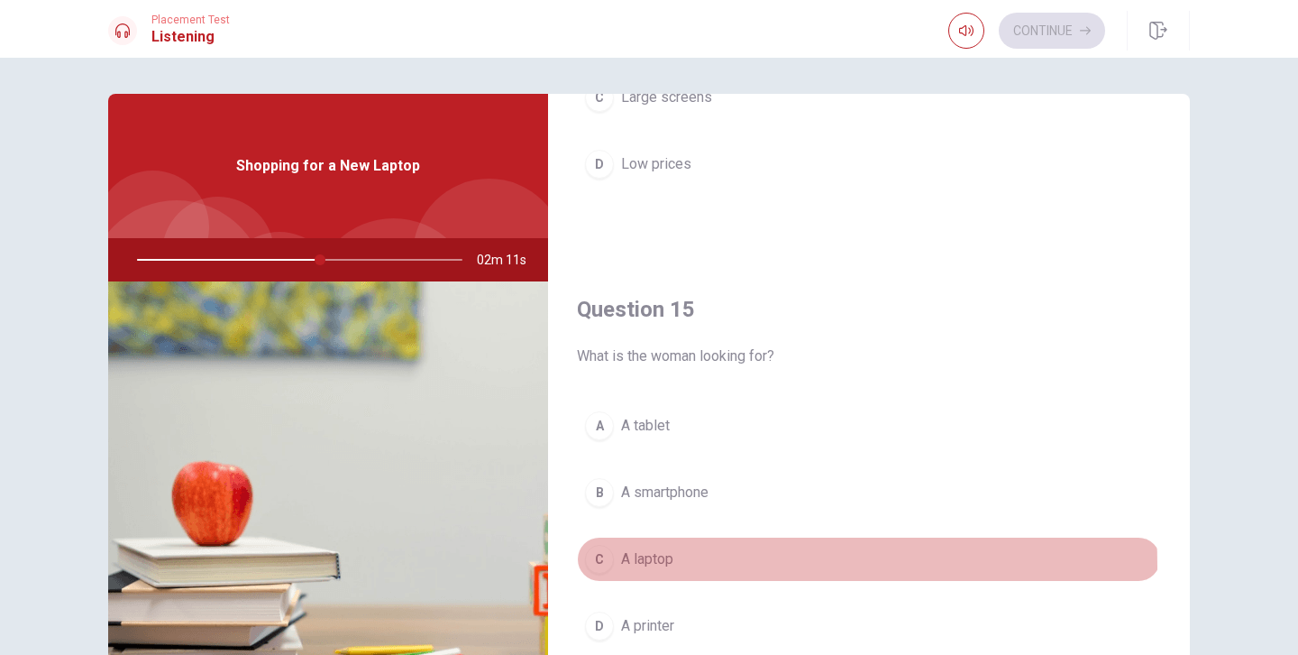
click at [600, 565] on div "C" at bounding box center [599, 559] width 29 height 29
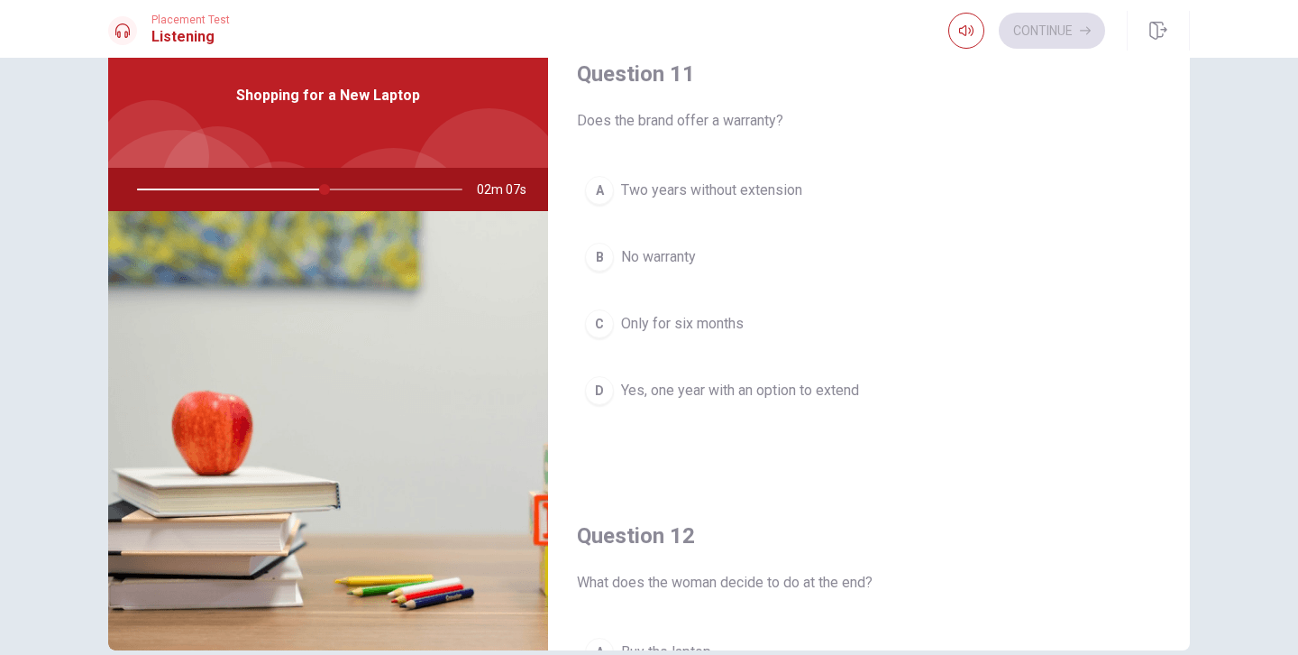
scroll to position [0, 0]
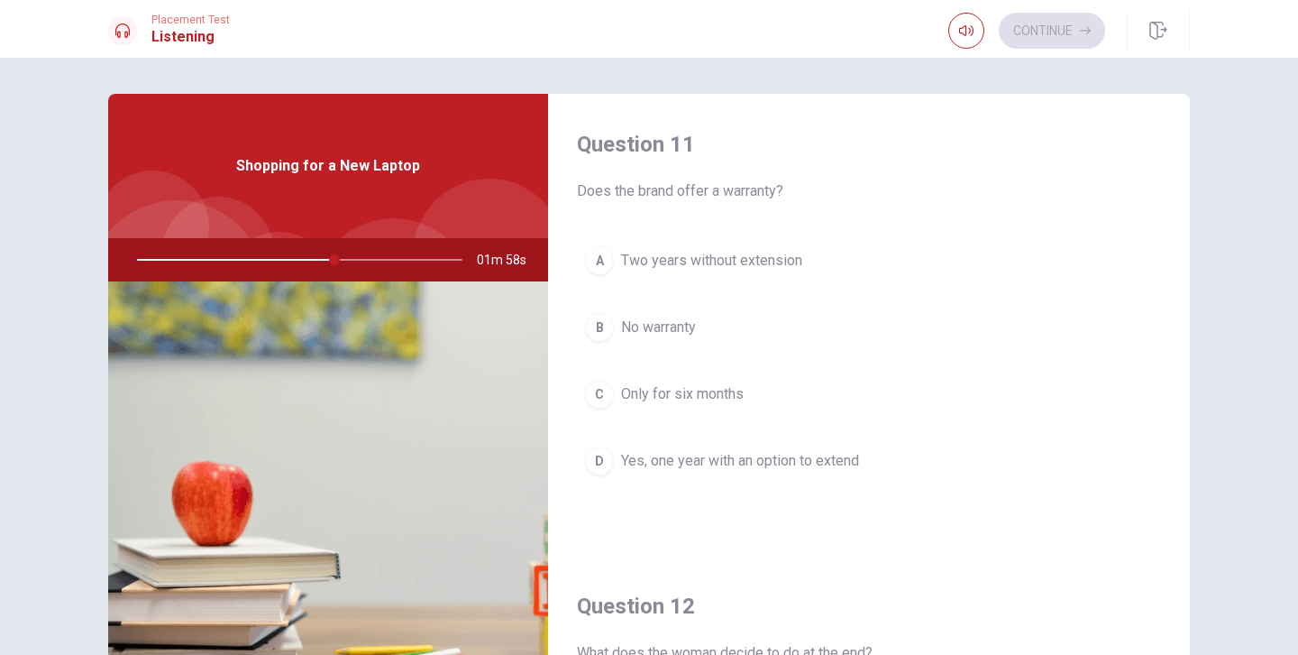
click at [600, 463] on div "D" at bounding box center [599, 460] width 29 height 29
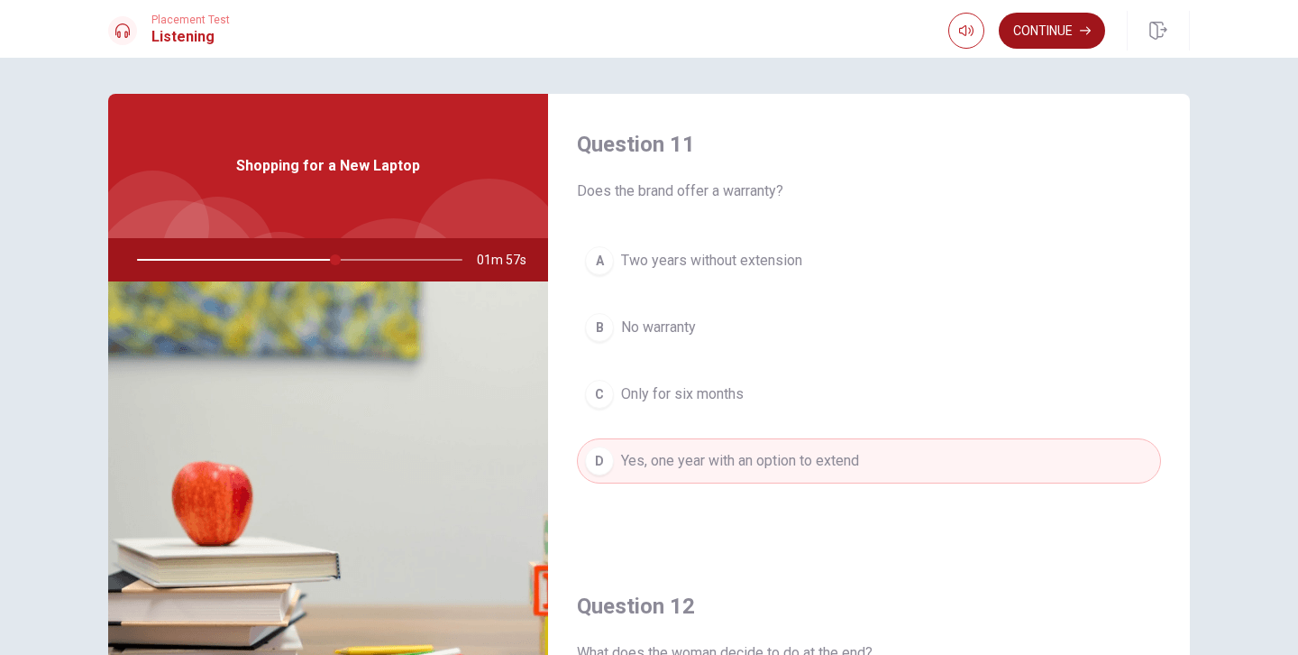
click at [1040, 38] on button "Continue" at bounding box center [1052, 31] width 106 height 36
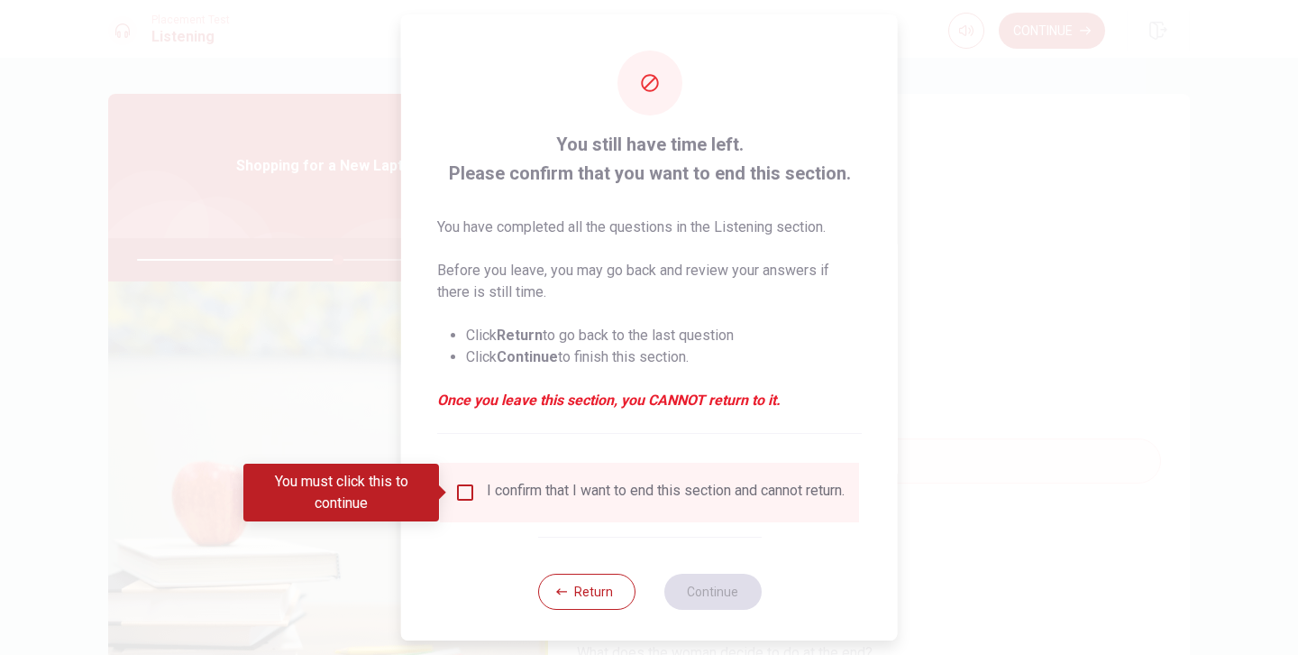
click at [457, 496] on input "You must click this to continue" at bounding box center [465, 493] width 22 height 22
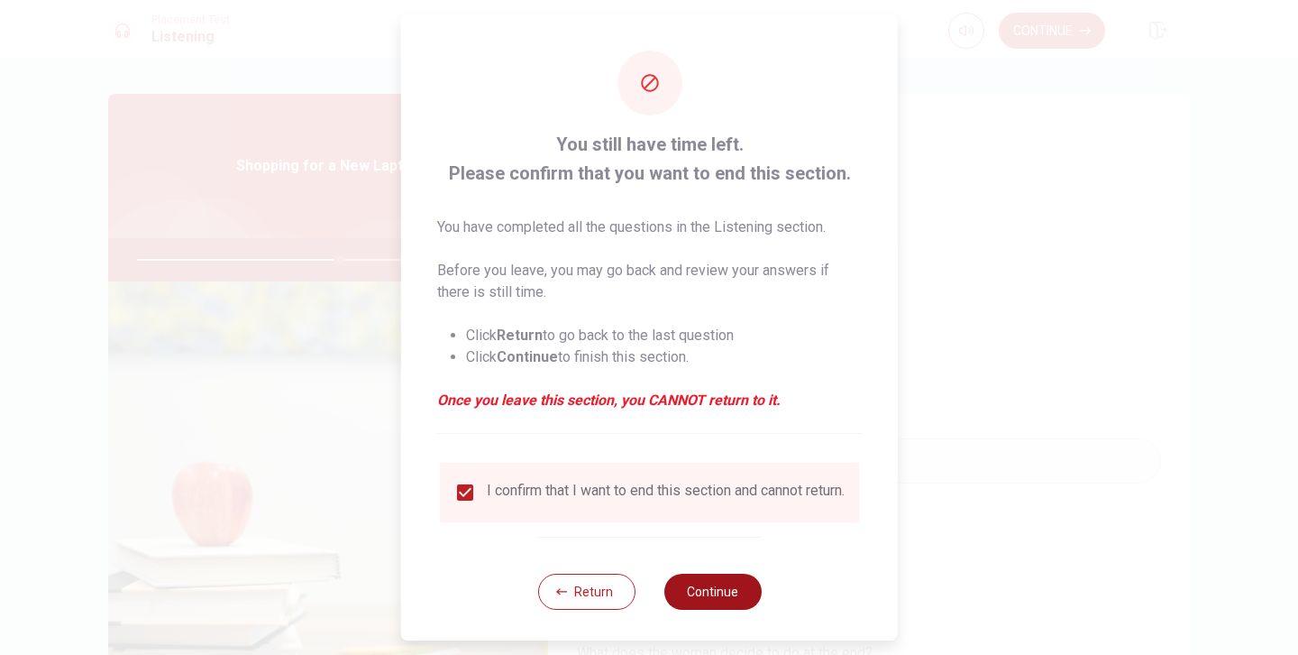
click at [726, 610] on button "Continue" at bounding box center [712, 591] width 97 height 36
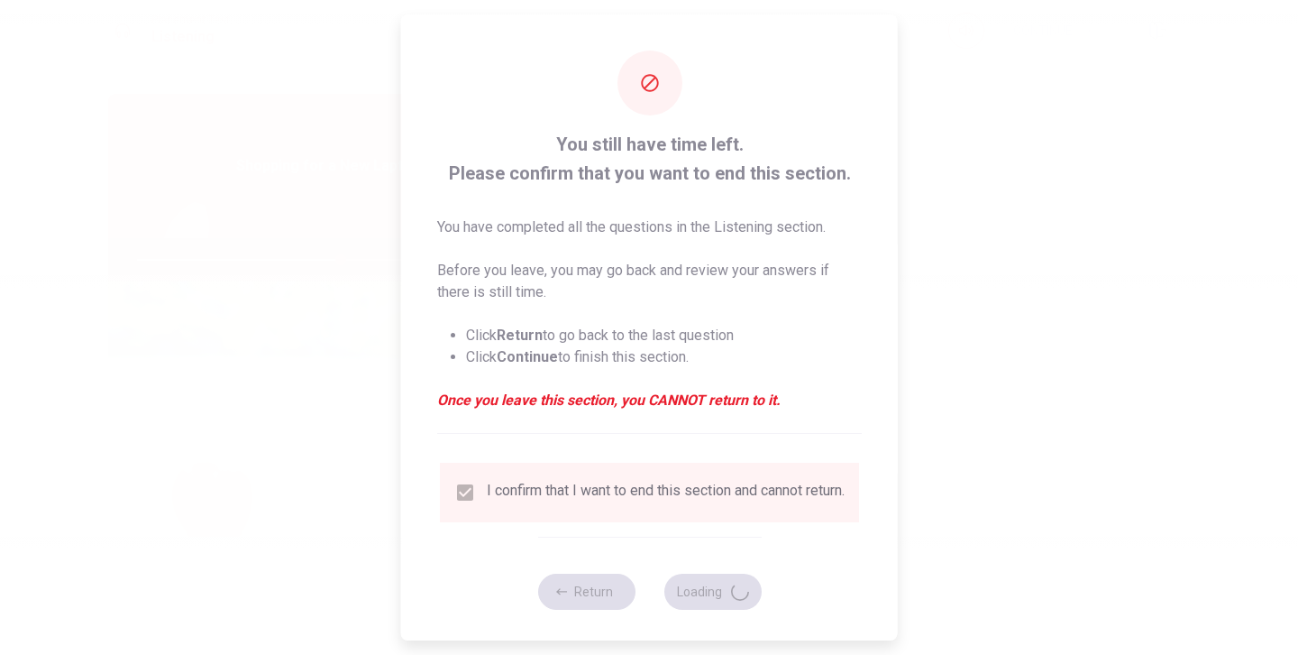
type input "63"
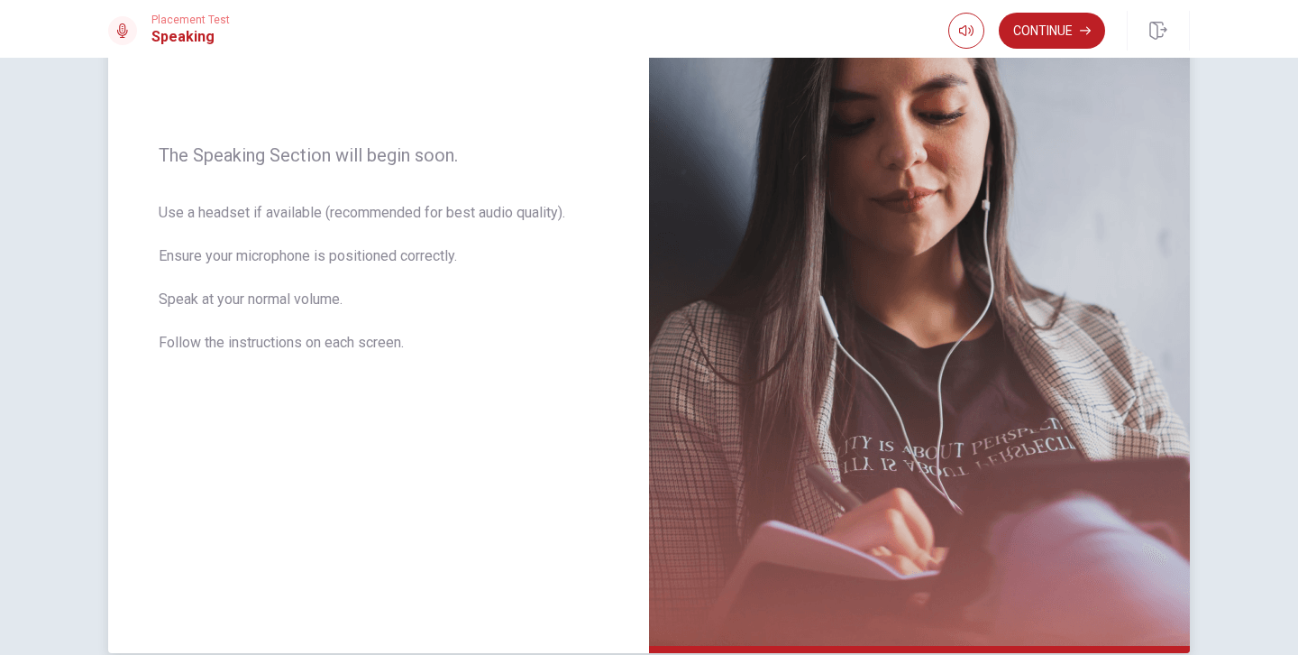
scroll to position [246, 0]
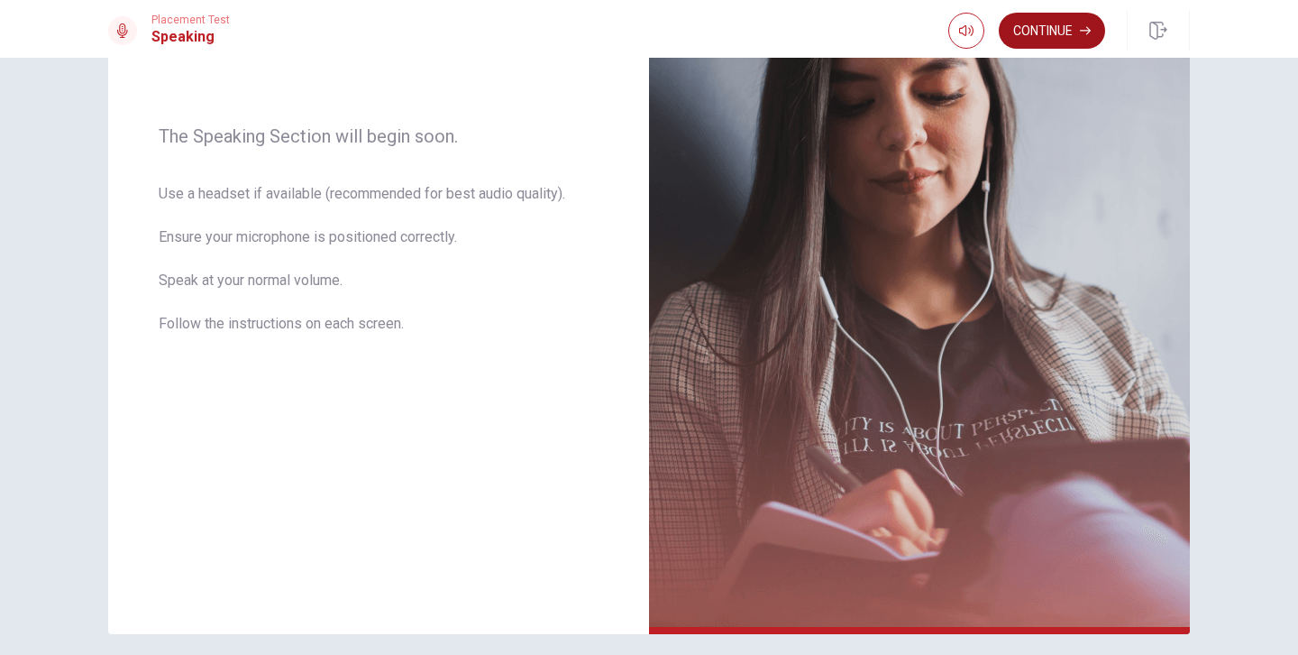
click at [1024, 41] on button "Continue" at bounding box center [1052, 31] width 106 height 36
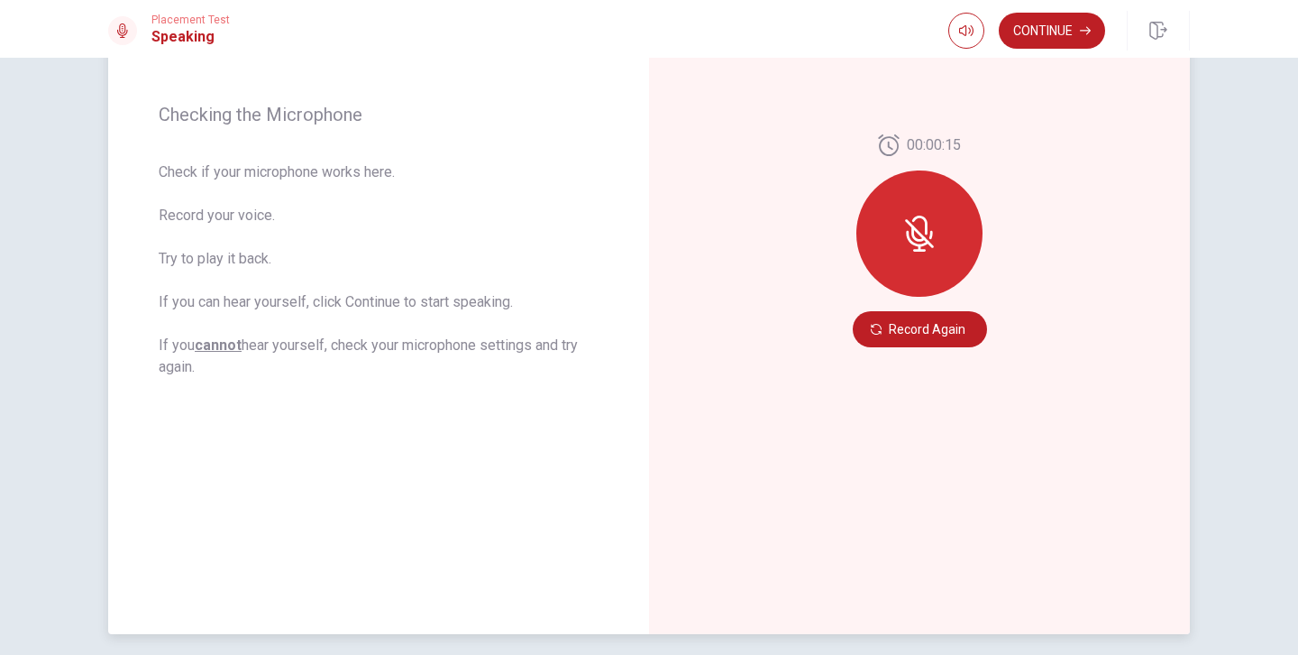
click at [943, 249] on div at bounding box center [920, 233] width 126 height 126
click at [954, 335] on button "Record Again" at bounding box center [920, 329] width 134 height 36
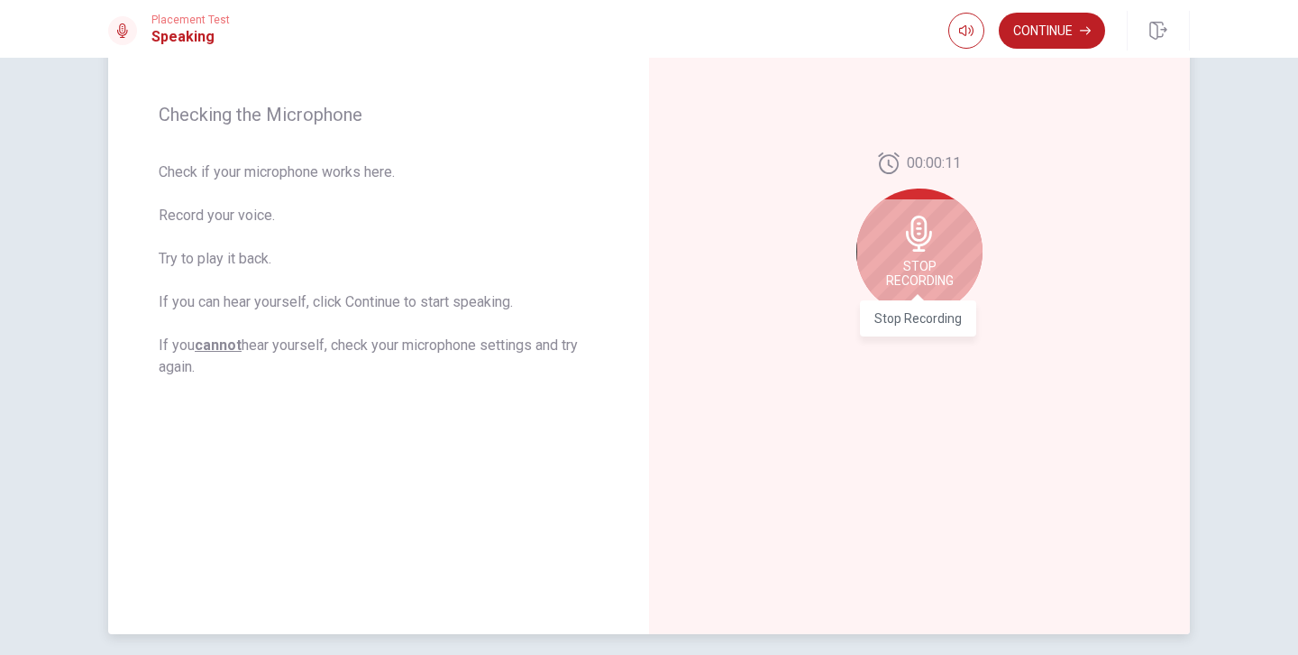
click at [920, 264] on span "Stop Recording" at bounding box center [920, 273] width 68 height 29
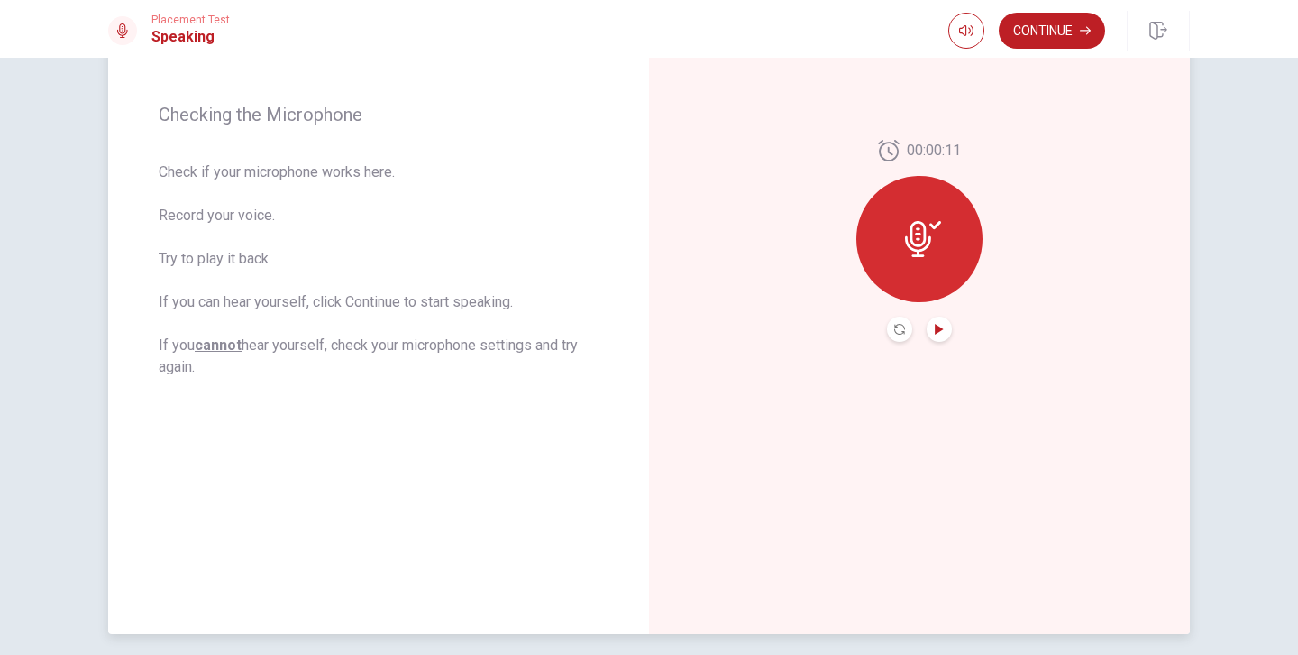
click at [937, 329] on icon "Play Audio" at bounding box center [939, 329] width 8 height 11
click at [899, 330] on icon "Record Again" at bounding box center [900, 329] width 11 height 11
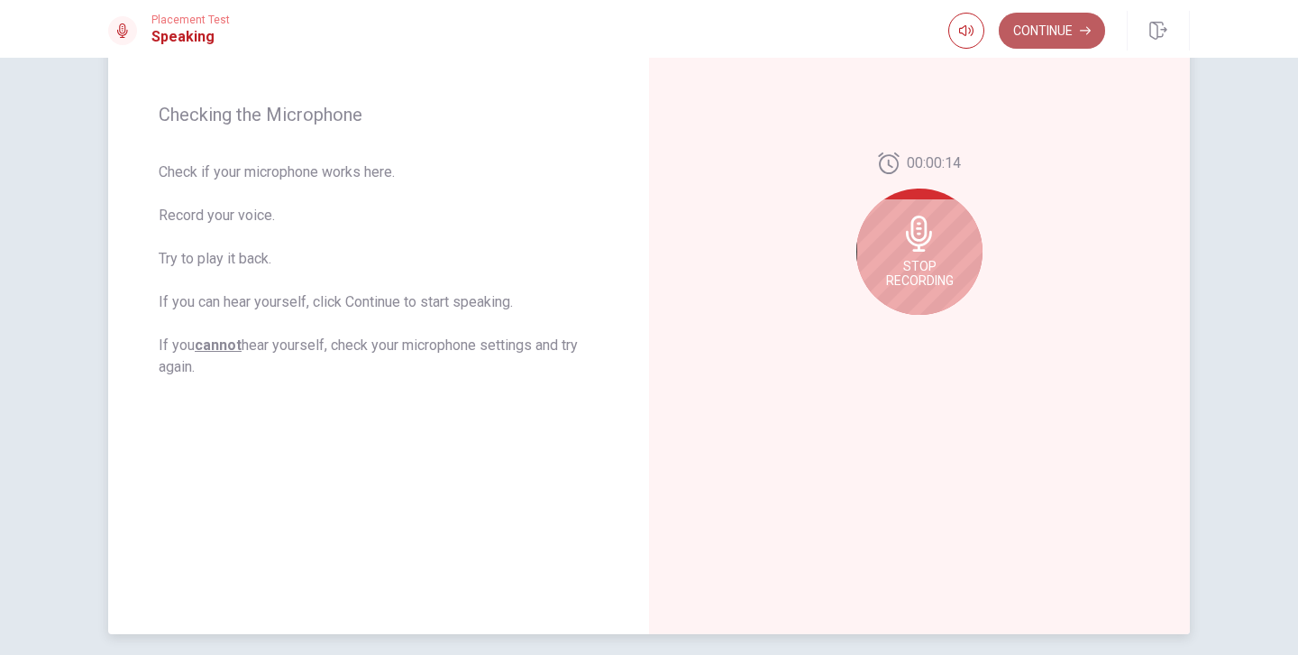
click at [1080, 39] on button "Continue" at bounding box center [1052, 31] width 106 height 36
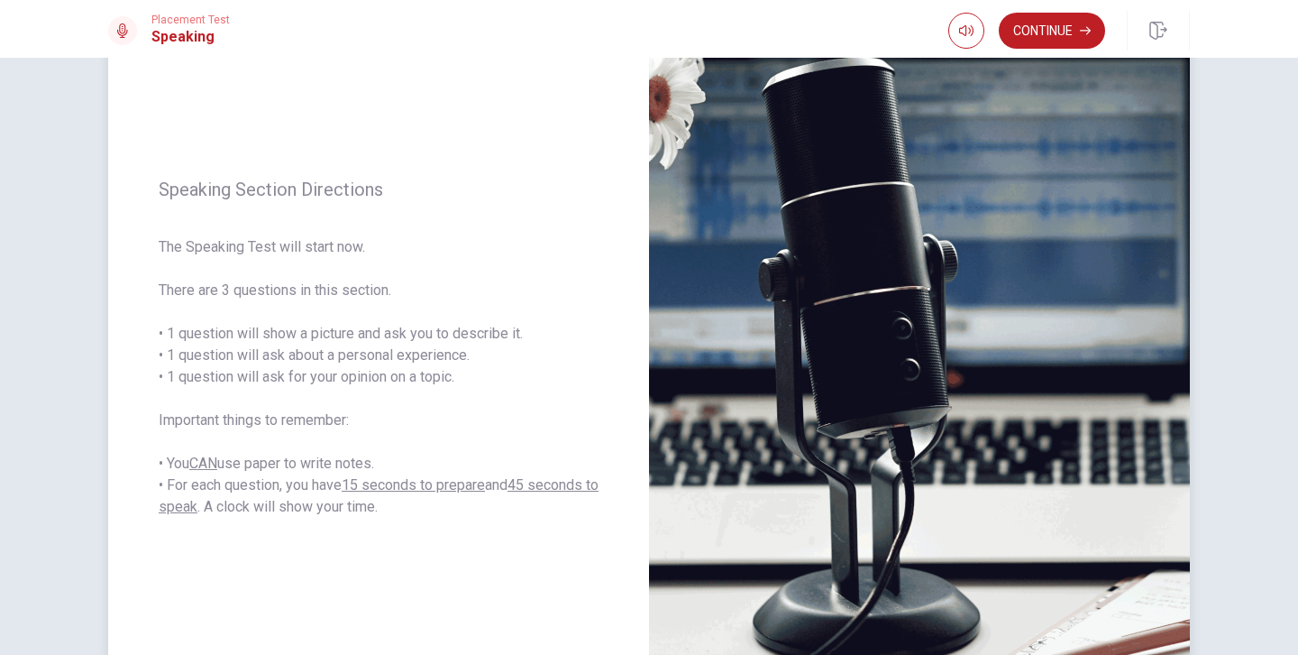
scroll to position [152, 0]
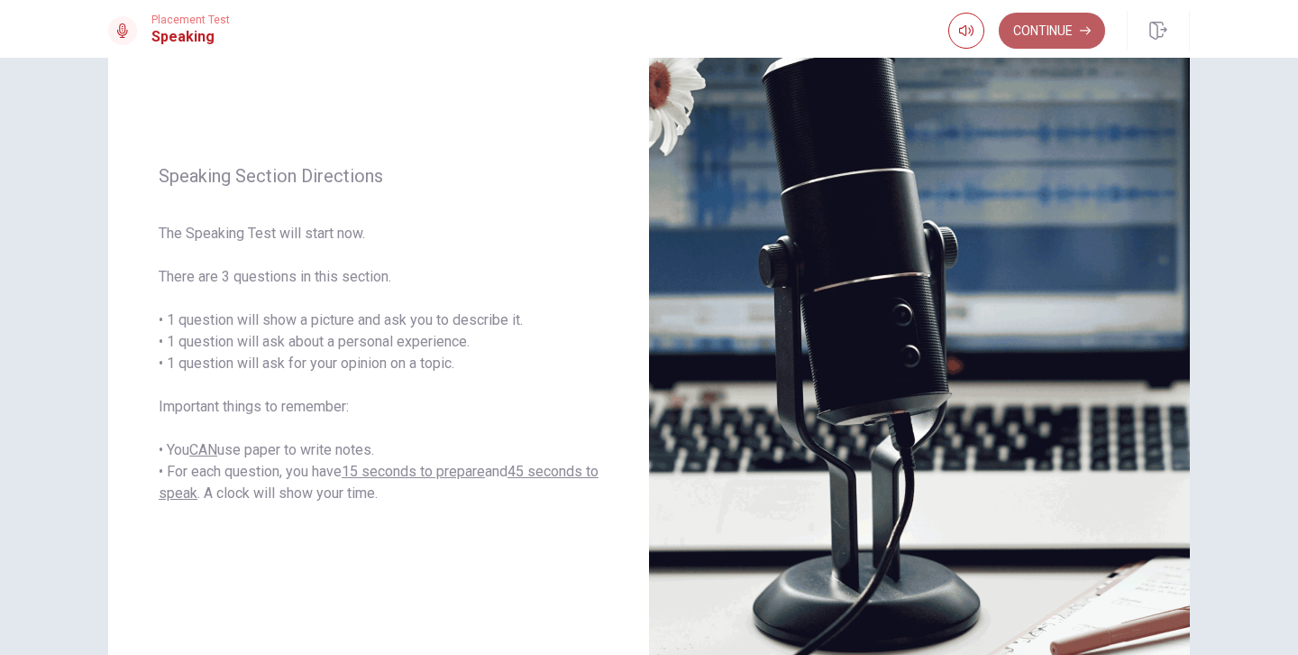
click at [1054, 32] on button "Continue" at bounding box center [1052, 31] width 106 height 36
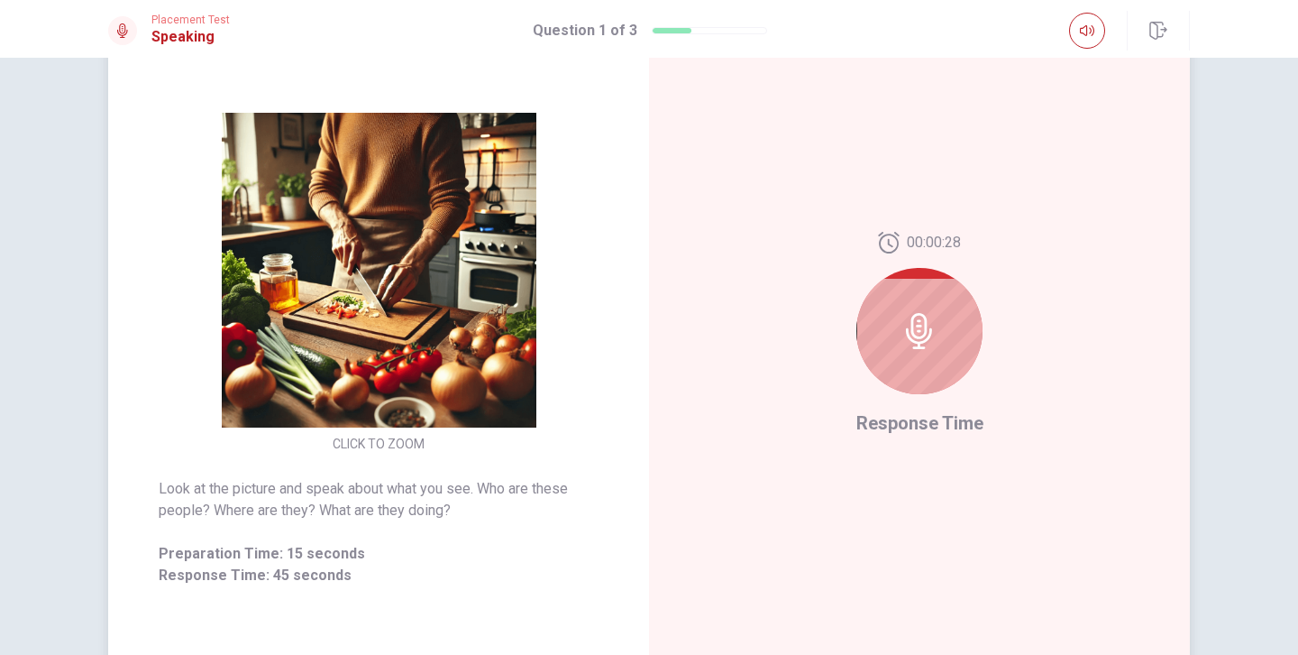
click at [936, 341] on div at bounding box center [920, 331] width 126 height 126
click at [919, 335] on icon at bounding box center [920, 331] width 36 height 36
click at [428, 379] on img at bounding box center [379, 270] width 346 height 315
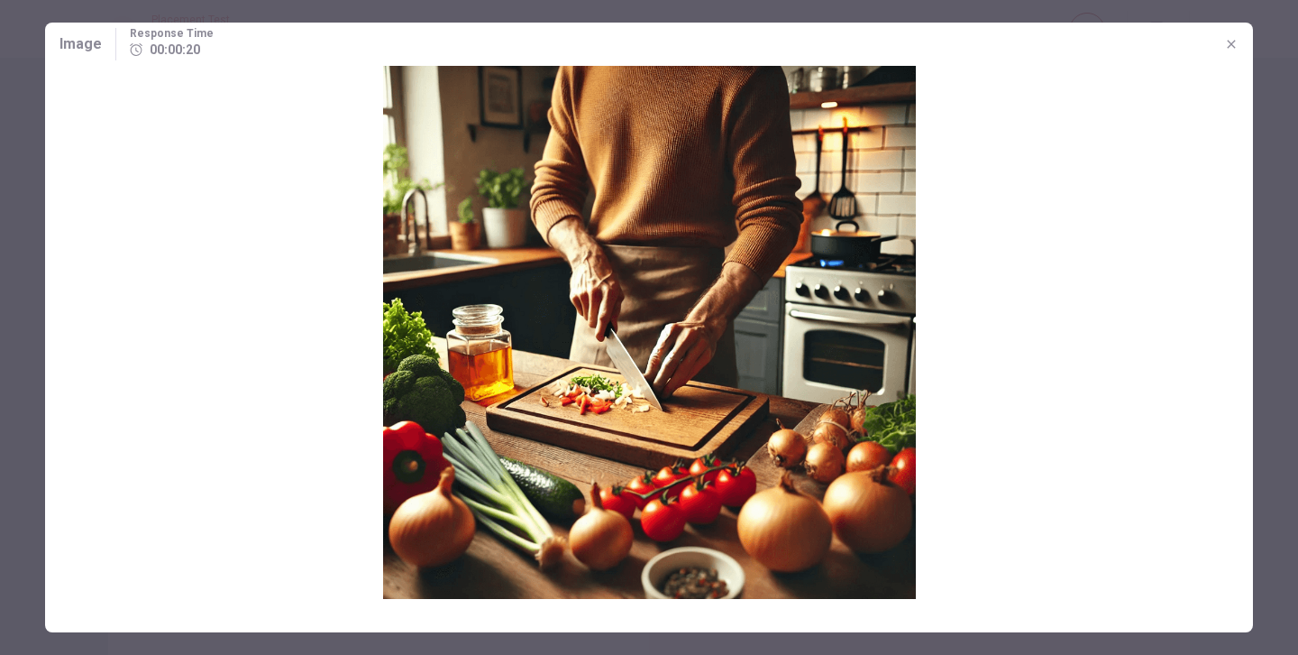
click at [678, 405] on img at bounding box center [649, 332] width 1208 height 533
click at [161, 50] on span "00:00:18" at bounding box center [175, 50] width 50 height 22
click at [884, 206] on img at bounding box center [649, 332] width 1208 height 533
click at [1236, 47] on icon "button" at bounding box center [1232, 44] width 14 height 14
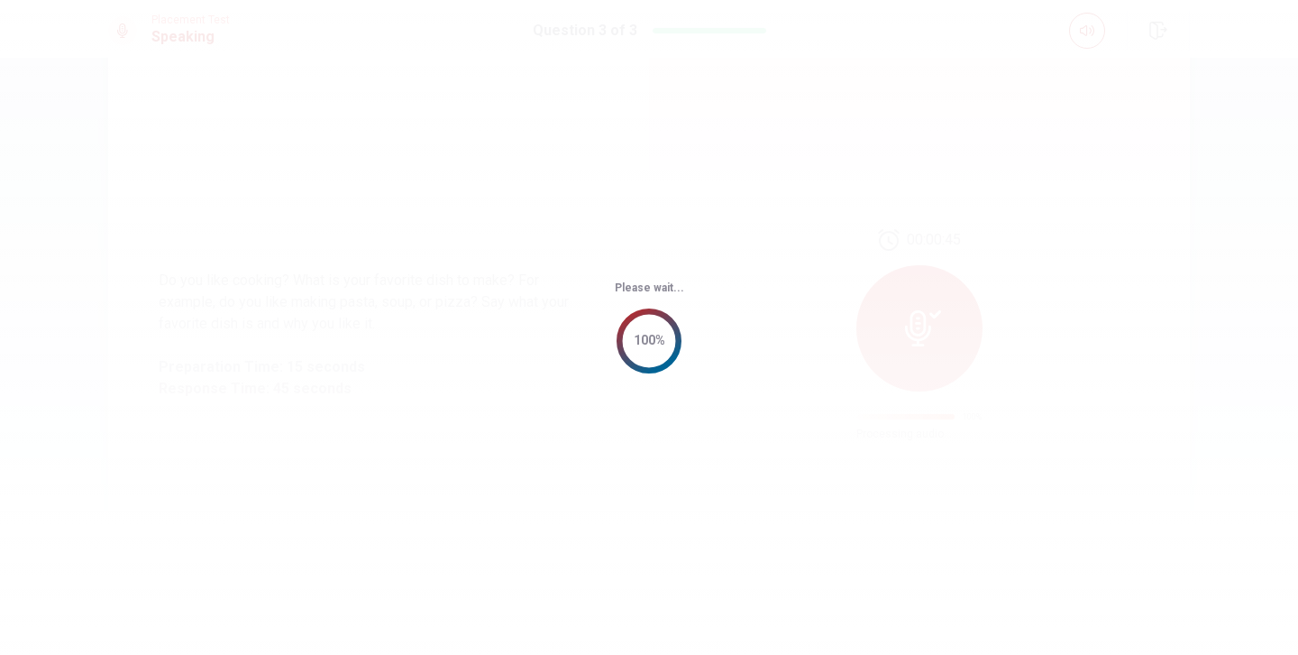
scroll to position [0, 0]
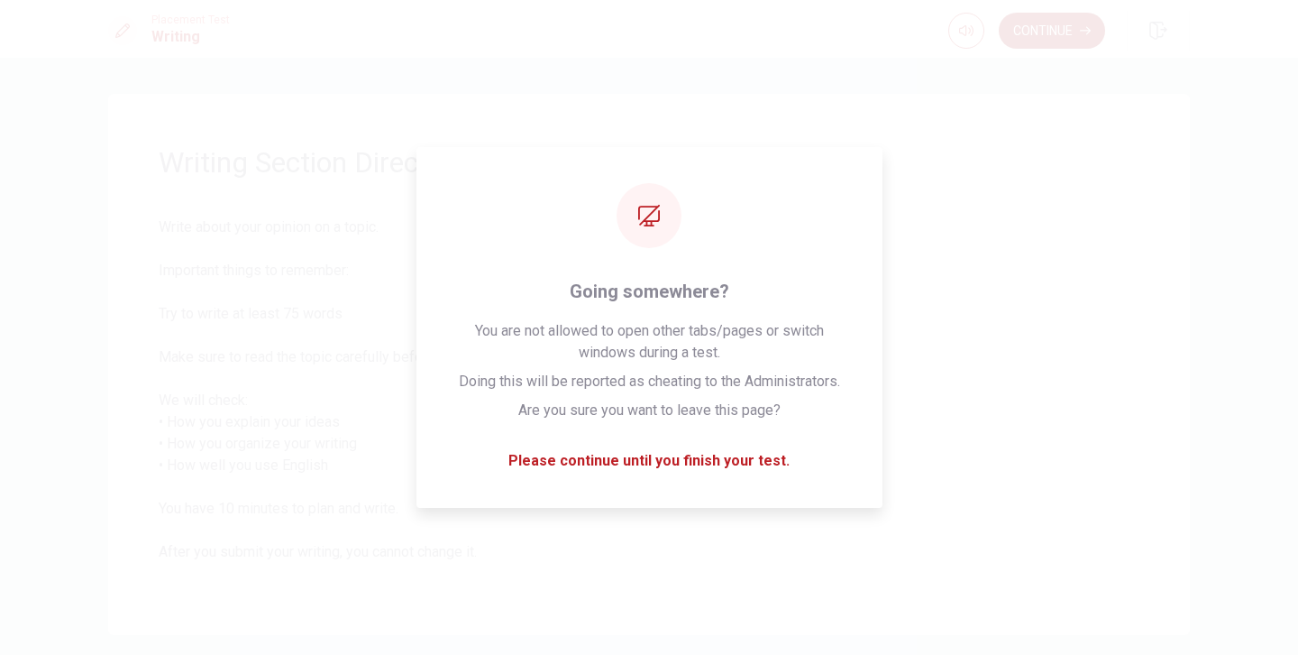
click at [1074, 41] on button "Continue" at bounding box center [1052, 31] width 106 height 36
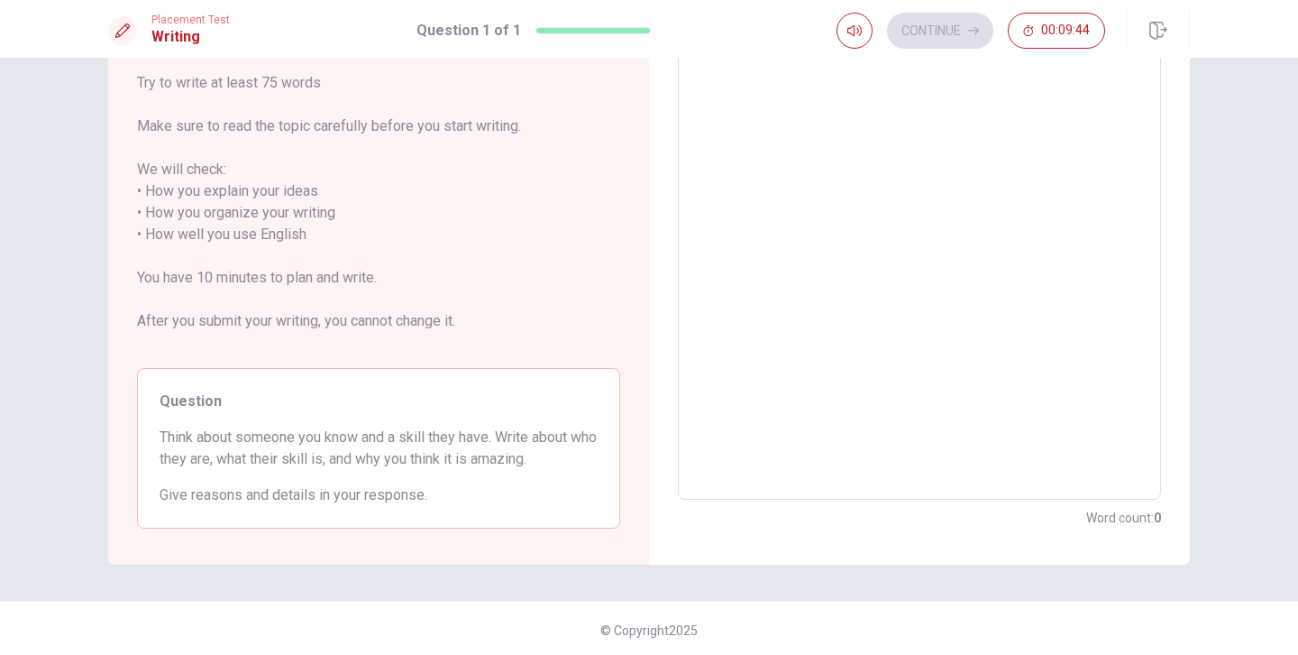
scroll to position [191, 0]
click at [952, 42] on div "Continue 00:08:43" at bounding box center [971, 31] width 269 height 36
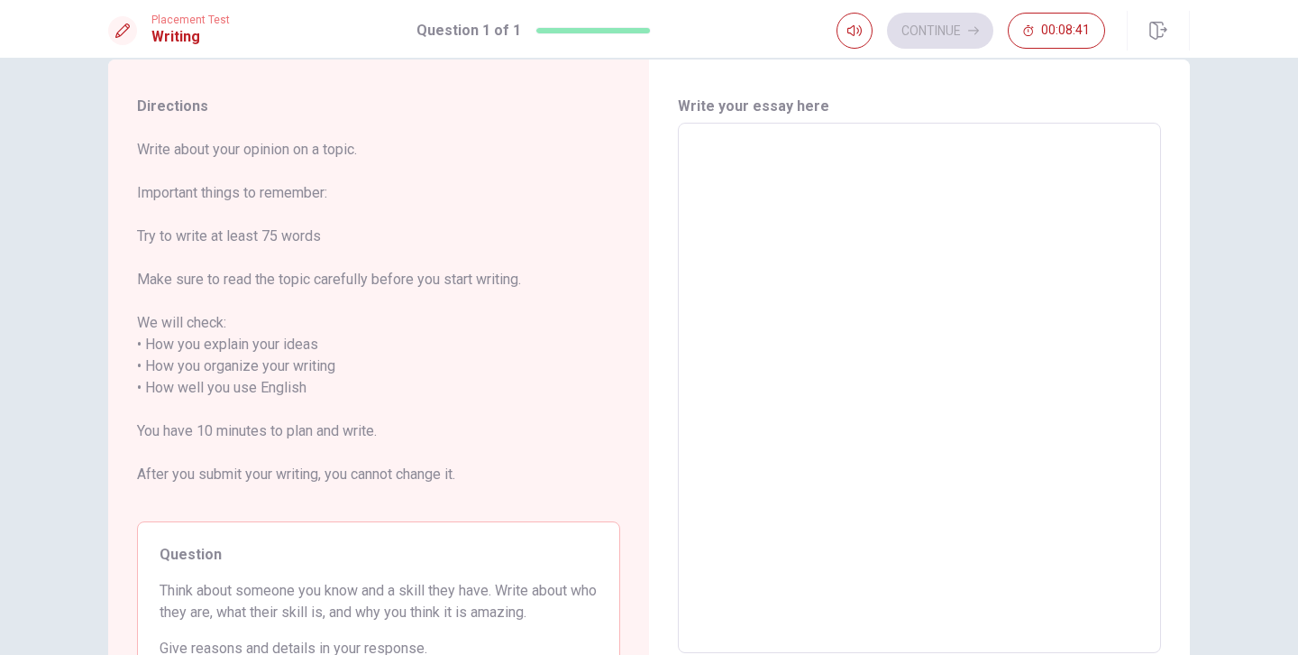
scroll to position [0, 0]
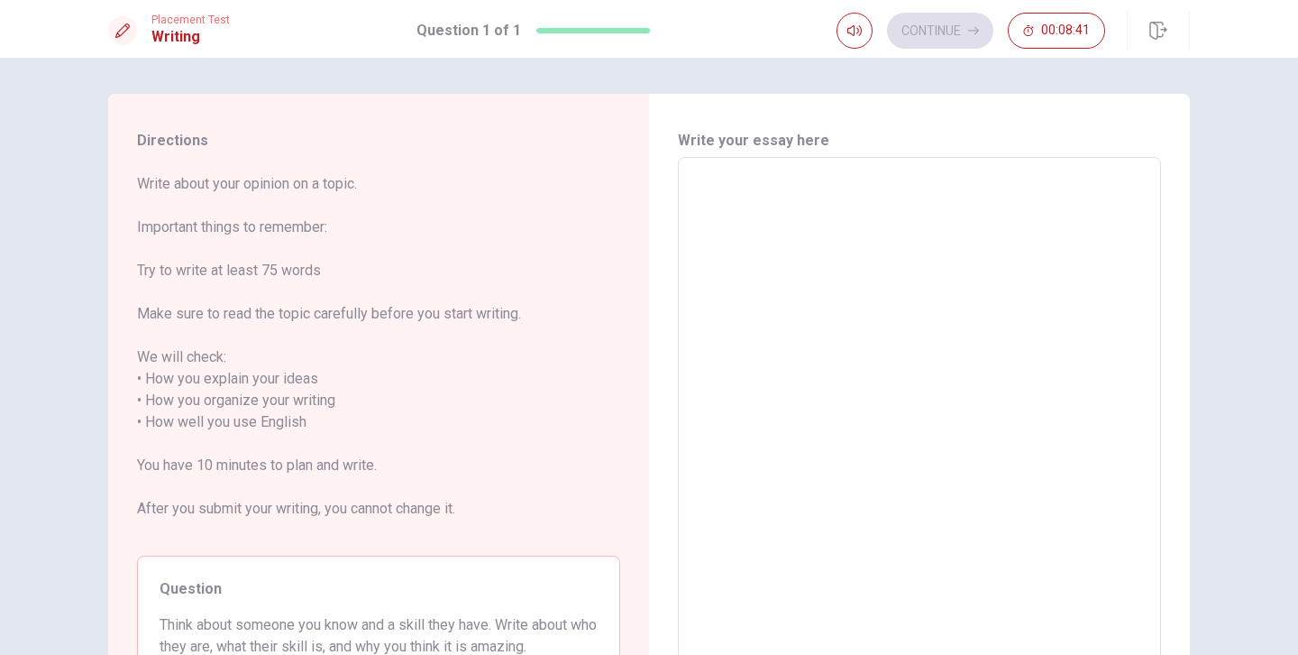
click at [867, 219] on textarea at bounding box center [920, 422] width 458 height 500
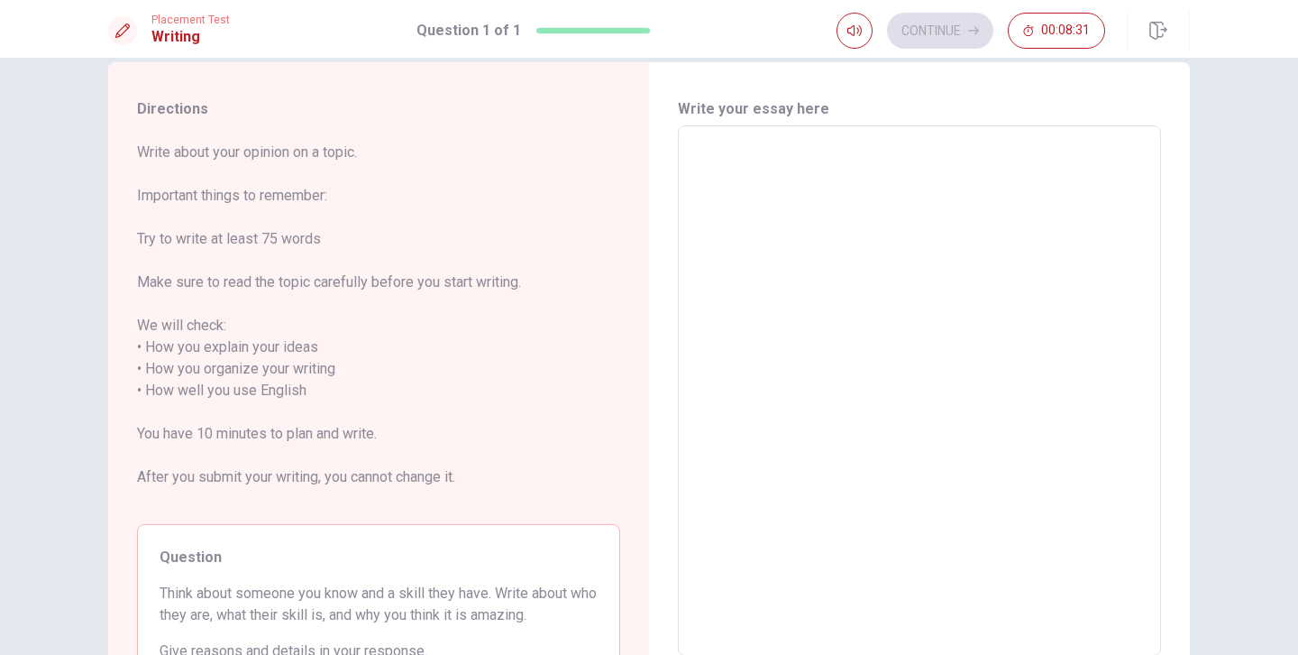
scroll to position [31, 0]
type textarea "I"
type textarea "x"
type textarea "I"
type textarea "x"
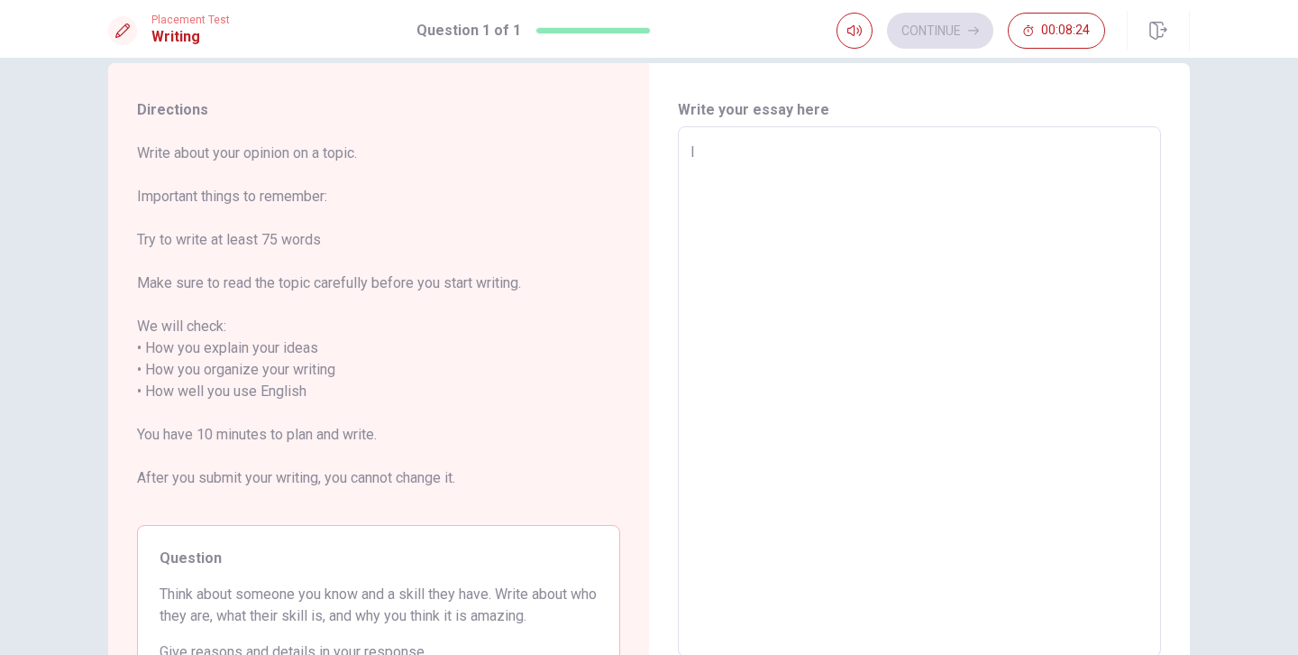
type textarea "I W"
type textarea "x"
type textarea "I [GEOGRAPHIC_DATA]"
type textarea "x"
type textarea "I WAN"
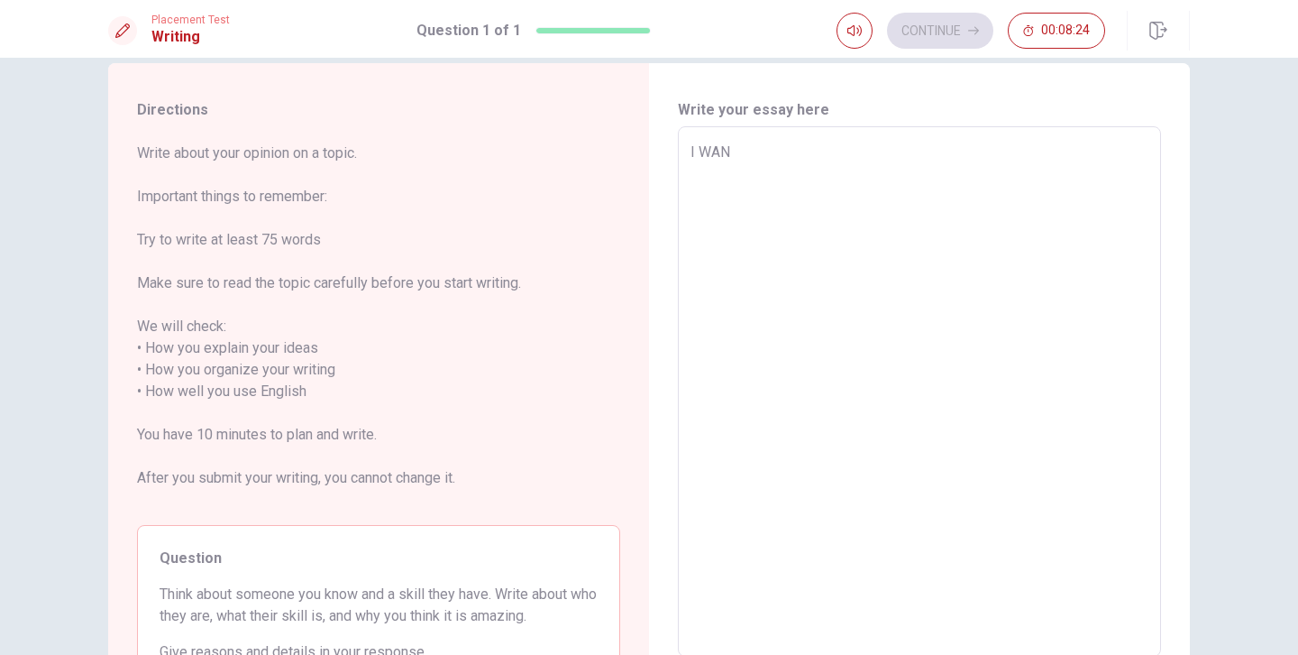
type textarea "x"
type textarea "I WANT"
type textarea "x"
type textarea "I WANT"
type textarea "x"
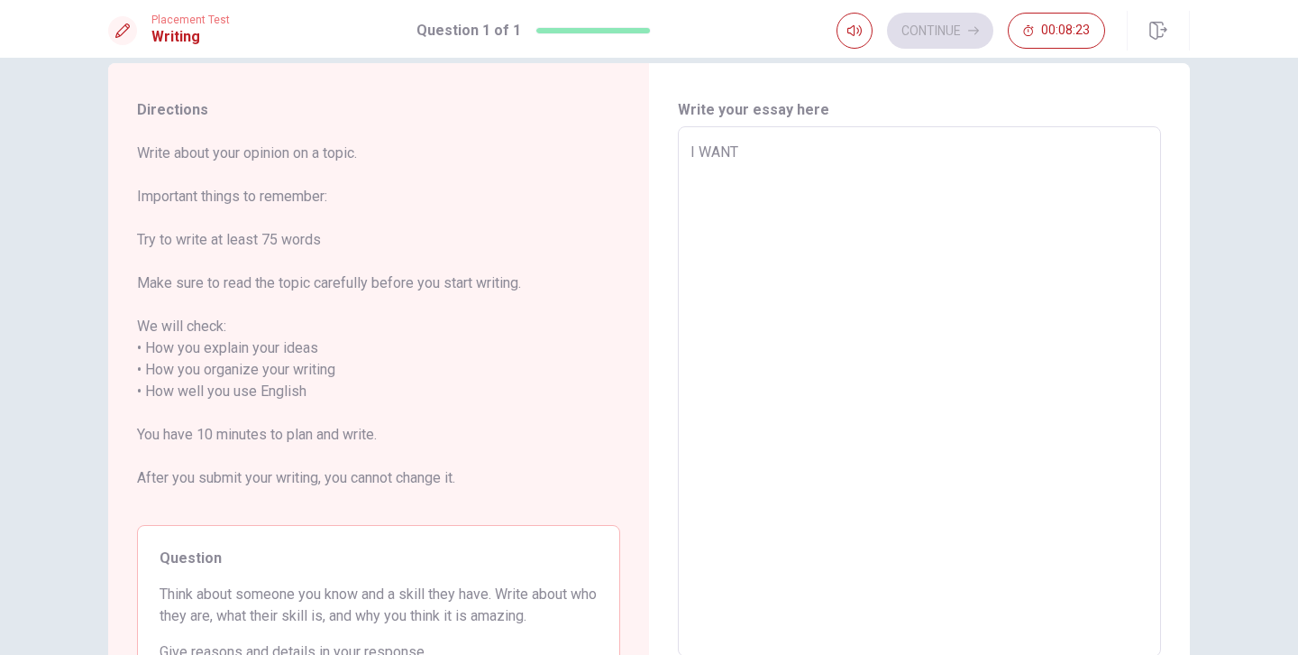
type textarea "I WANT"
type textarea "x"
type textarea "I WAN"
type textarea "x"
type textarea "I [GEOGRAPHIC_DATA]"
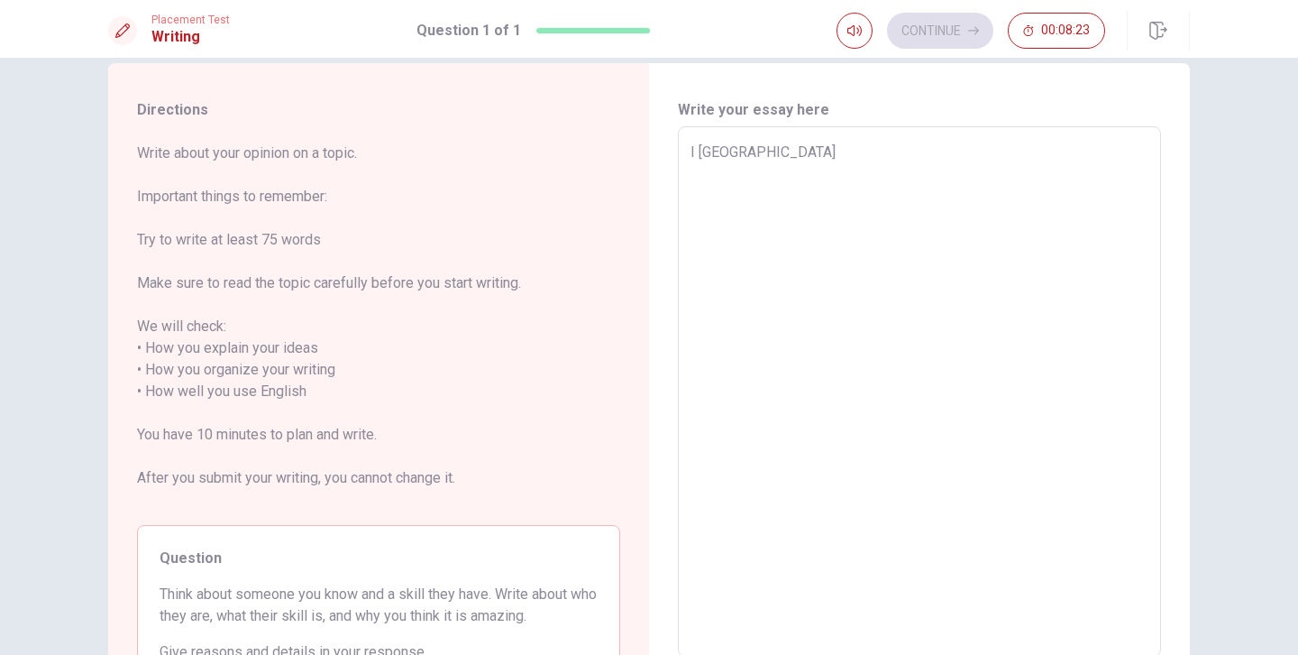
type textarea "x"
type textarea "I W"
type textarea "x"
type textarea "I"
type textarea "x"
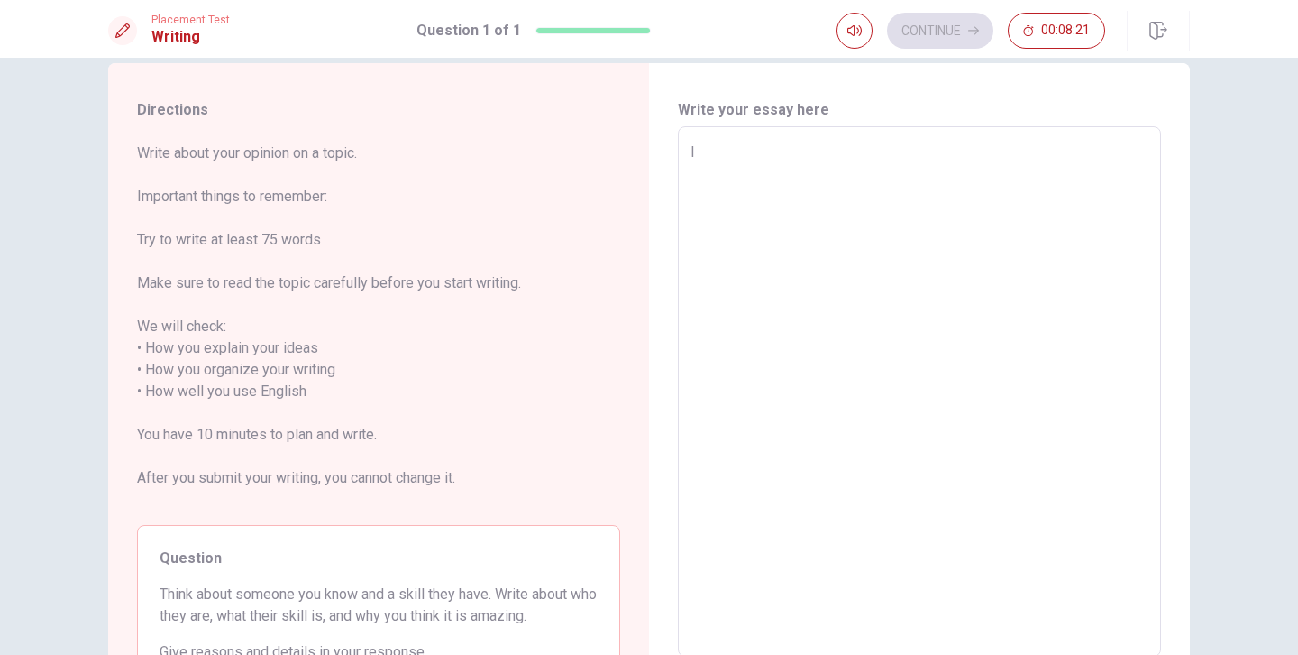
type textarea "I w"
type textarea "x"
type textarea "I wa"
type textarea "x"
type textarea "I wan"
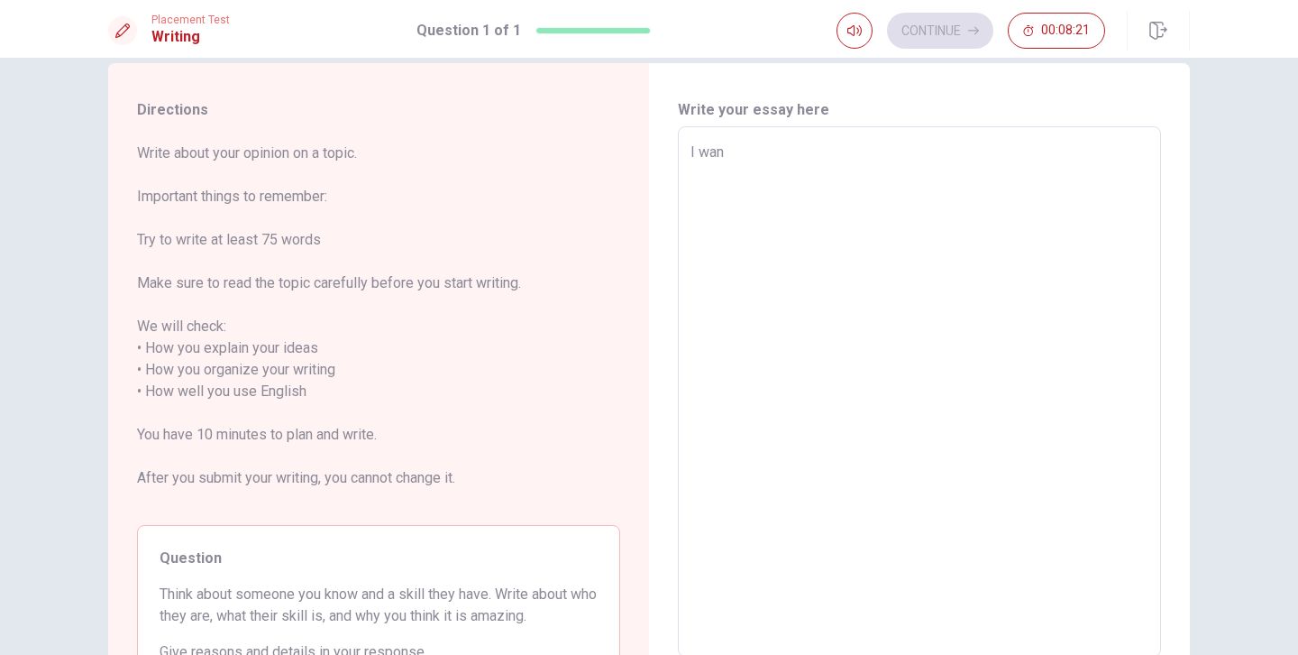
type textarea "x"
type textarea "I wanr"
type textarea "x"
type textarea "I wanr"
type textarea "x"
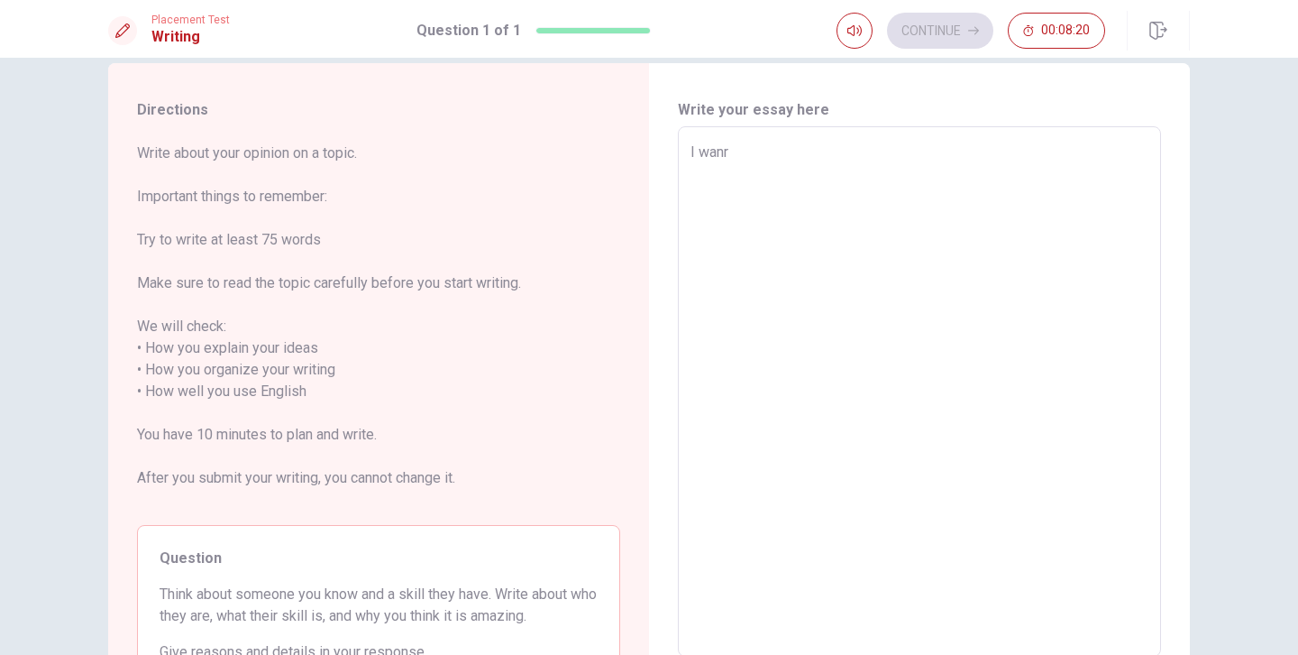
type textarea "I wanr"
type textarea "x"
type textarea "I wan"
type textarea "x"
type textarea "I want"
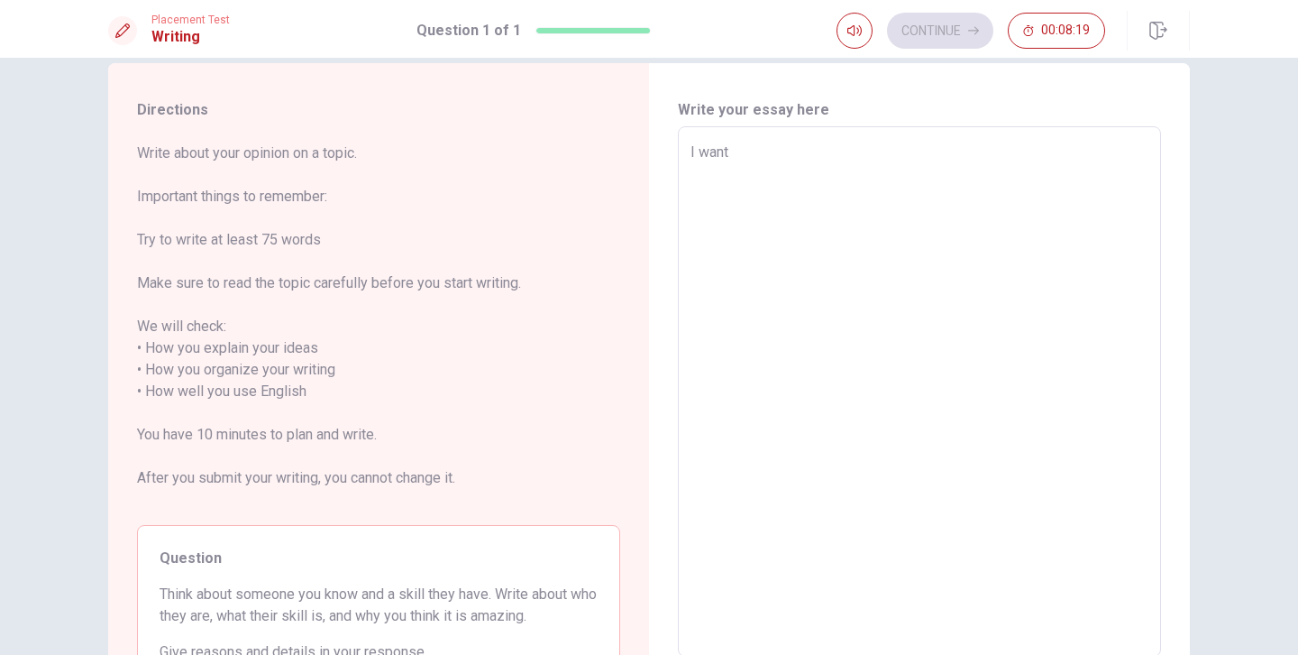
type textarea "x"
type textarea "I want"
type textarea "x"
type textarea "I want t"
type textarea "x"
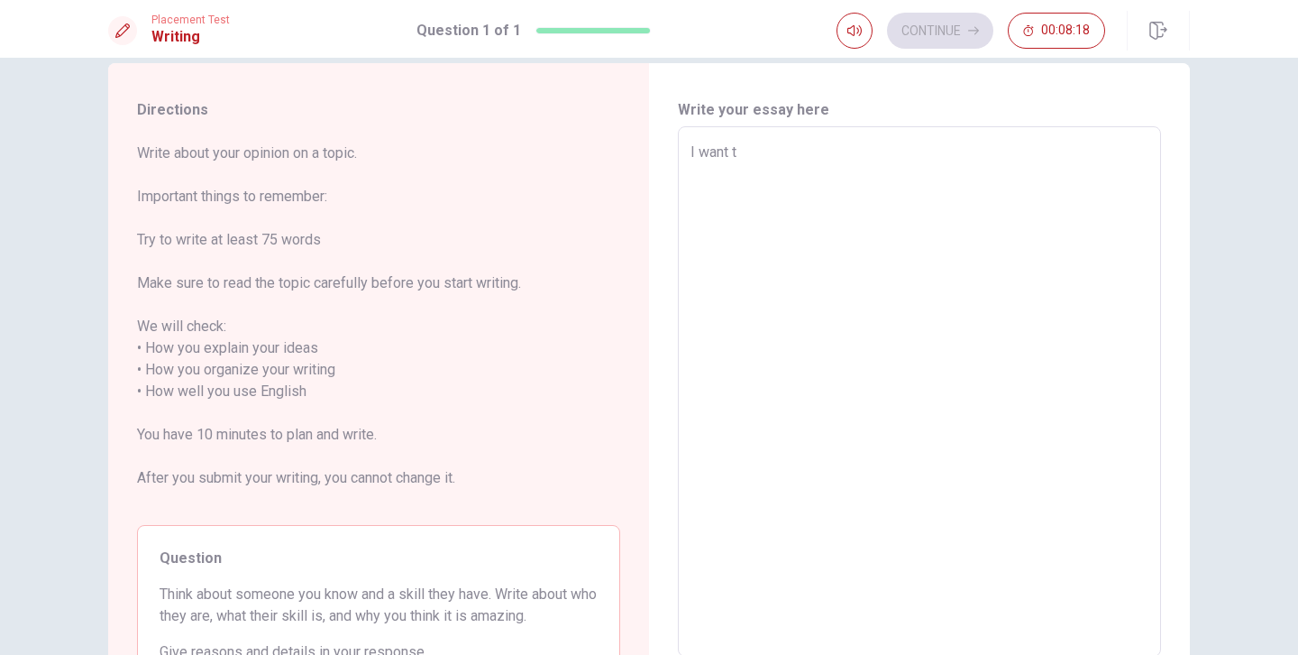
type textarea "I want to"
type textarea "x"
type textarea "I want to"
type textarea "x"
type textarea "I want to t"
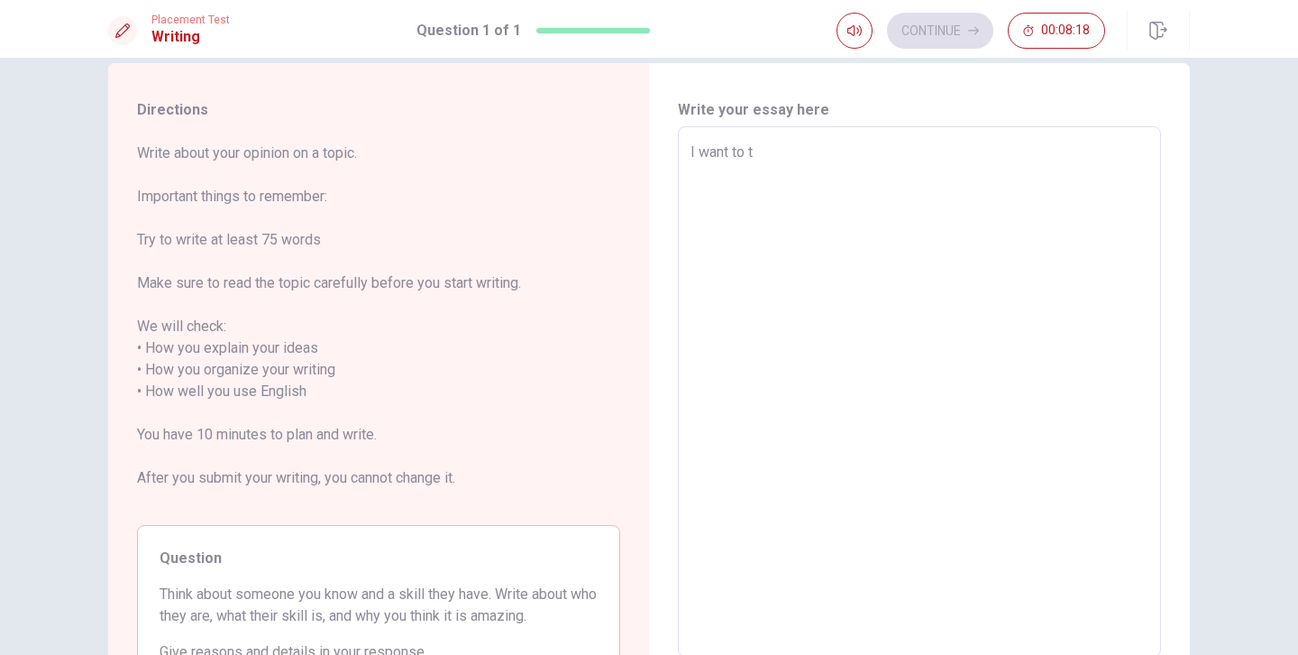
type textarea "x"
type textarea "I want to to"
type textarea "x"
type textarea "I want to to"
type textarea "x"
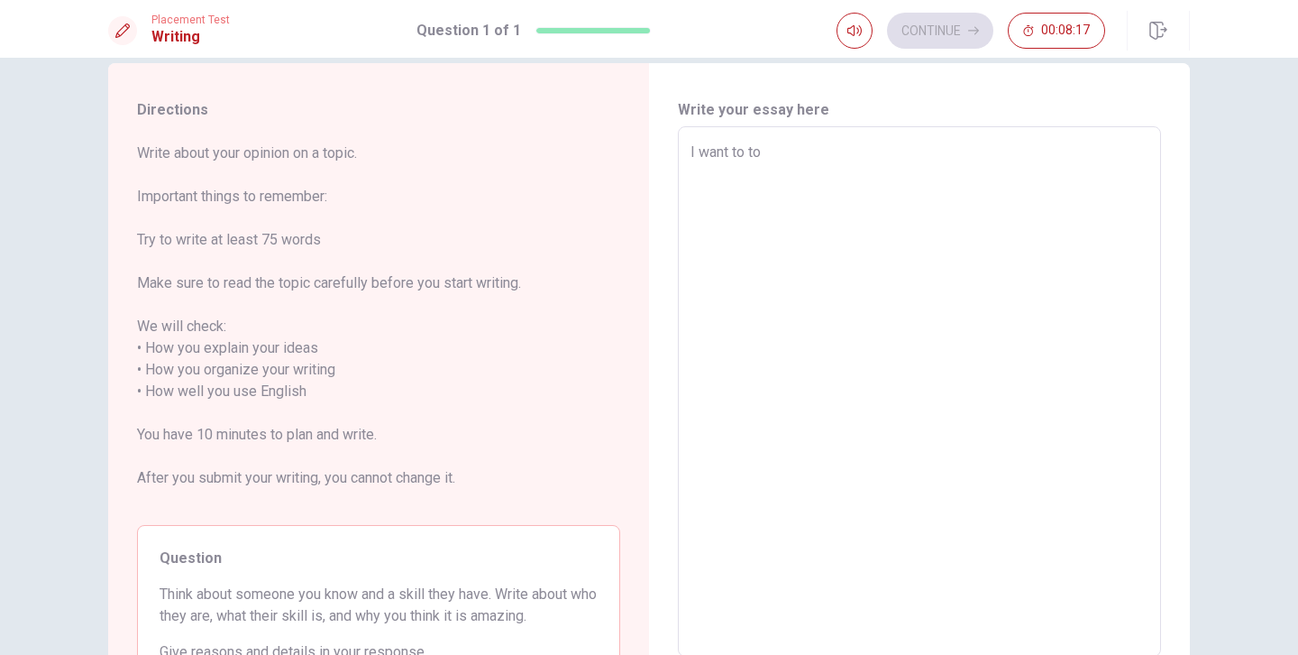
type textarea "I want to to"
type textarea "x"
type textarea "I want to t"
type textarea "x"
type textarea "I want to"
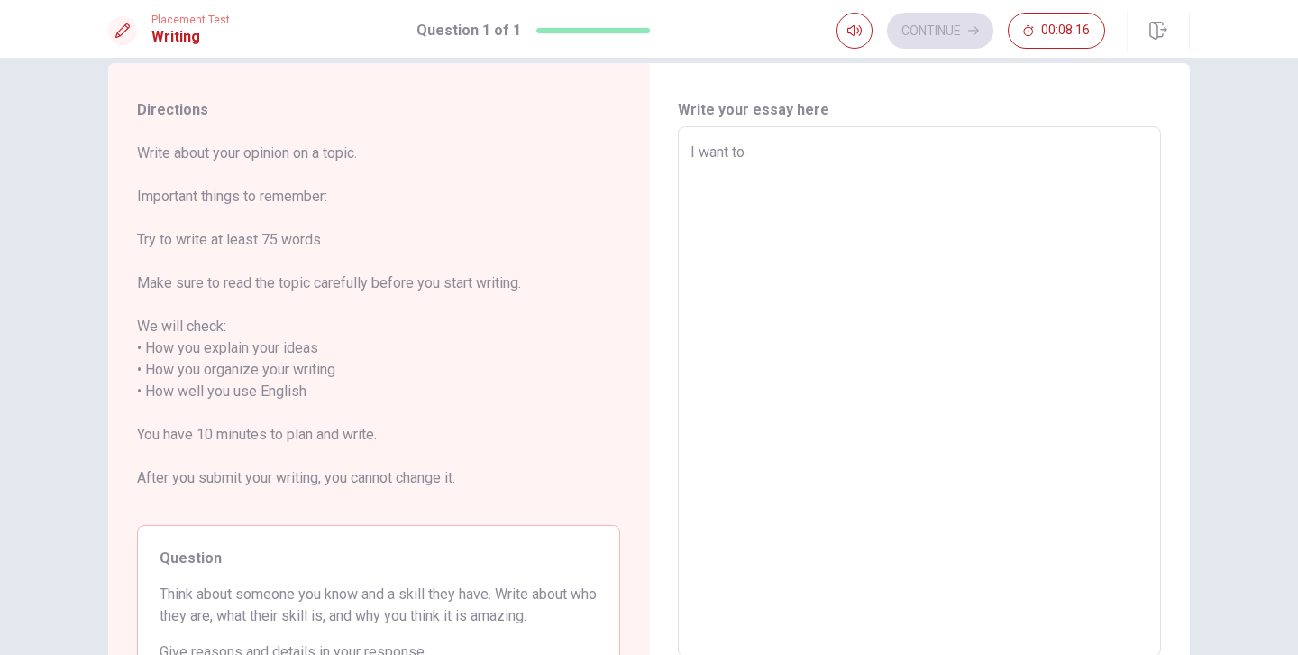
type textarea "x"
type textarea "I want to t"
type textarea "x"
type textarea "I want to ta"
type textarea "x"
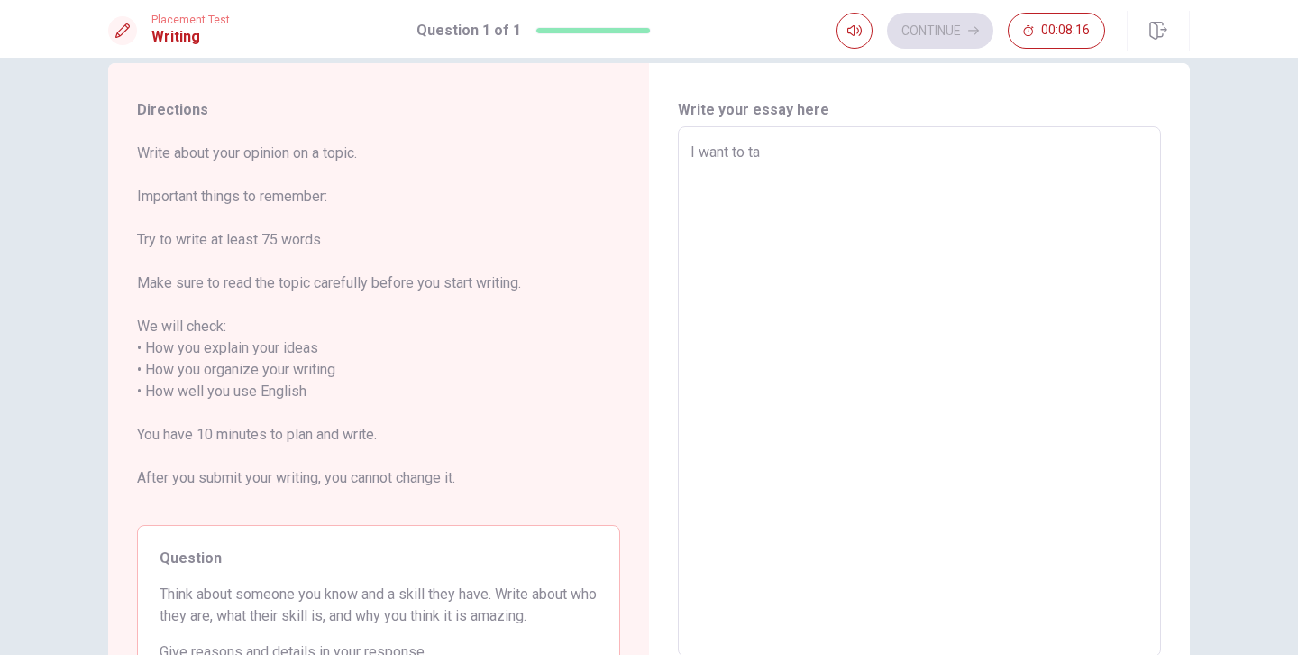
type textarea "I want to tal"
type textarea "x"
type textarea "I want to talk"
type textarea "x"
type textarea "I want to talkl"
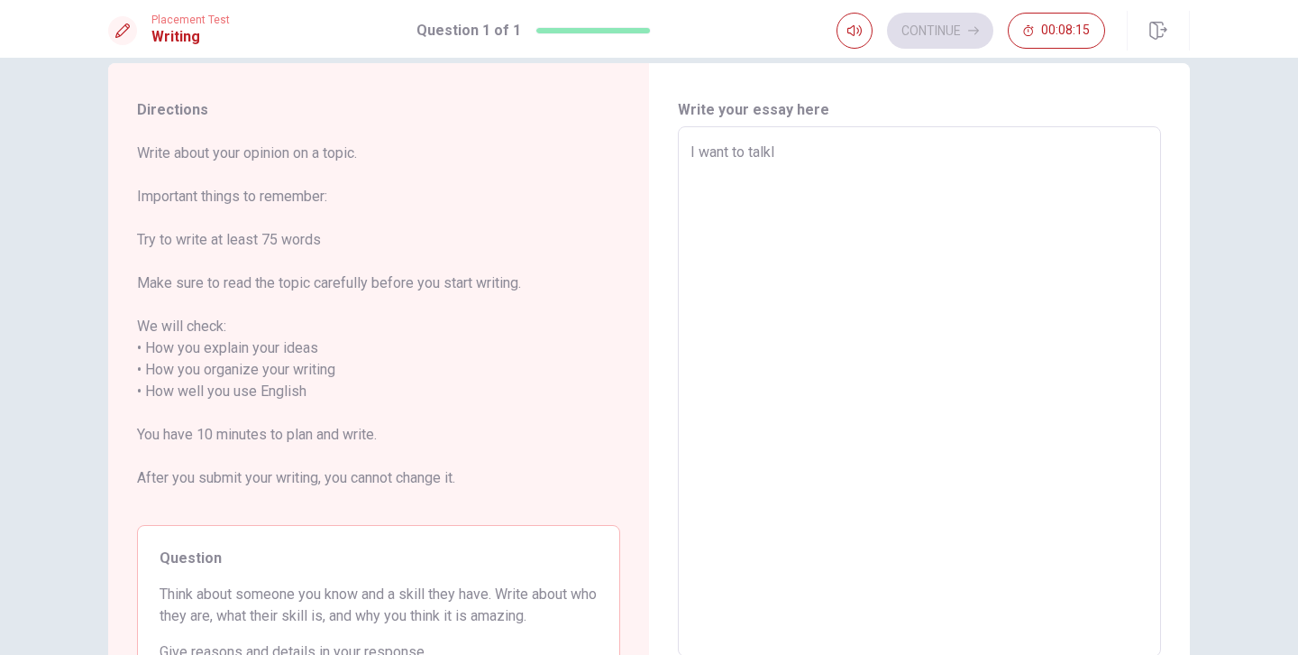
type textarea "x"
type textarea "I want to talkl"
type textarea "x"
type textarea "I want to talkl a"
type textarea "x"
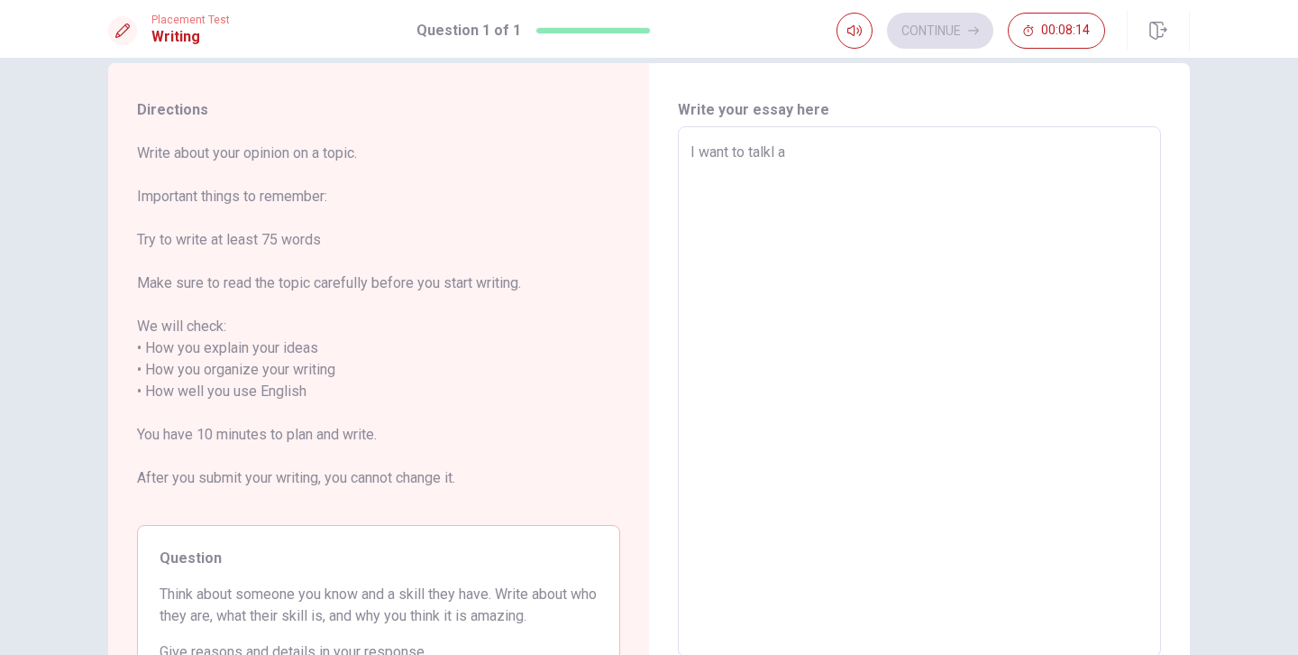
type textarea "I want to talkl"
type textarea "x"
type textarea "I want to talkl"
type textarea "x"
type textarea "I want to talk"
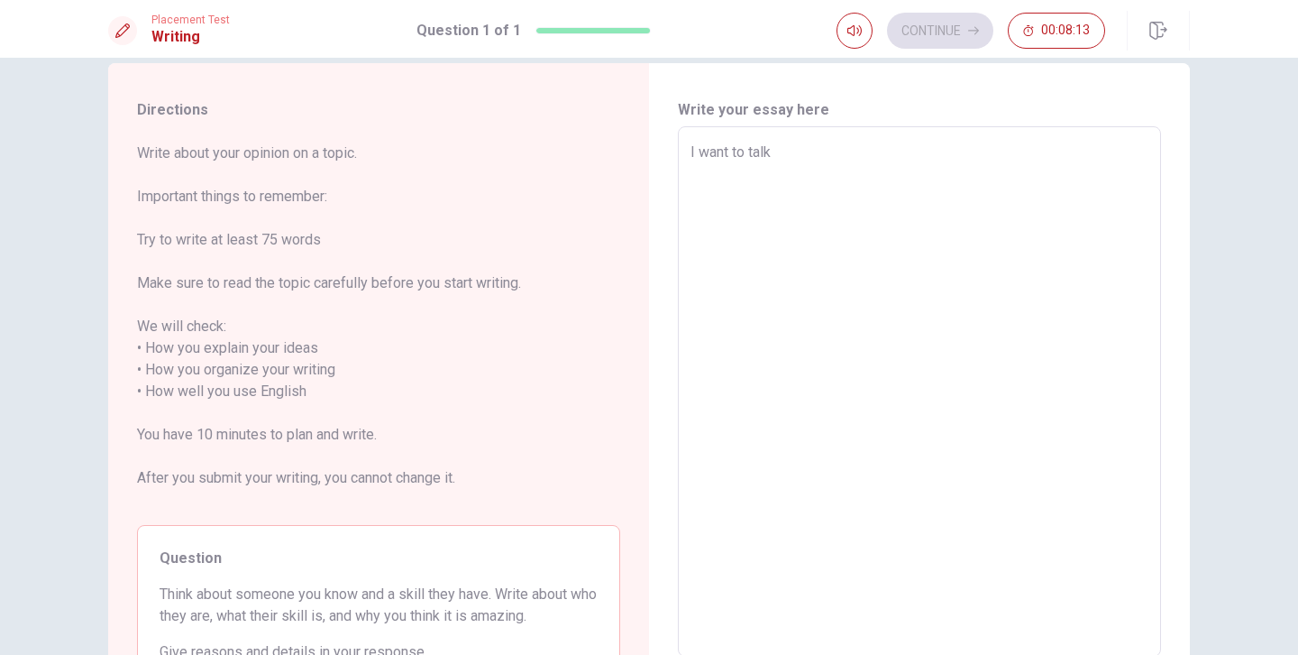
type textarea "x"
type textarea "I want to tal"
type textarea "x"
type textarea "I want to tall"
type textarea "x"
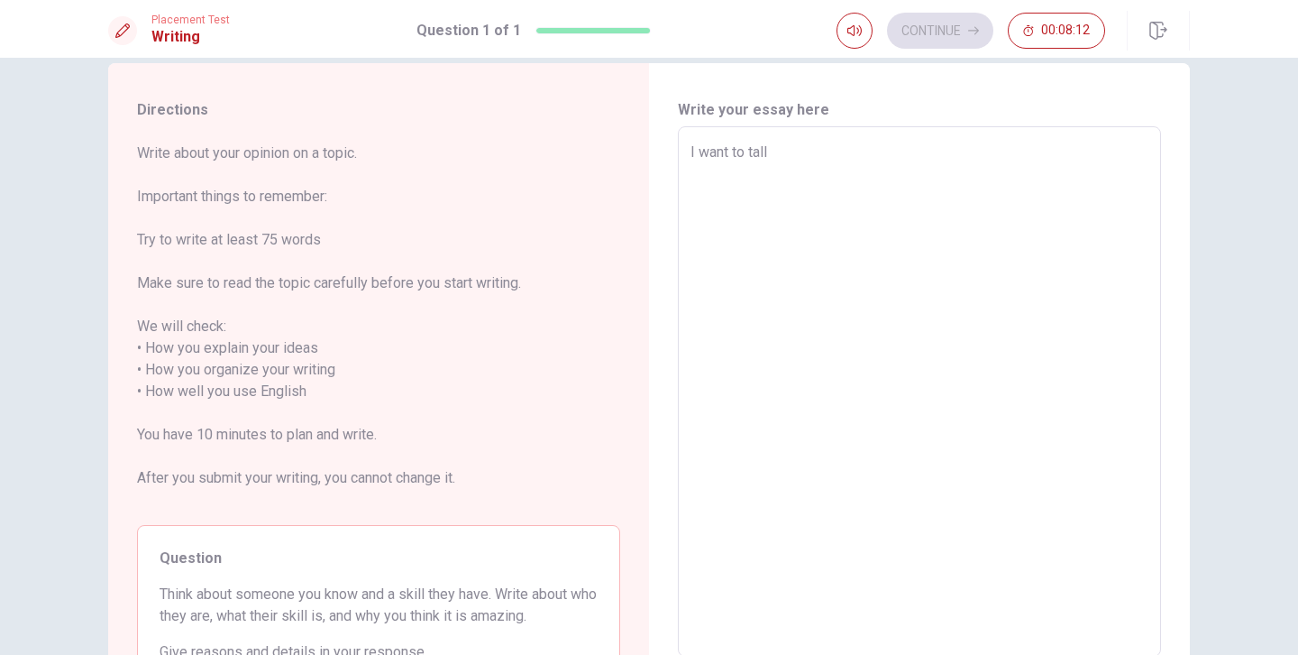
type textarea "I want to tal"
type textarea "x"
type textarea "I want to ta"
type textarea "x"
type textarea "I want to tal"
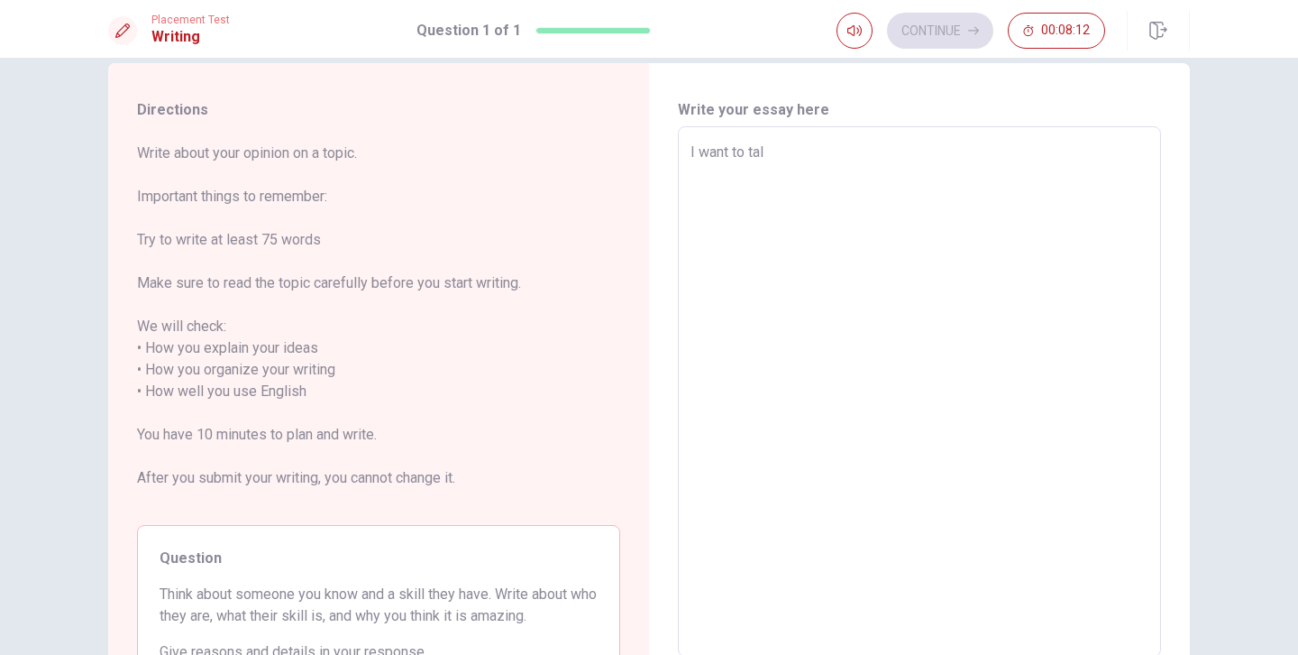
type textarea "x"
type textarea "I want to talk"
type textarea "x"
type textarea "I want to talk"
type textarea "x"
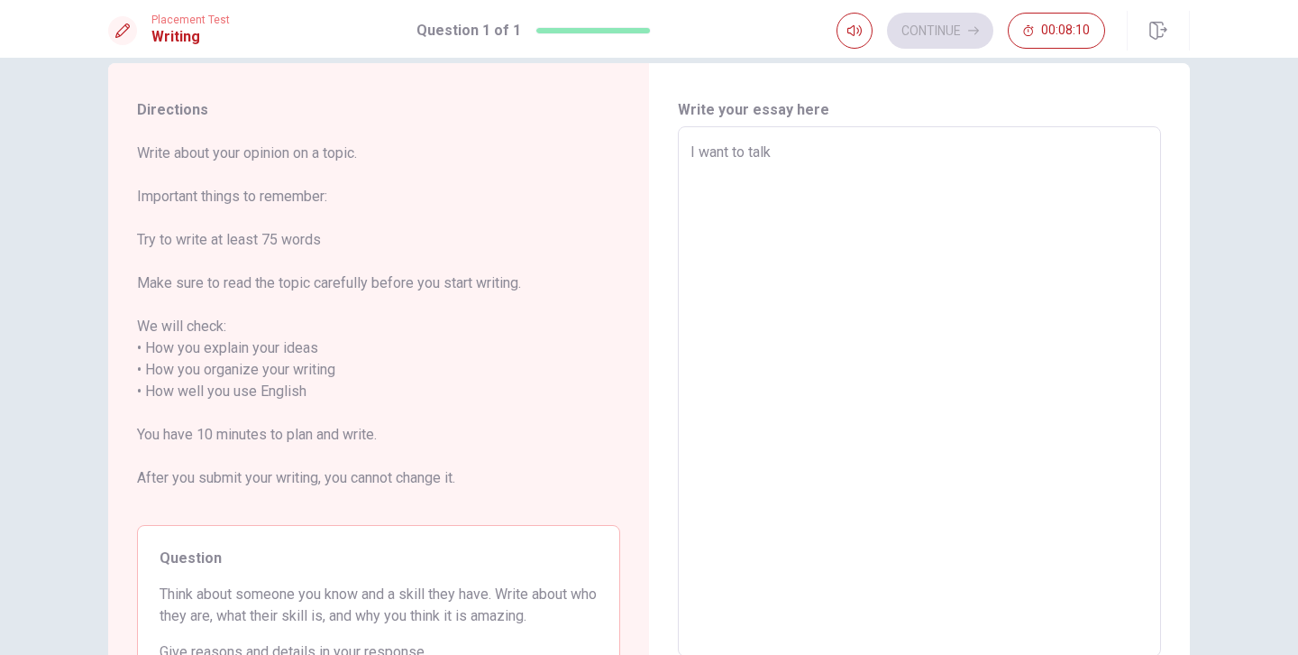
type textarea "I want to talk a"
type textarea "x"
type textarea "I want to talk ab"
type textarea "x"
type textarea "I want to talk abo"
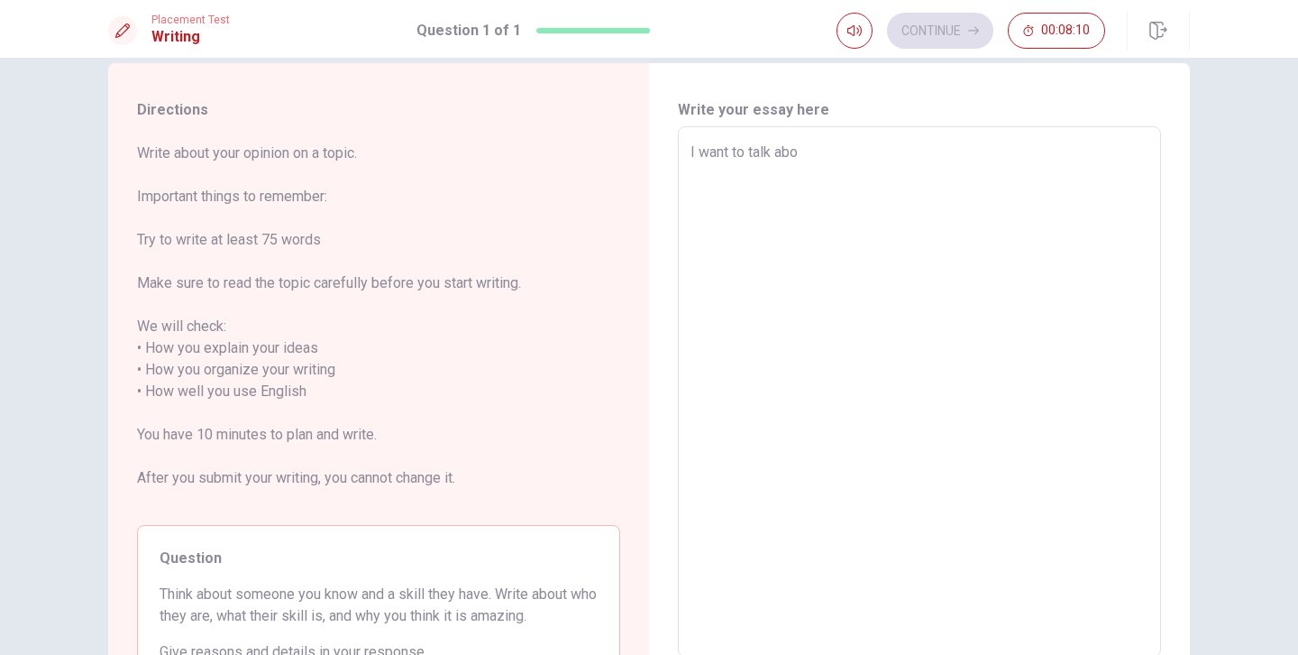
type textarea "x"
type textarea "I want to talk abou"
type textarea "x"
type textarea "I want to talk about"
type textarea "x"
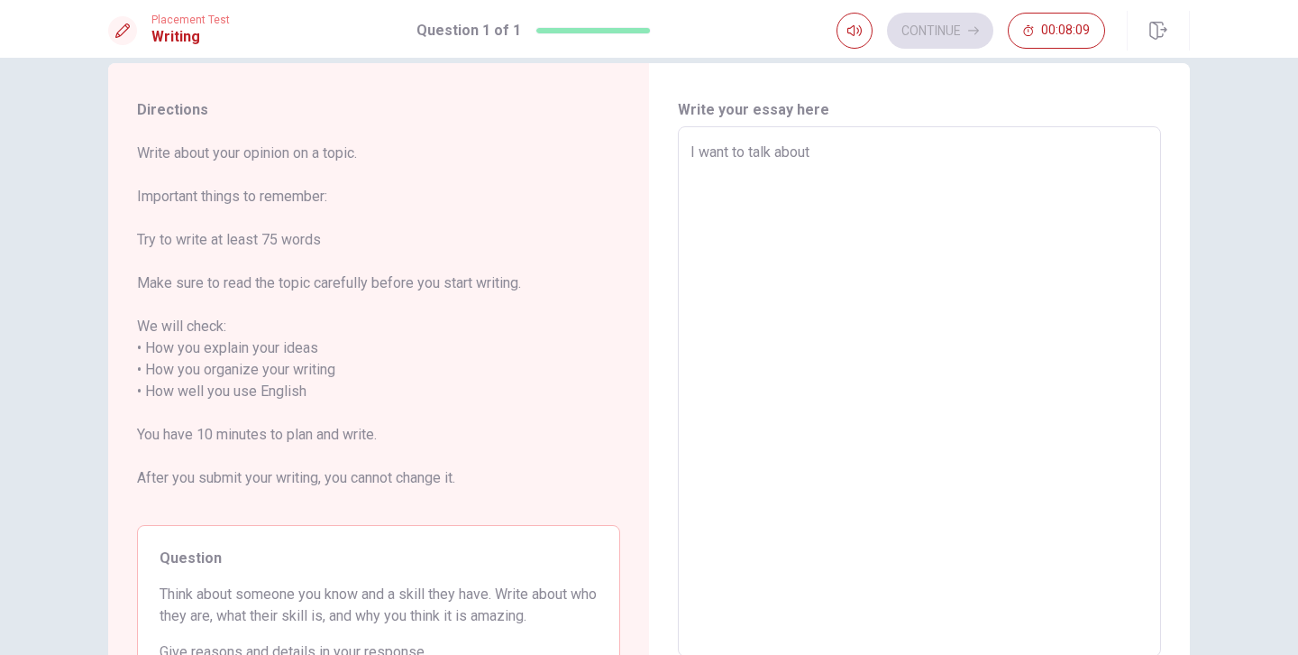
type textarea "I want to talk about"
type textarea "x"
type textarea "I want to talk about m"
type textarea "x"
type textarea "I want to talk about my"
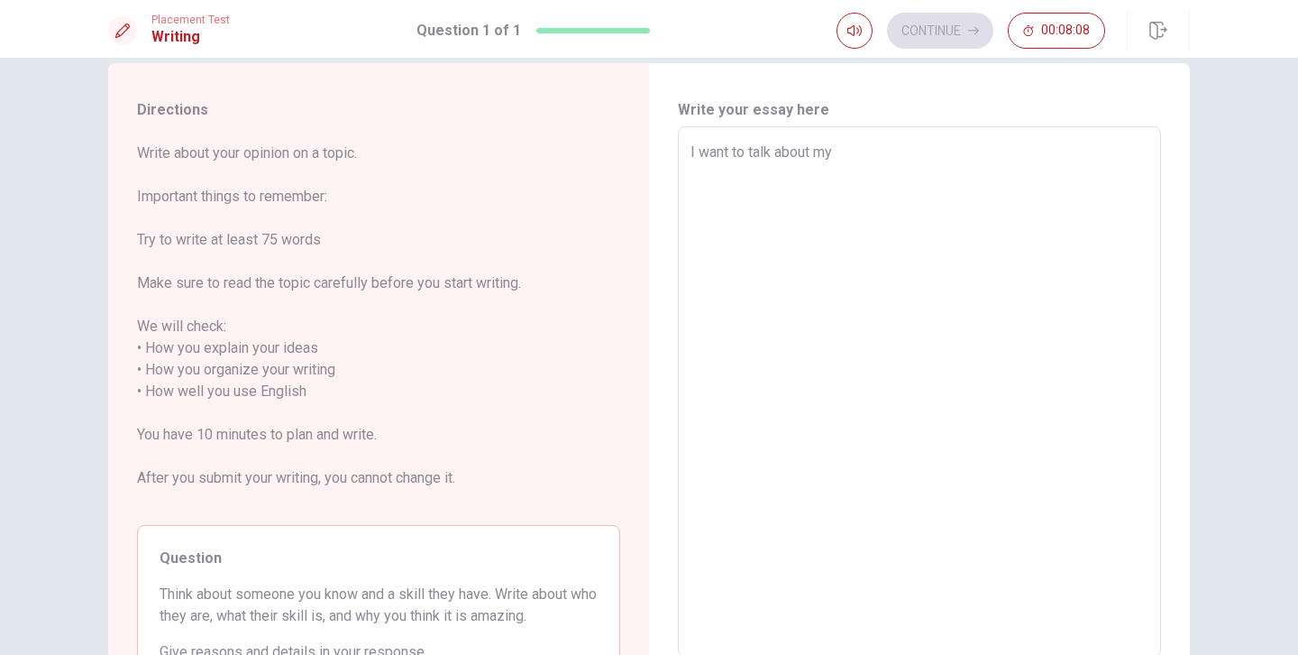
type textarea "x"
type textarea "I want to talk about my"
type textarea "x"
type textarea "I want to talk about my h"
type textarea "x"
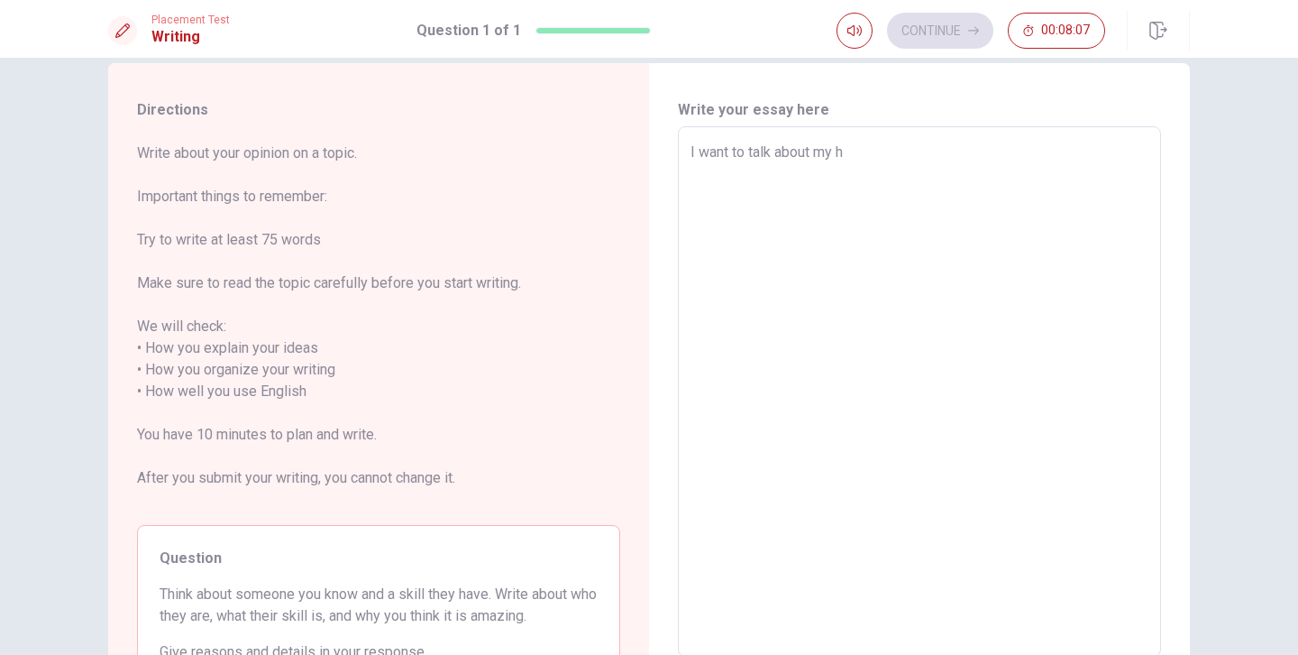
type textarea "I want to talk about my hu"
type textarea "x"
type textarea "I want to talk about my hus"
type textarea "x"
type textarea "I want to talk about my husb"
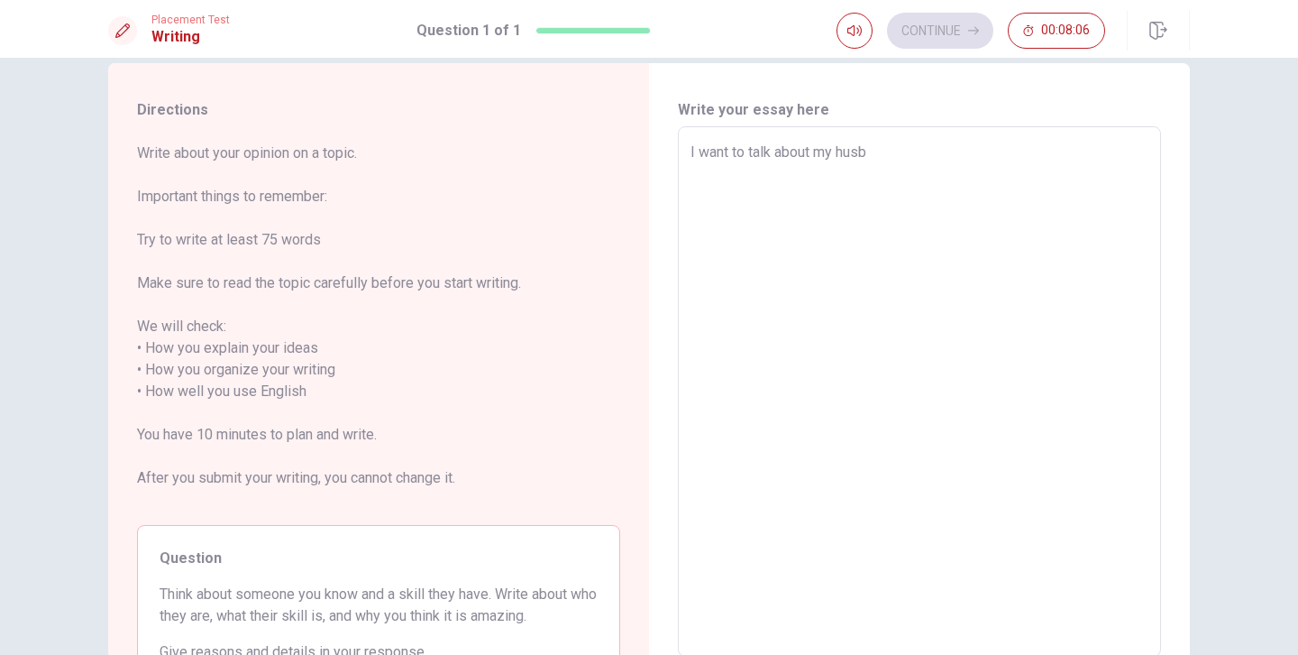
type textarea "x"
type textarea "I want to talk about my husba"
type textarea "x"
type textarea "I want to talk about my husban"
type textarea "x"
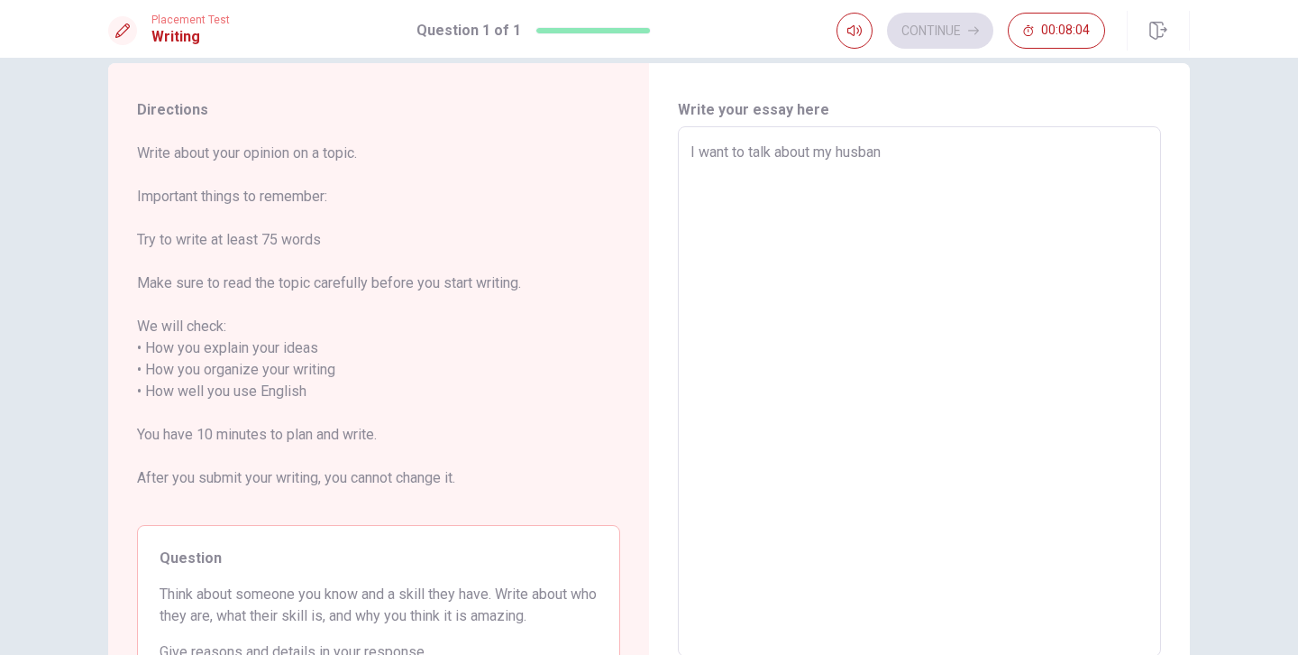
type textarea "I want to talk about my husbann"
type textarea "x"
type textarea "I want to talk about my husbannd"
type textarea "x"
type textarea "I want to talk about my husbannd"
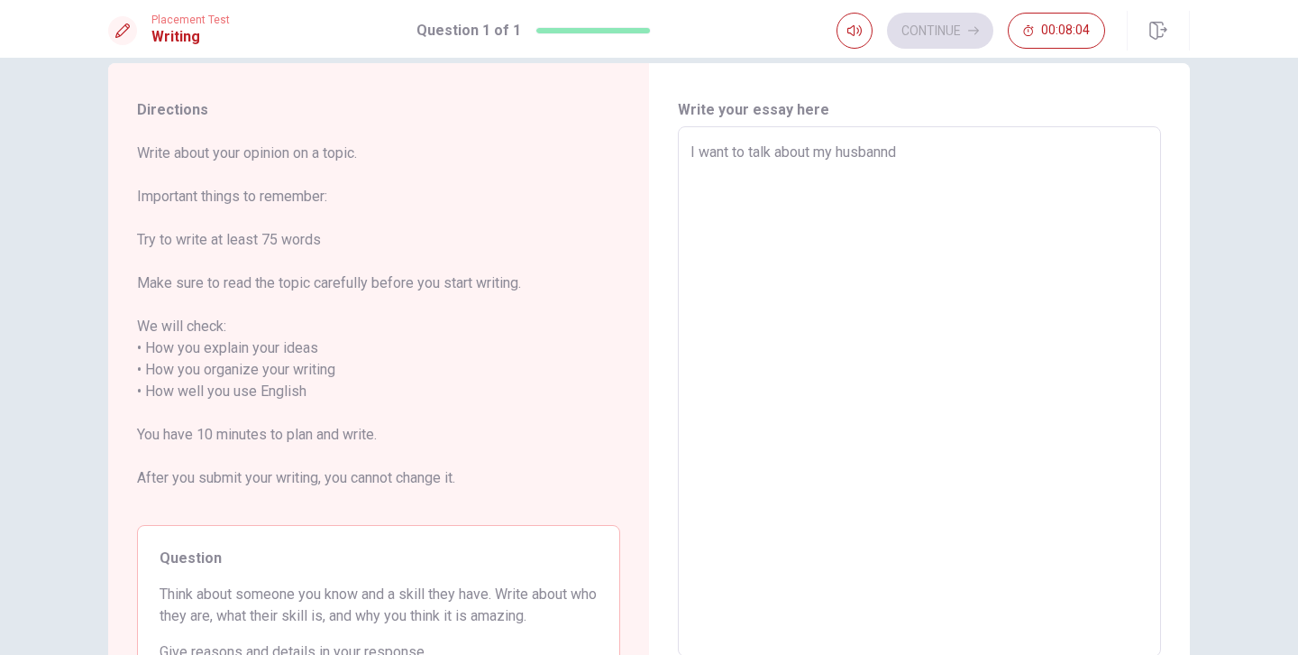
type textarea "x"
type textarea "I want to talk about my husbannd"
type textarea "x"
type textarea "I want to talk about my husbann"
type textarea "x"
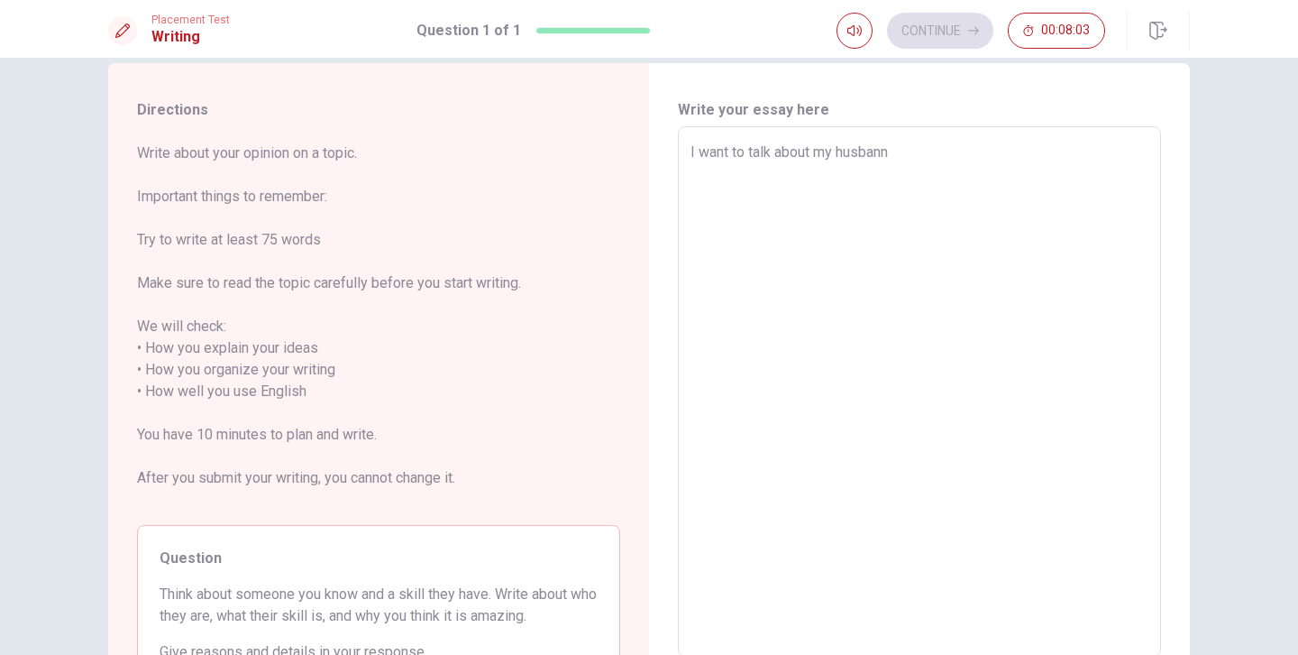
type textarea "I want to talk about my husban"
type textarea "x"
type textarea "I want to talk about my husband"
type textarea "x"
type textarea "I want to talk about my husband"
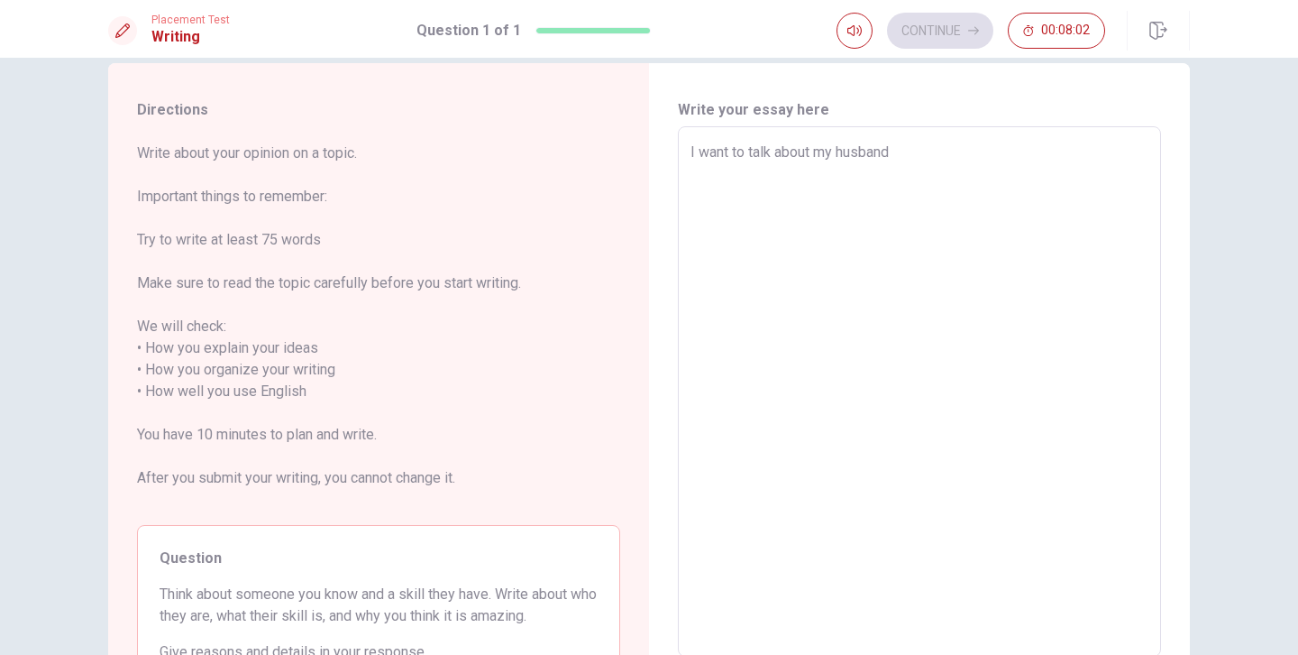
type textarea "x"
type textarea "I want to talk about my husband"
type textarea "x"
type textarea "I want to talk about my husband,"
type textarea "x"
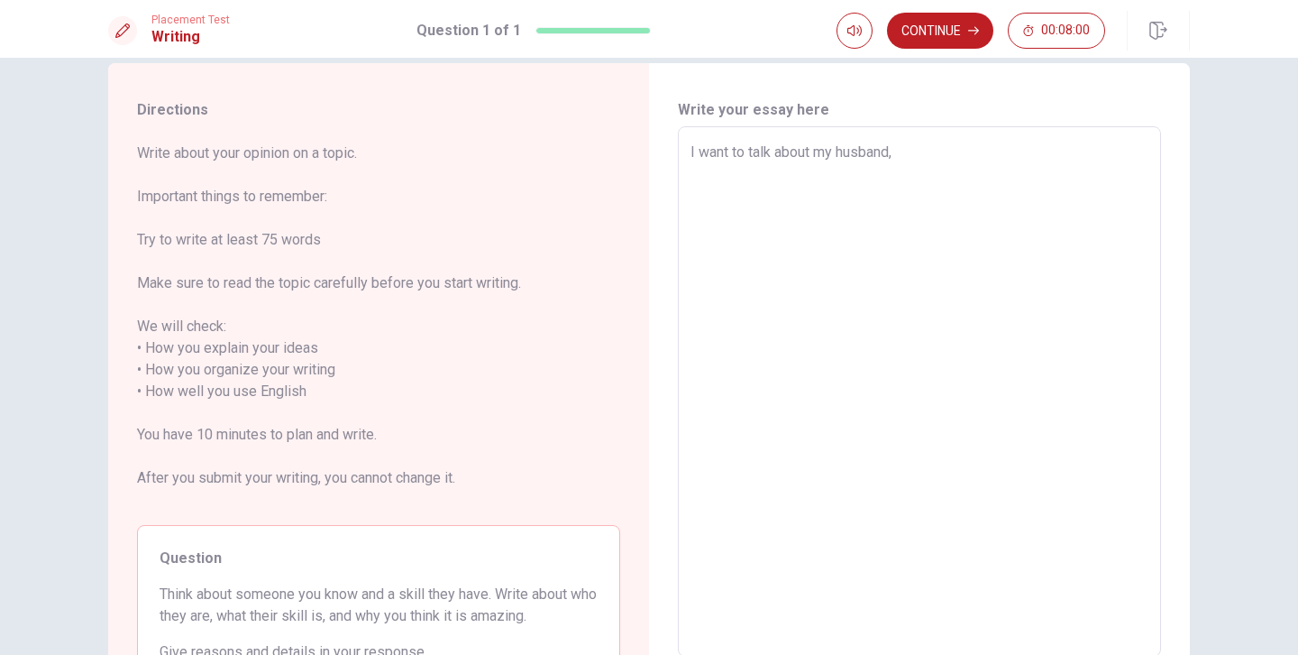
type textarea "I want to talk about my husband,"
type textarea "x"
type textarea "I want to talk about my husband, h"
type textarea "x"
type textarea "I want to talk about my husband, he"
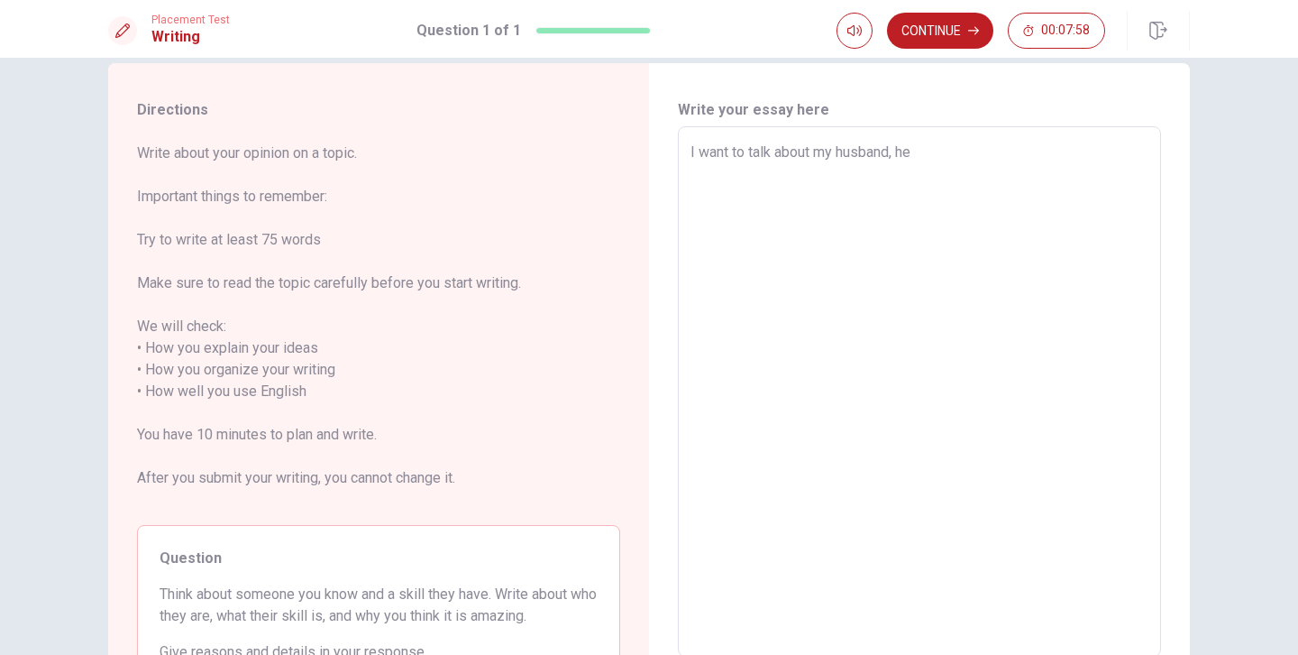
type textarea "x"
type textarea "I want to talk about my husband, he"
type textarea "x"
type textarea "I want to talk about my husband, he"
type textarea "x"
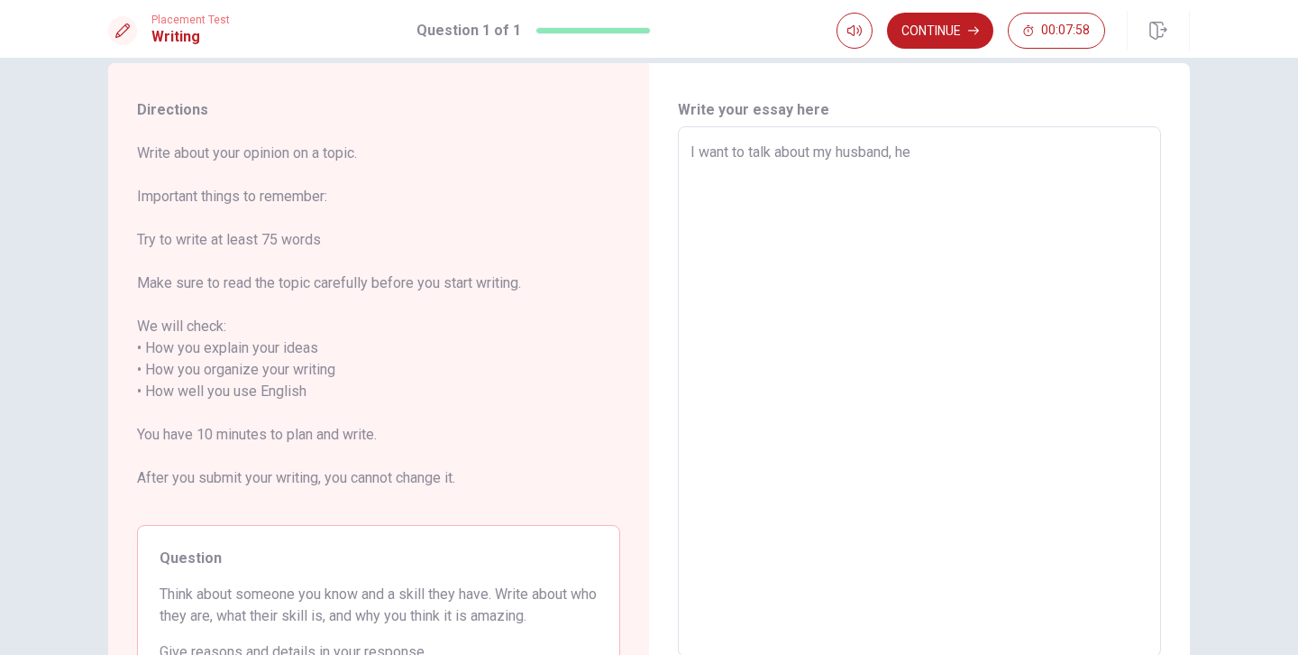
type textarea "I want to talk about my husband, h"
type textarea "x"
type textarea "I want to talk about my husband,"
type textarea "x"
type textarea "I want to talk about my husband,"
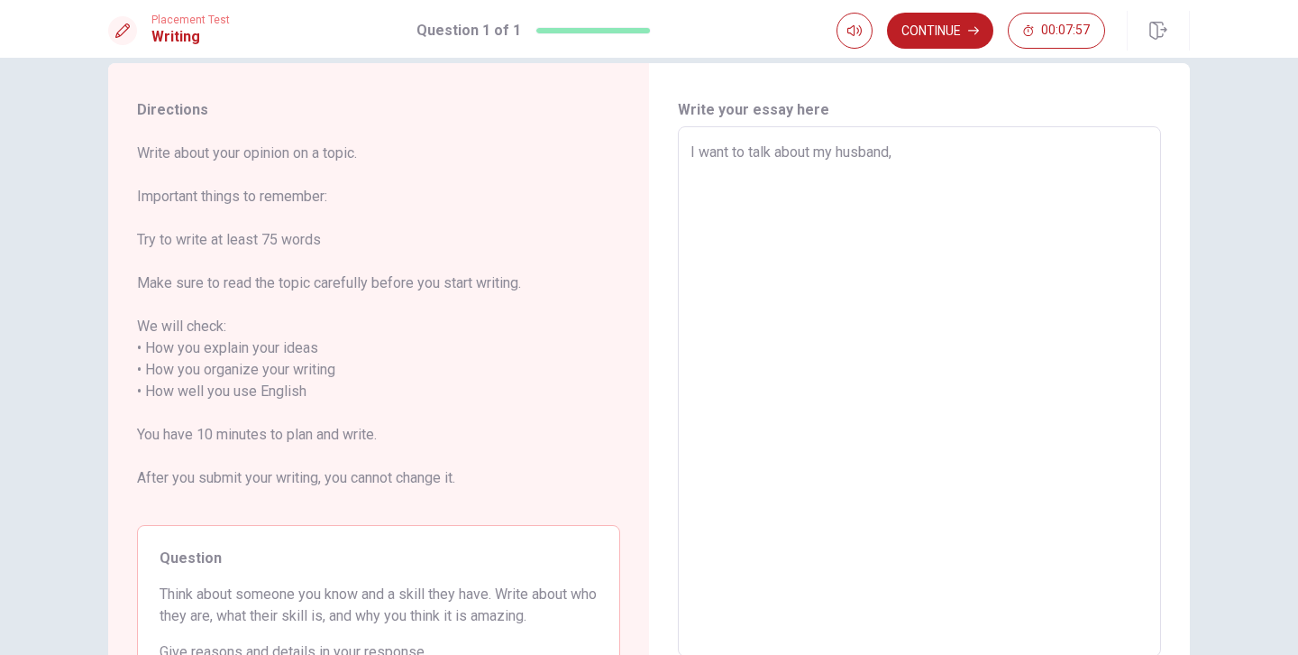
type textarea "x"
type textarea "I want to talk about my husband"
type textarea "x"
type textarea "I want to talk about my husband."
type textarea "x"
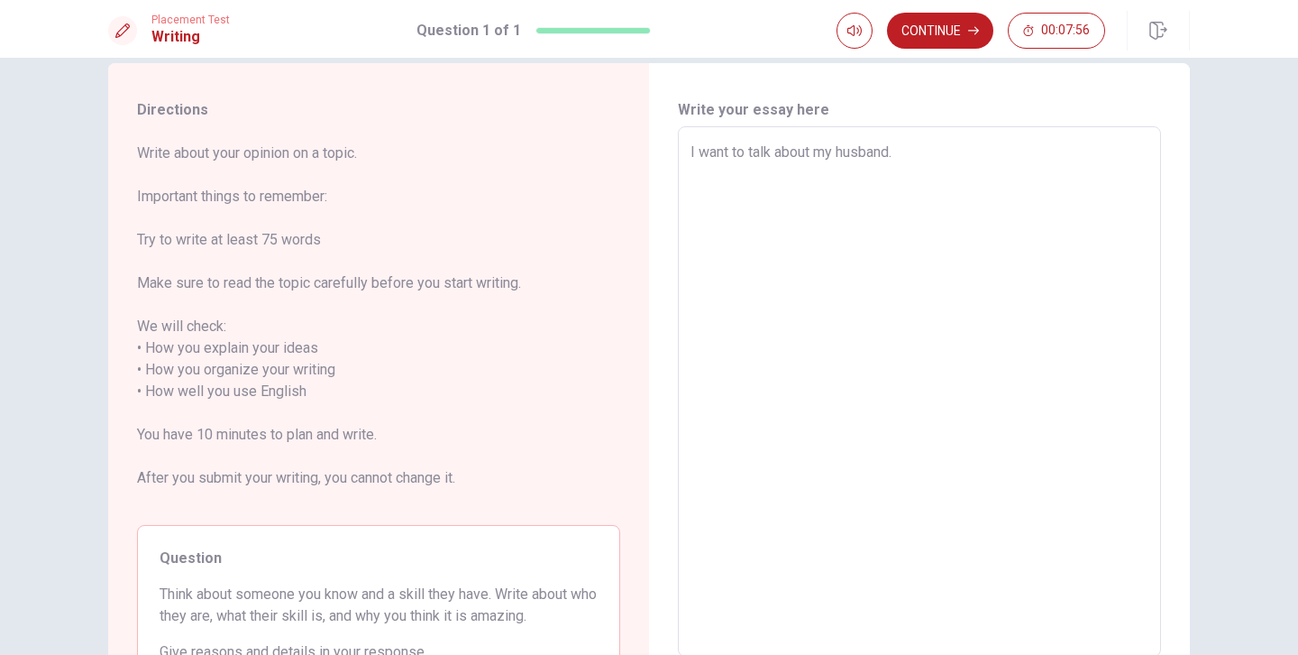
type textarea "I want to talk about my husband."
type textarea "x"
type textarea "I want to talk about my husband. h"
type textarea "x"
type textarea "I want to talk about my husband. he"
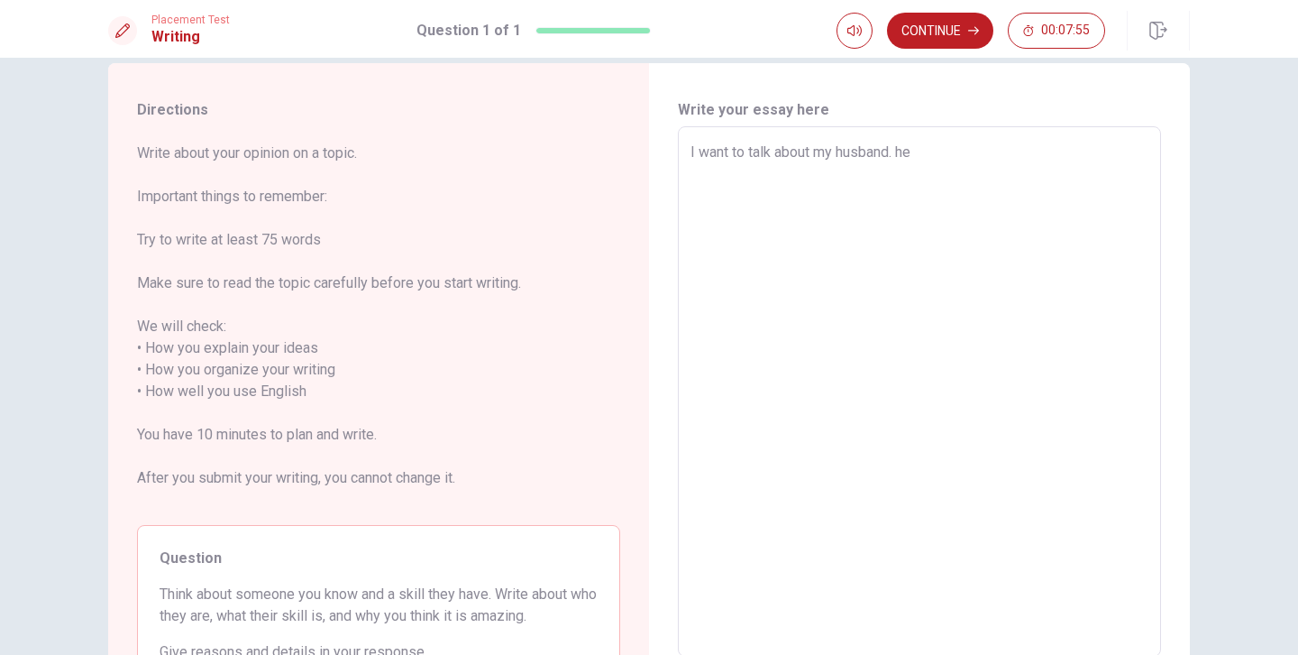
type textarea "x"
type textarea "I want to talk about my husband. h"
type textarea "x"
type textarea "I want to talk about my husband."
type textarea "x"
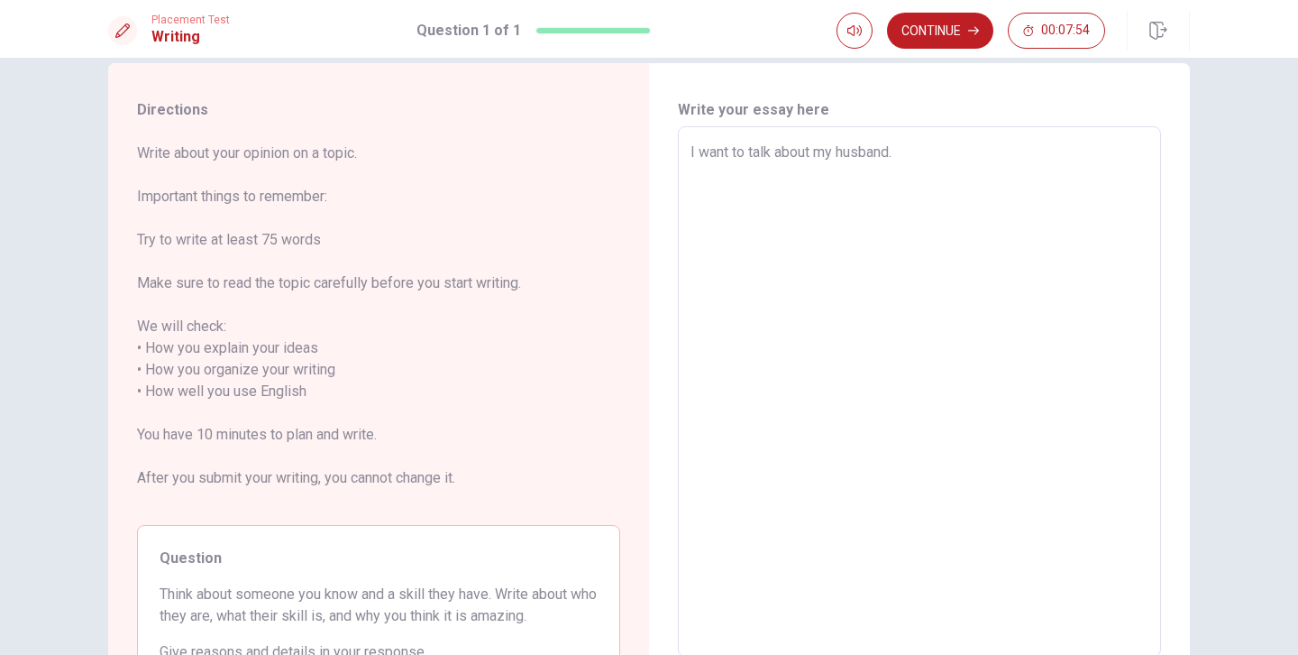
type textarea "I want to talk about my husband. H"
type textarea "x"
type textarea "I want to talk about my husband. He"
type textarea "x"
type textarea "I want to talk about my husband. He/"
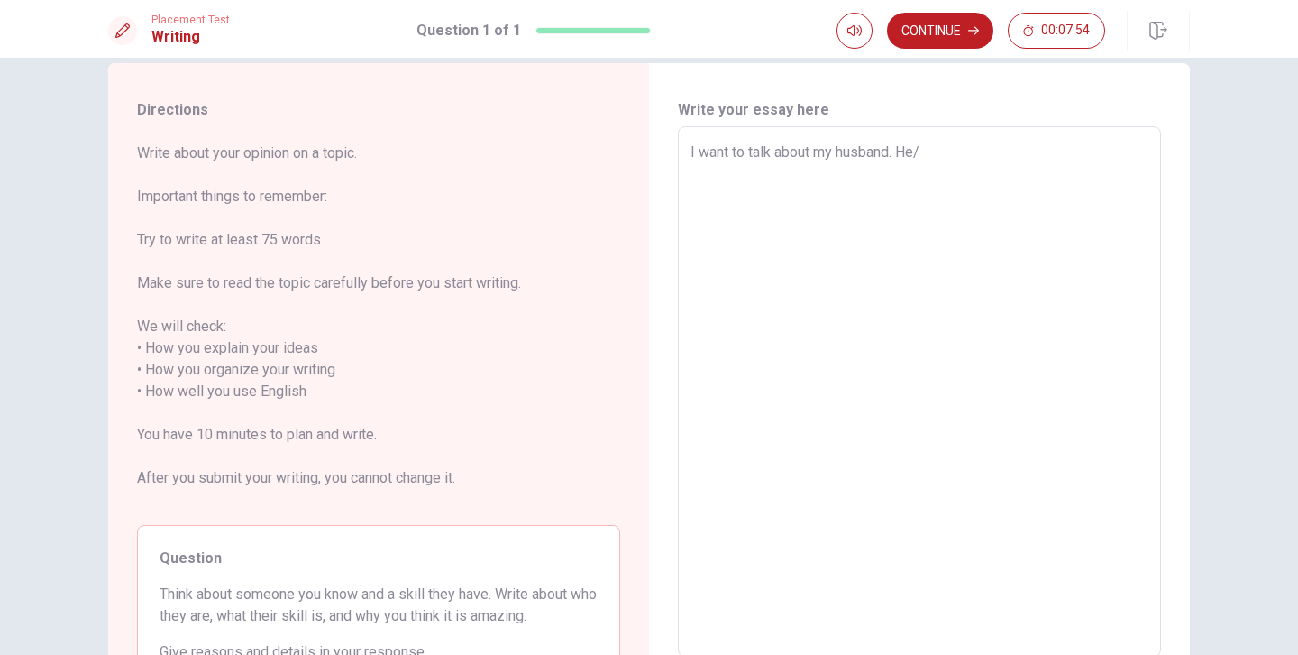
type textarea "x"
type textarea "I want to talk about my husband. He/s"
type textarea "x"
type textarea "I want to talk about my husband. He/s"
type textarea "x"
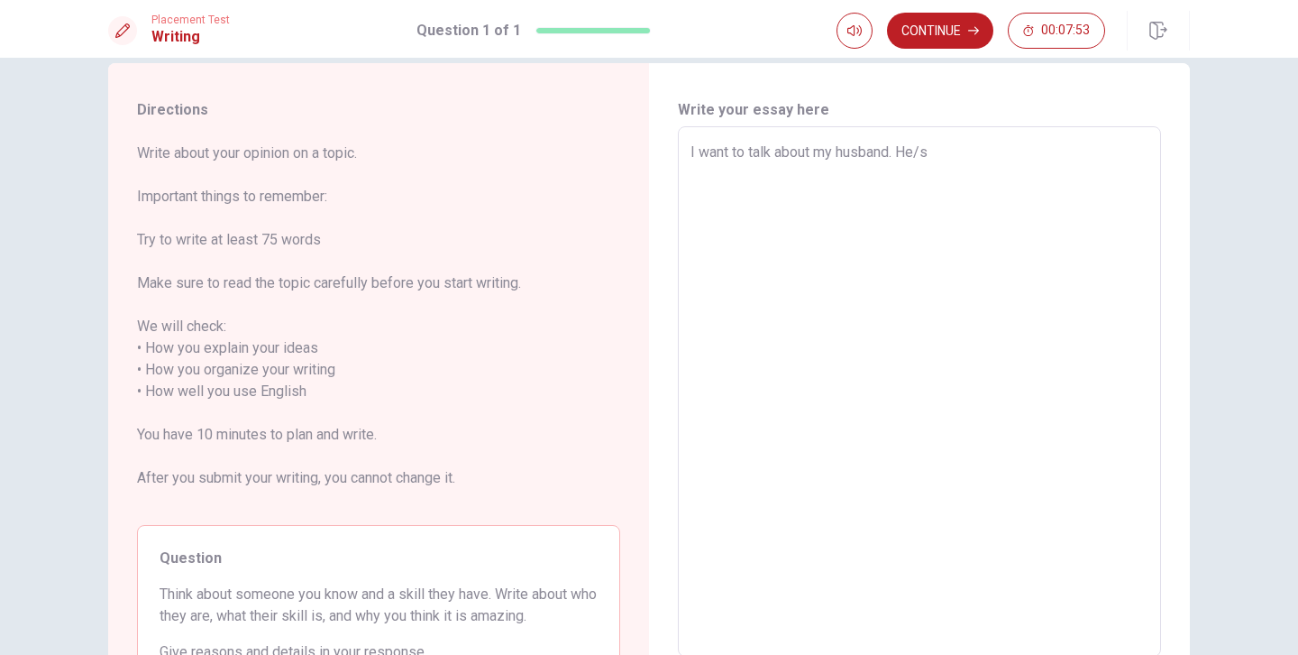
type textarea "I want to talk about my husband. He/s"
type textarea "x"
type textarea "I want to talk about my husband. He/"
type textarea "x"
type textarea "I want to talk about my husband. He"
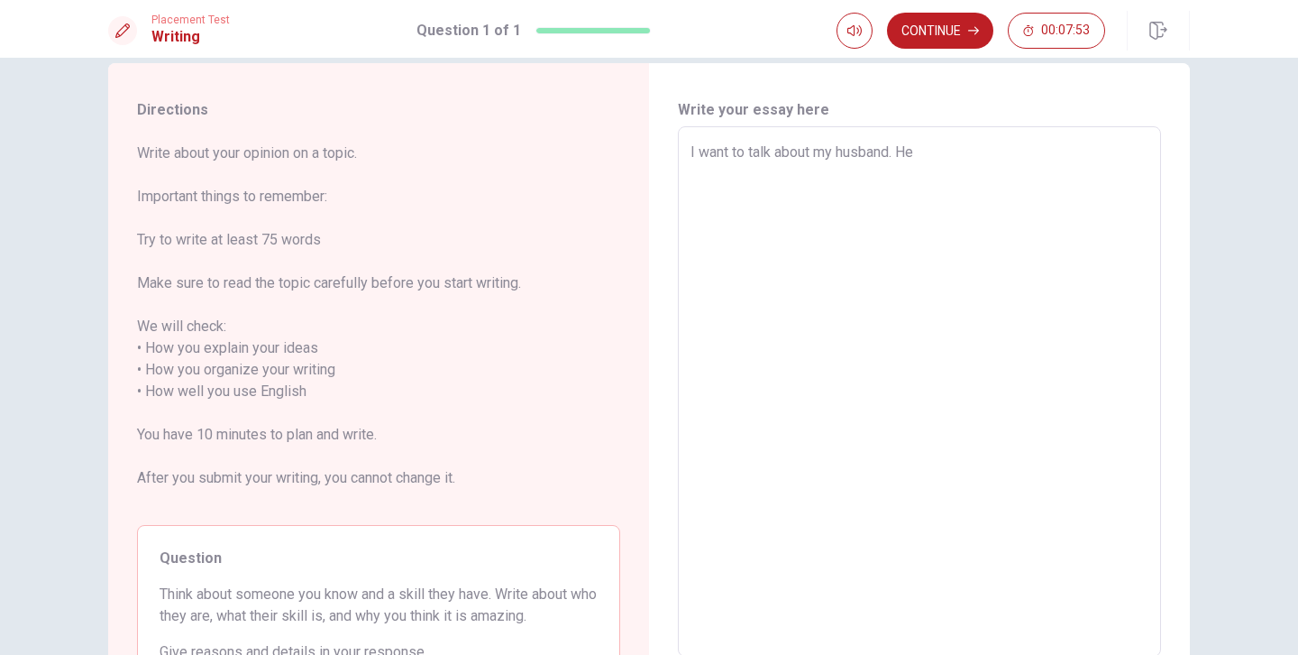
type textarea "x"
type textarea "I want to talk about my husband. He'"
type textarea "x"
type textarea "I want to talk about my husband. He's"
type textarea "x"
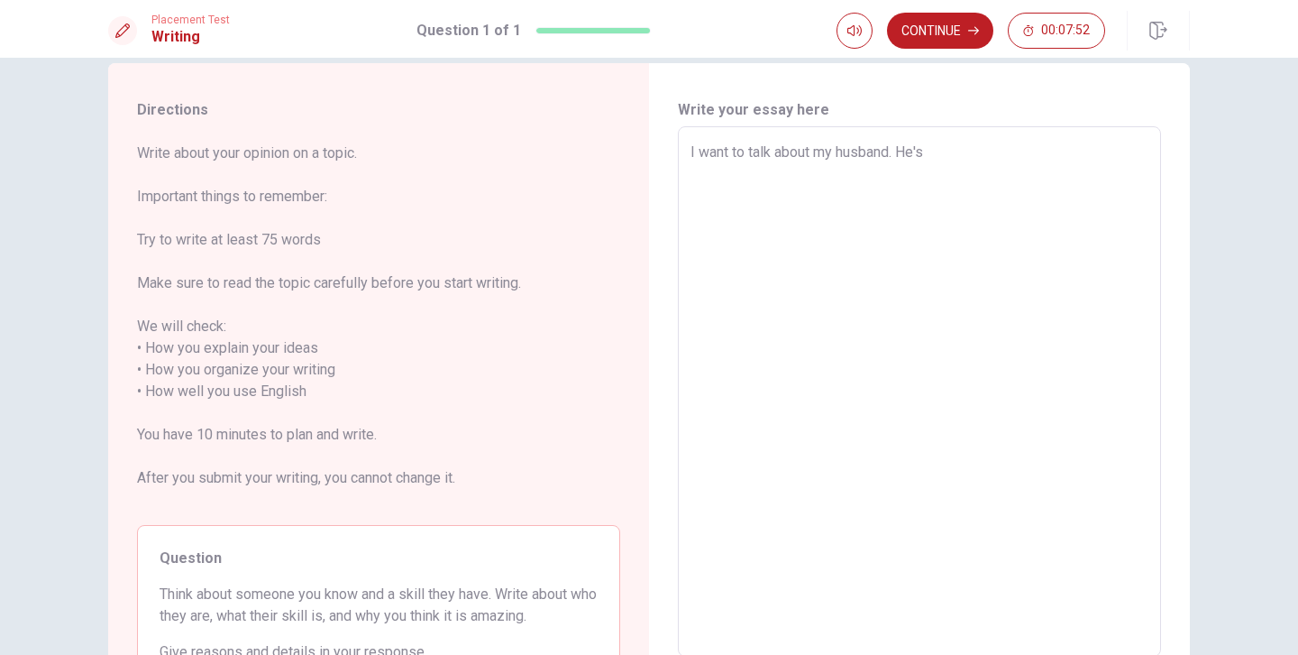
type textarea "I want to talk about my husband. He's"
type textarea "x"
type textarea "I want to talk about my husband. He's a"
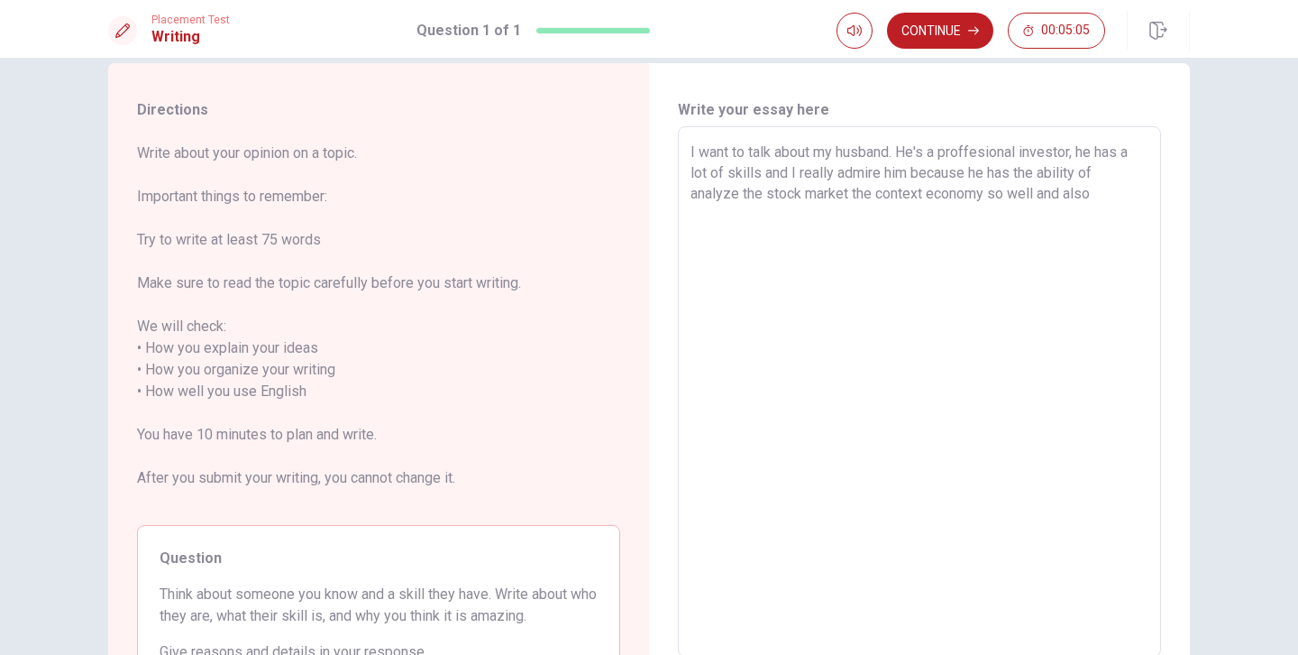
click at [989, 197] on textarea "I want to talk about my husband. He's a proffesional investor, he has a lot of …" at bounding box center [920, 392] width 458 height 500
click at [927, 190] on textarea "I want to talk about my husband. He's a proffesional investor, he has a lot of …" at bounding box center [920, 392] width 458 height 500
click at [874, 212] on textarea "I want to talk about my husband. He's a proffesional investor, he has a lot of …" at bounding box center [920, 392] width 458 height 500
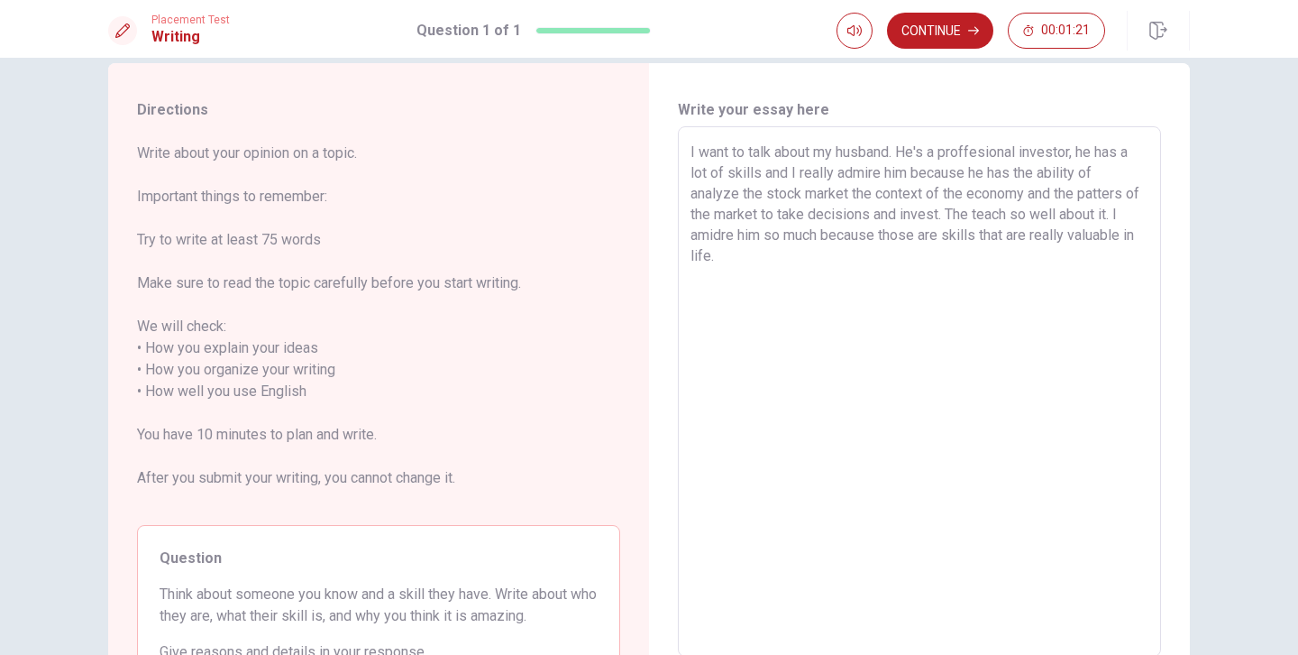
click at [728, 240] on textarea "I want to talk about my husband. He's a proffesional investor, he has a lot of …" at bounding box center [920, 392] width 458 height 500
click at [1065, 243] on textarea "I want to talk about my husband. He's a proffesional investor, he has a lot of …" at bounding box center [920, 392] width 458 height 500
click at [790, 210] on textarea "I want to talk about my husband. He's a proffesional investor, he has a lot of …" at bounding box center [920, 392] width 458 height 500
click at [1020, 217] on textarea "I want to talk about my husband. He's a proffesional investor, he has a lot of …" at bounding box center [920, 392] width 458 height 500
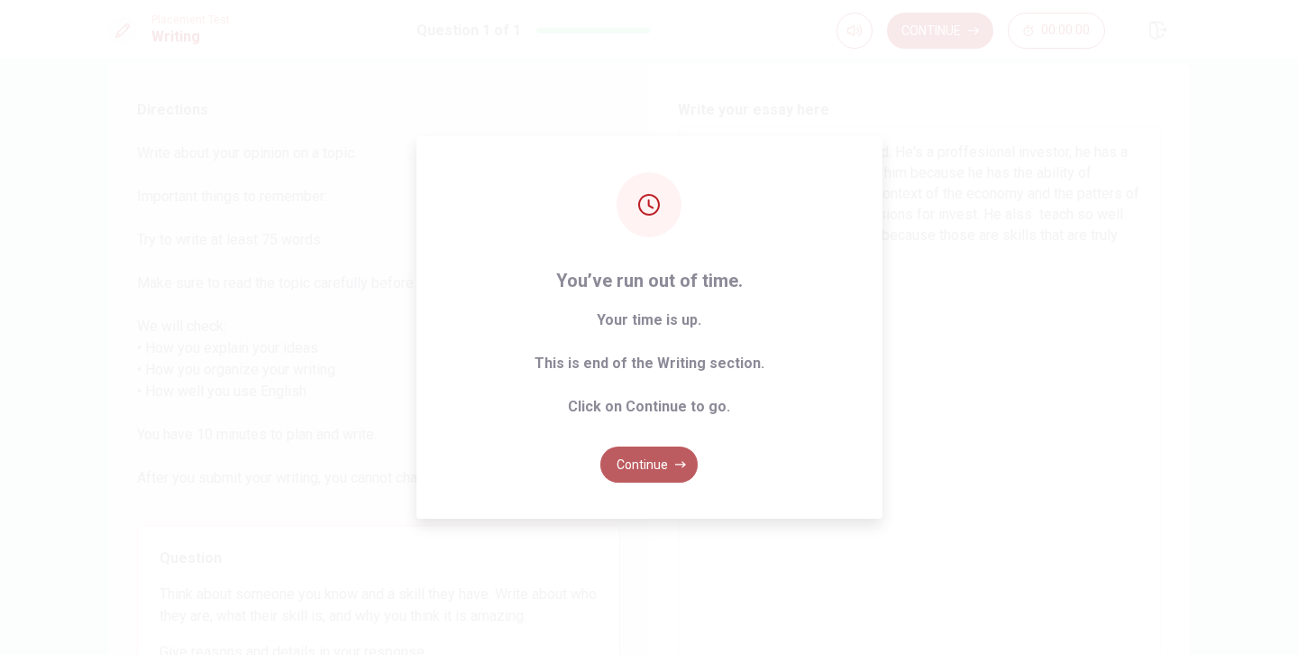
click at [678, 475] on button "Continue" at bounding box center [649, 464] width 97 height 36
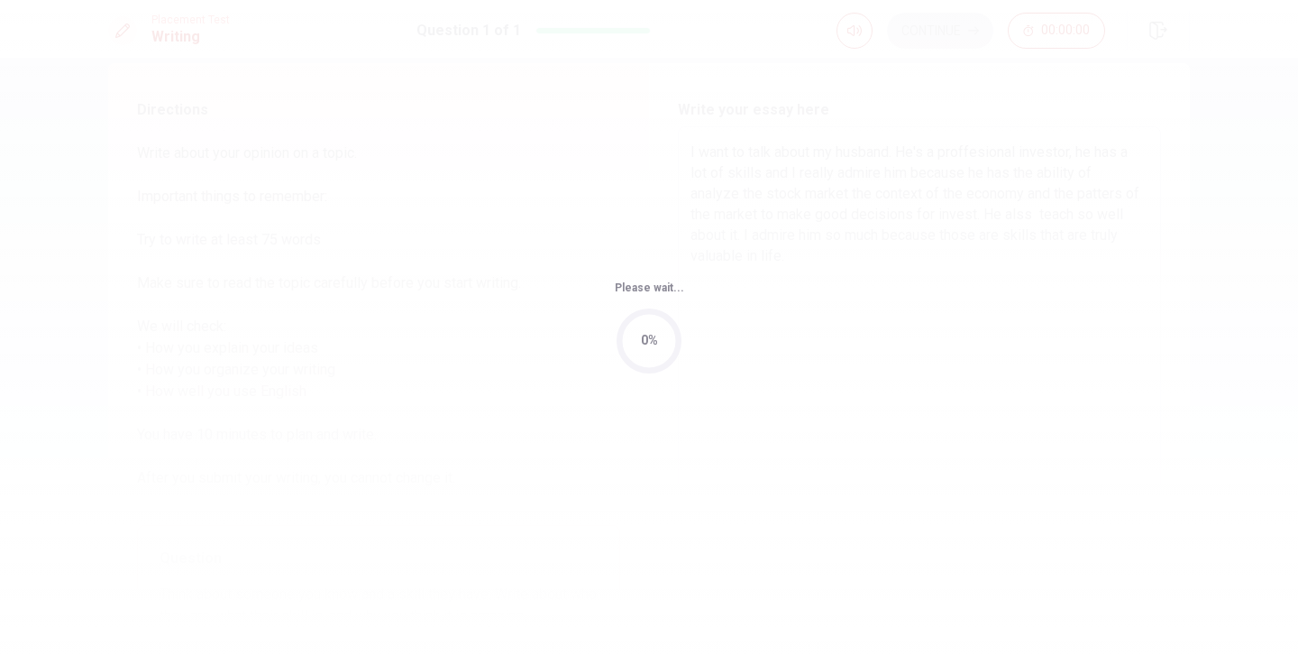
scroll to position [0, 0]
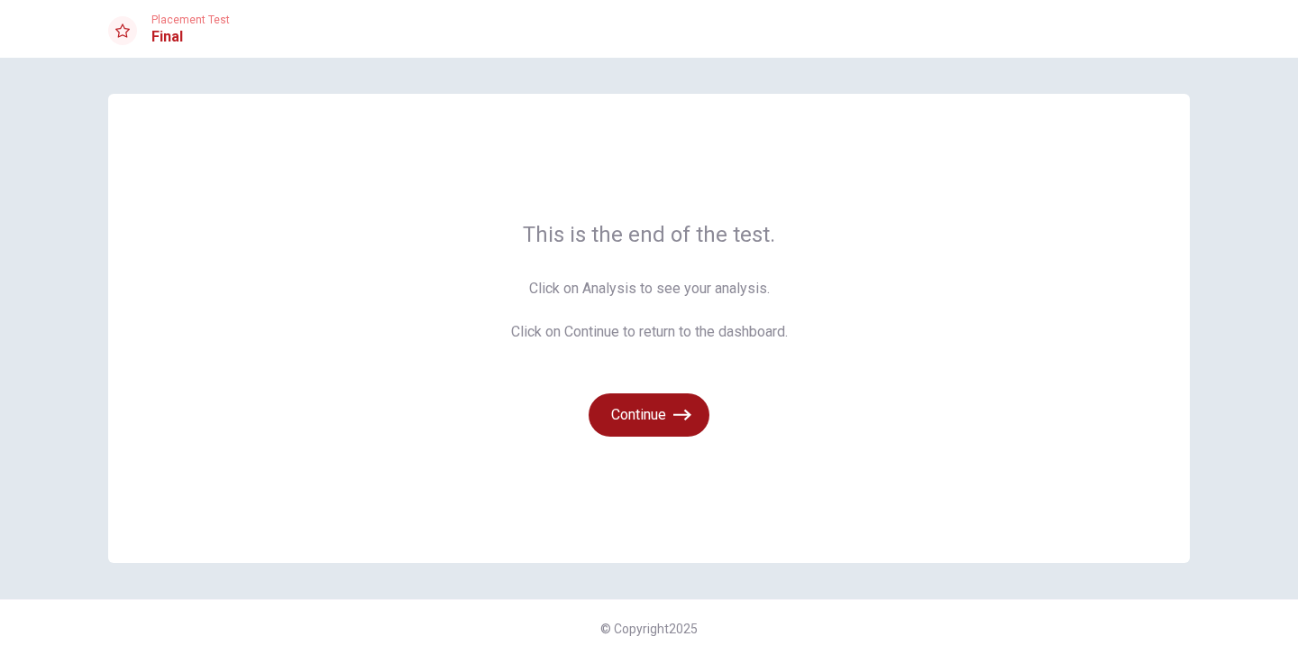
click at [649, 399] on button "Continue" at bounding box center [649, 414] width 121 height 43
